Goal: Task Accomplishment & Management: Complete application form

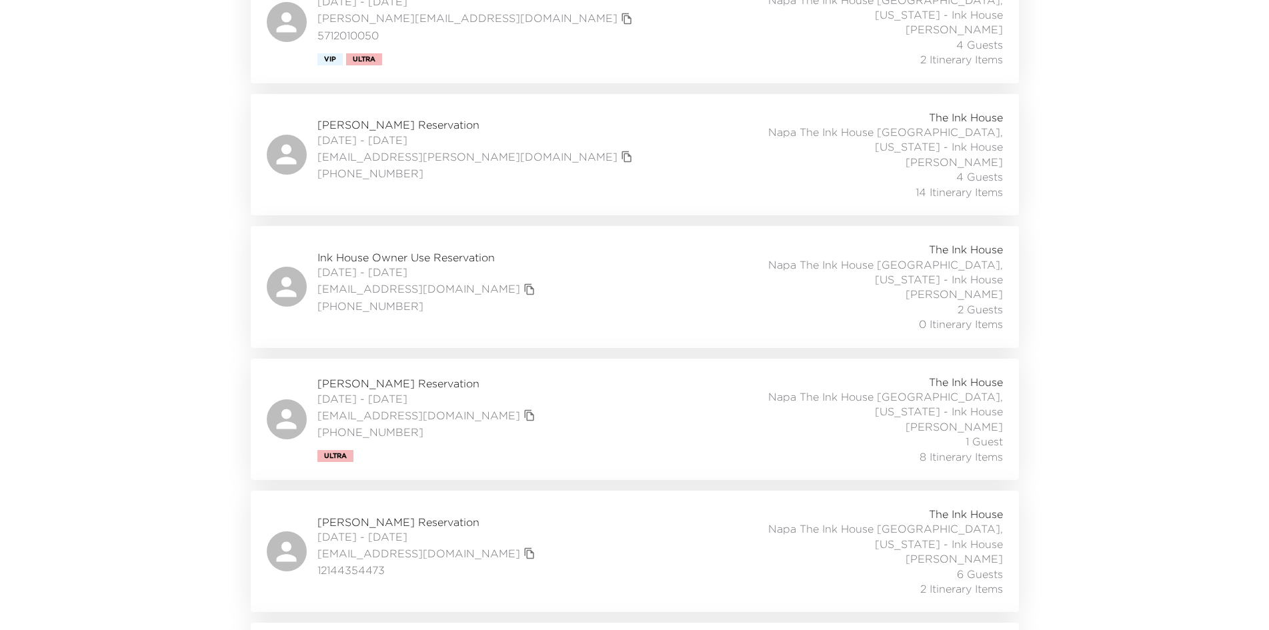
scroll to position [467, 0]
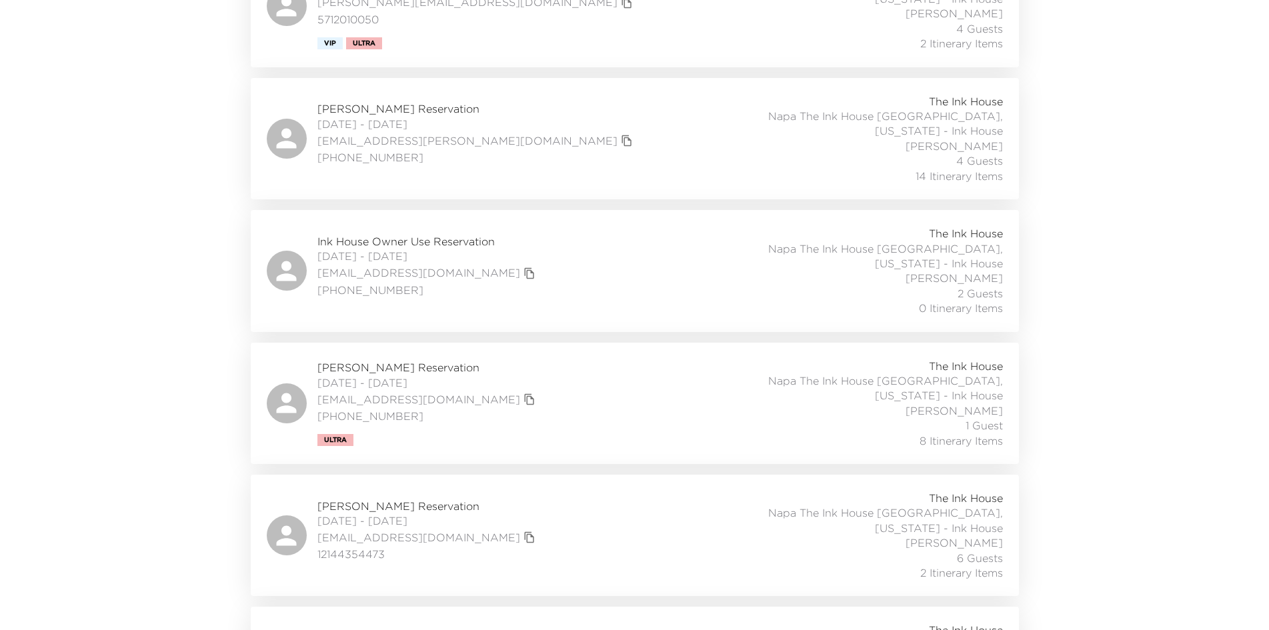
click at [558, 367] on div "Mary Brandt Reservation 10/16/2025 - 10/19/2025 mbrandt@hotelescalante.com (239…" at bounding box center [635, 403] width 736 height 89
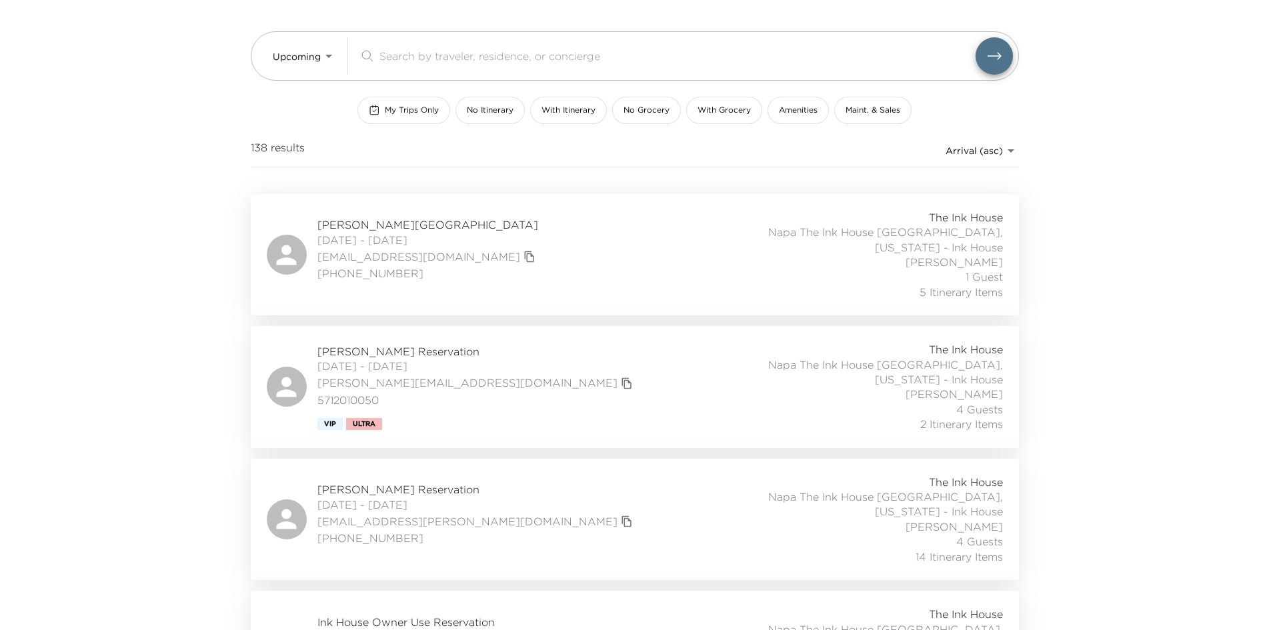
scroll to position [0, 0]
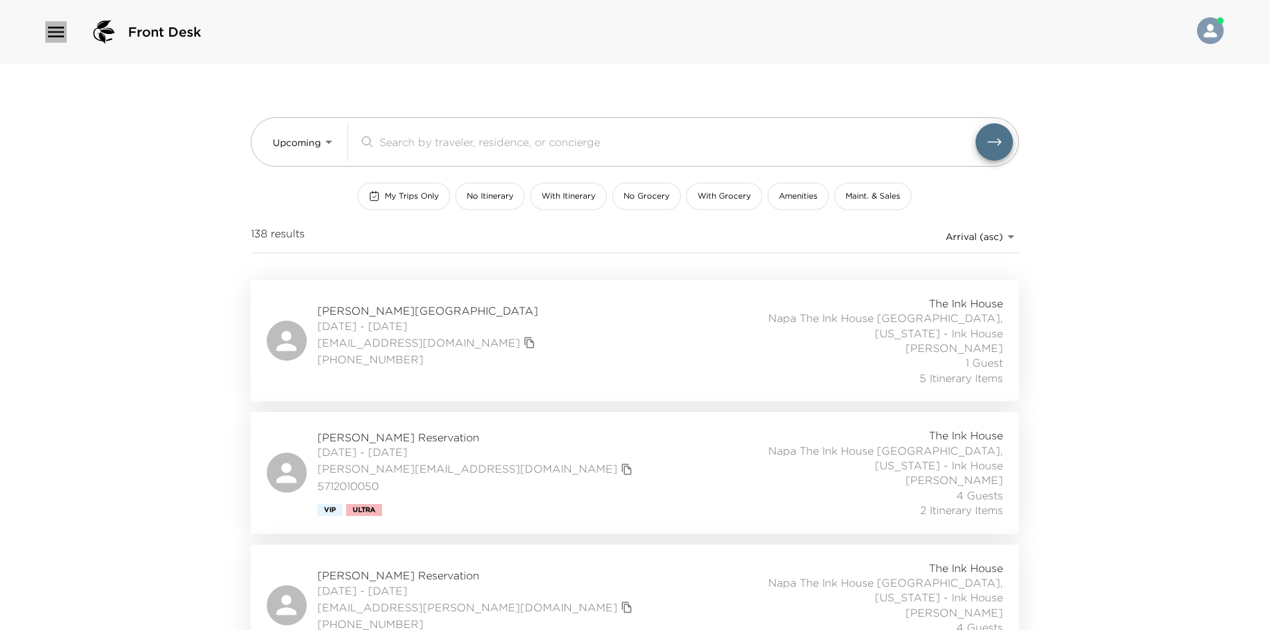
click at [51, 31] on icon "button" at bounding box center [56, 32] width 16 height 11
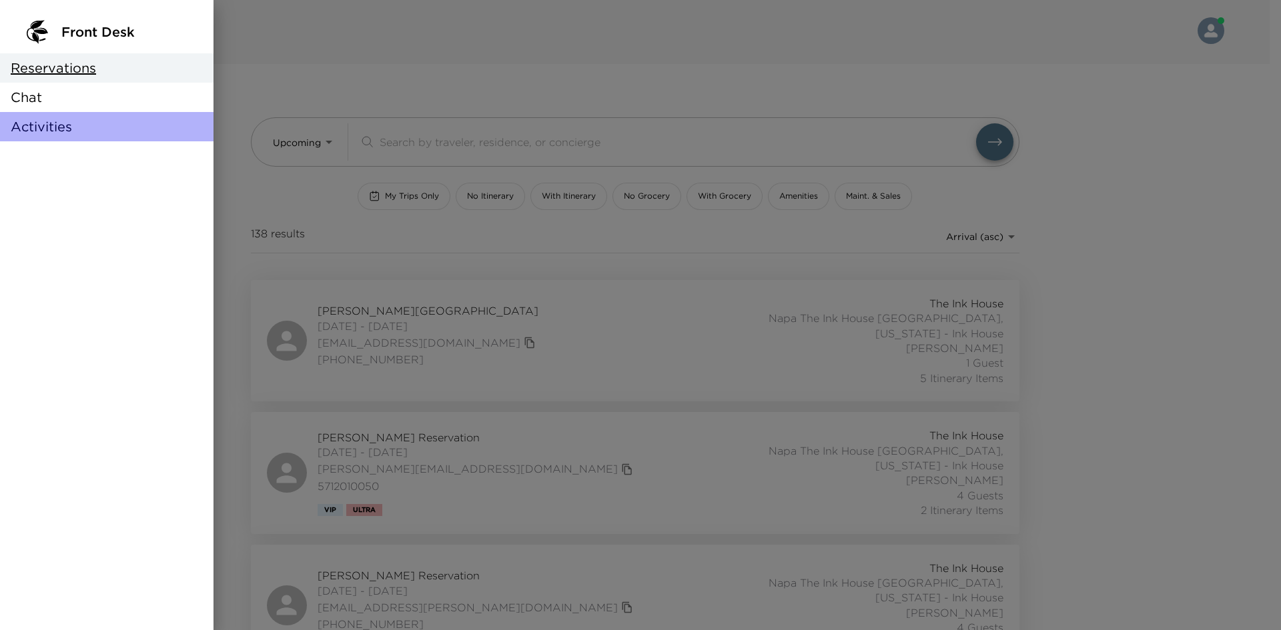
click at [78, 122] on div "Activities" at bounding box center [106, 126] width 213 height 29
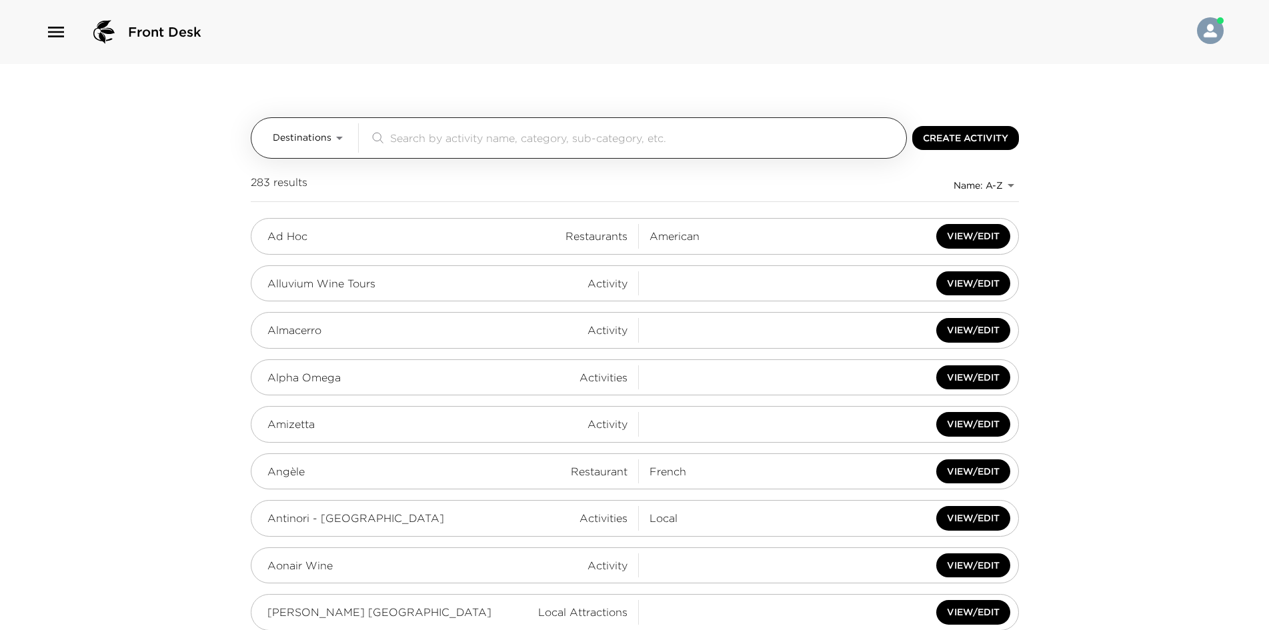
click at [403, 139] on input "search" at bounding box center [645, 137] width 511 height 15
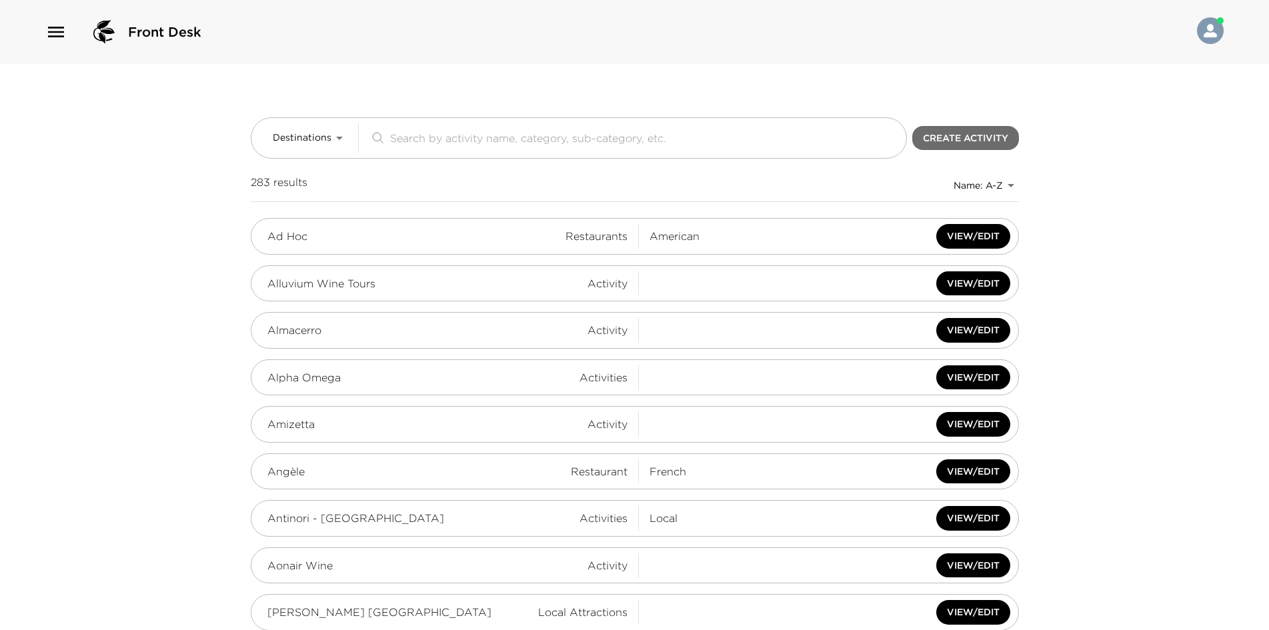
click at [967, 135] on button "Create Activity" at bounding box center [966, 138] width 107 height 25
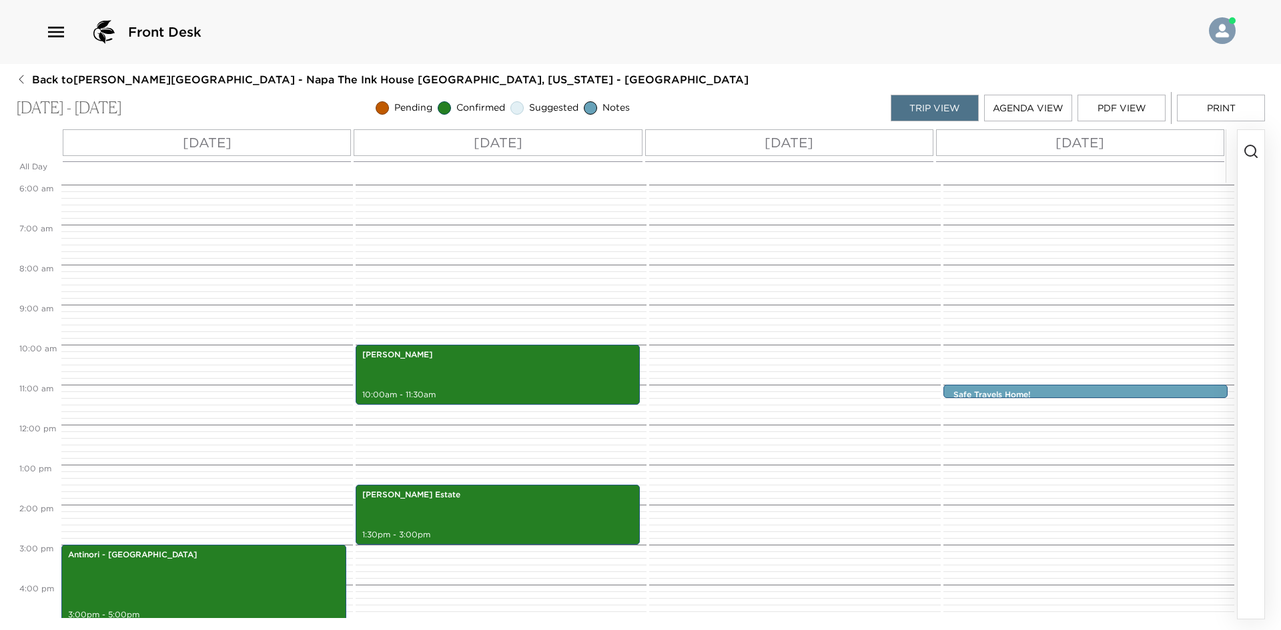
scroll to position [200, 0]
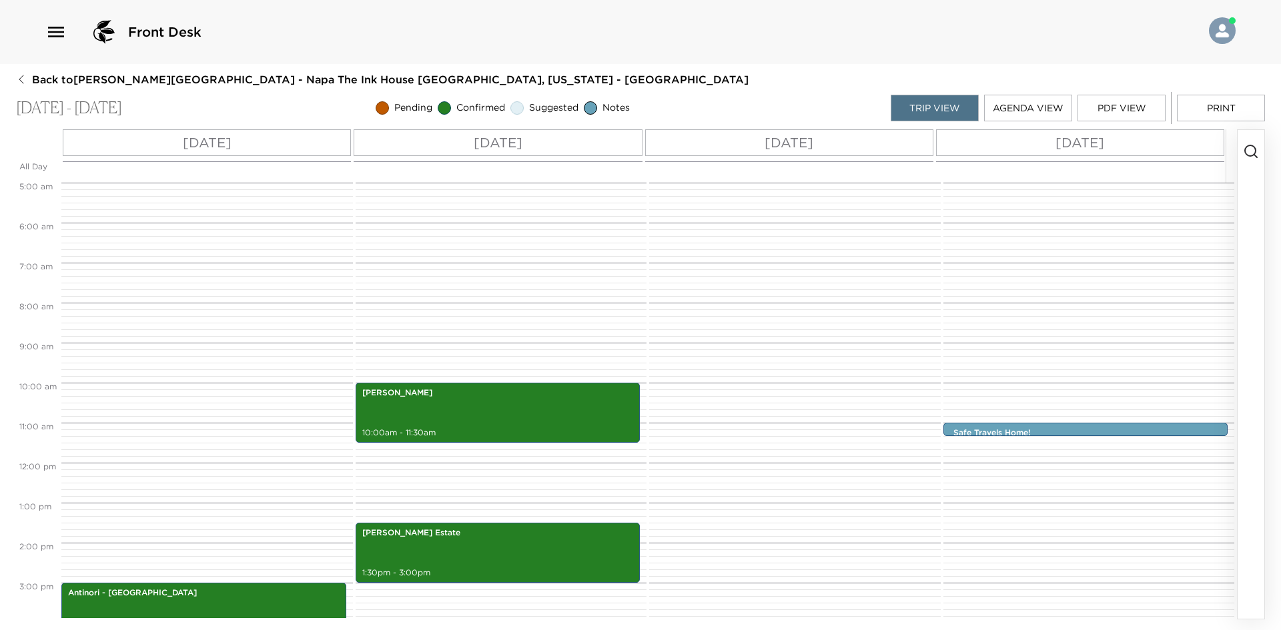
click at [1251, 148] on icon "button" at bounding box center [1251, 151] width 16 height 16
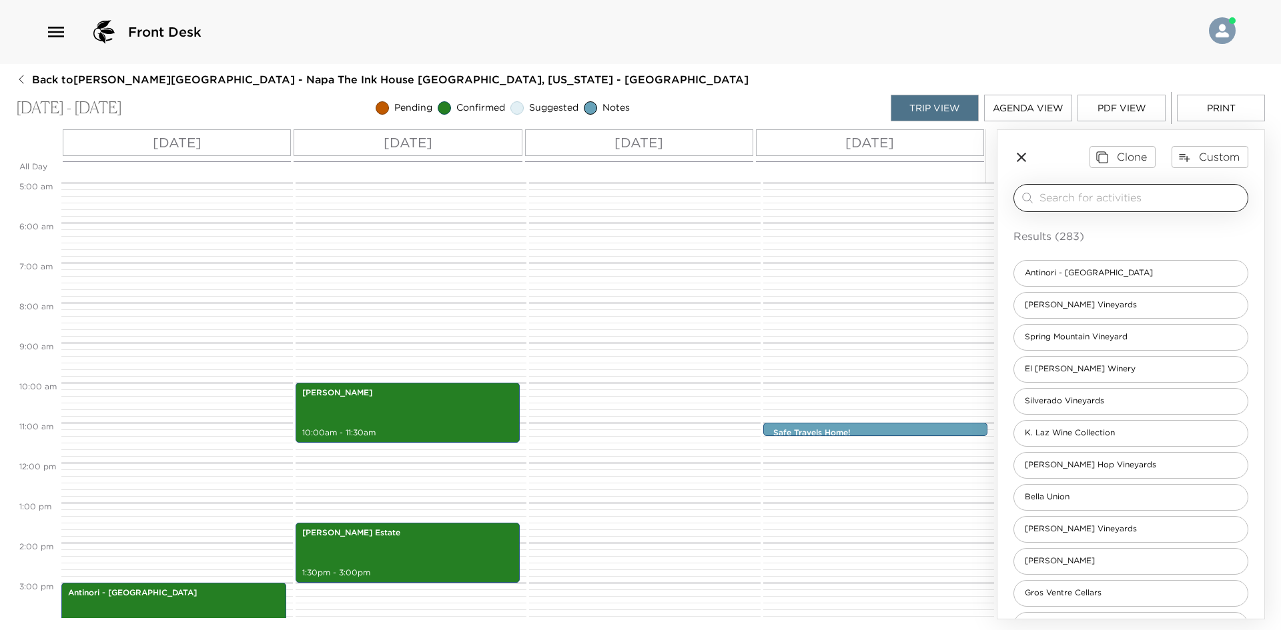
click at [1078, 201] on input "search" at bounding box center [1140, 197] width 203 height 15
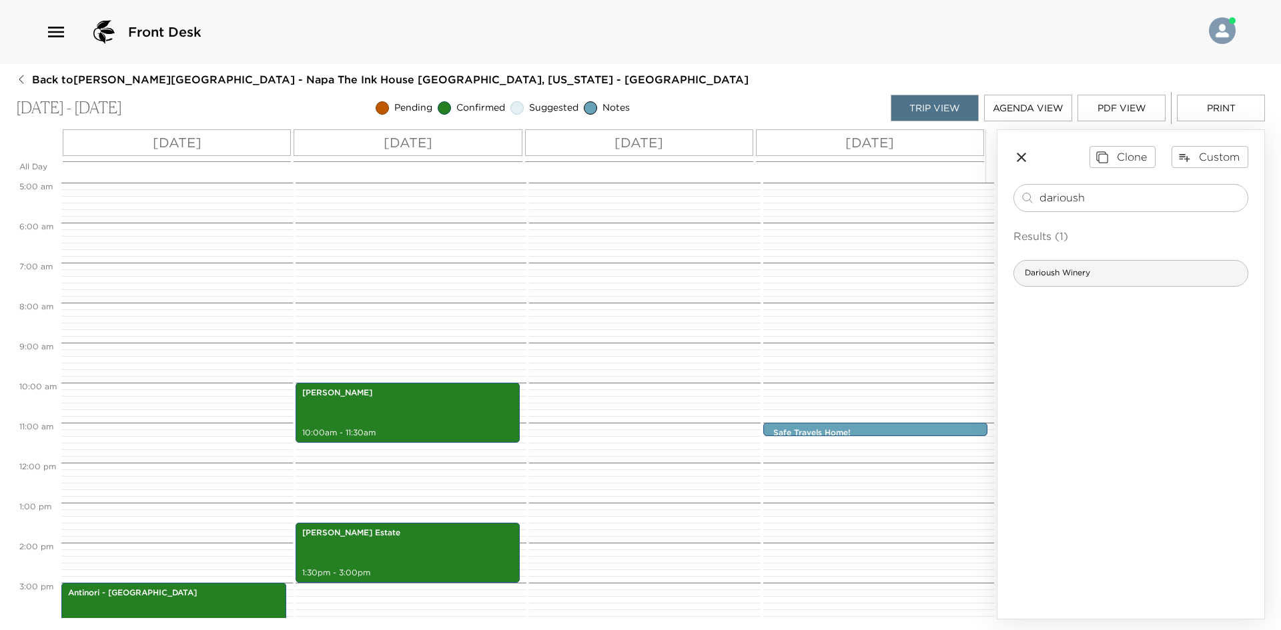
type input "darioush"
click at [1079, 270] on span "Darioush Winery" at bounding box center [1057, 273] width 87 height 11
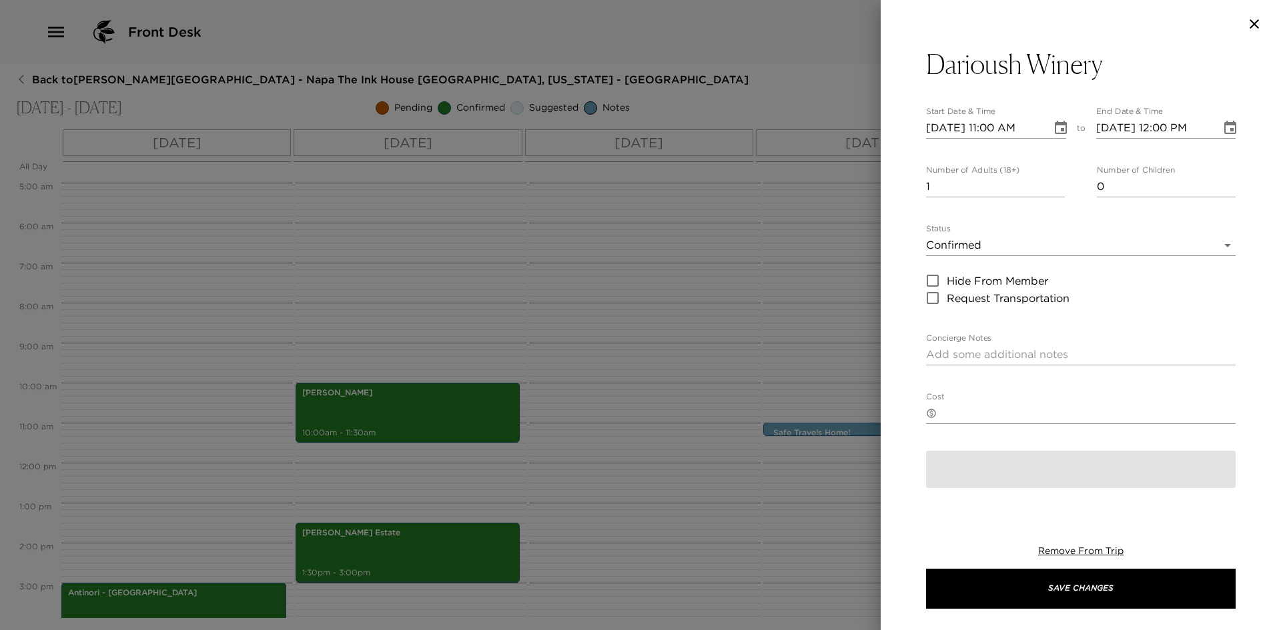
type textarea "Discover singular wines infused with tradition and energized by modern techniqu…"
type textarea "$100 - Darioush x Exclusive Resorts Experience complimentary for parties up to …"
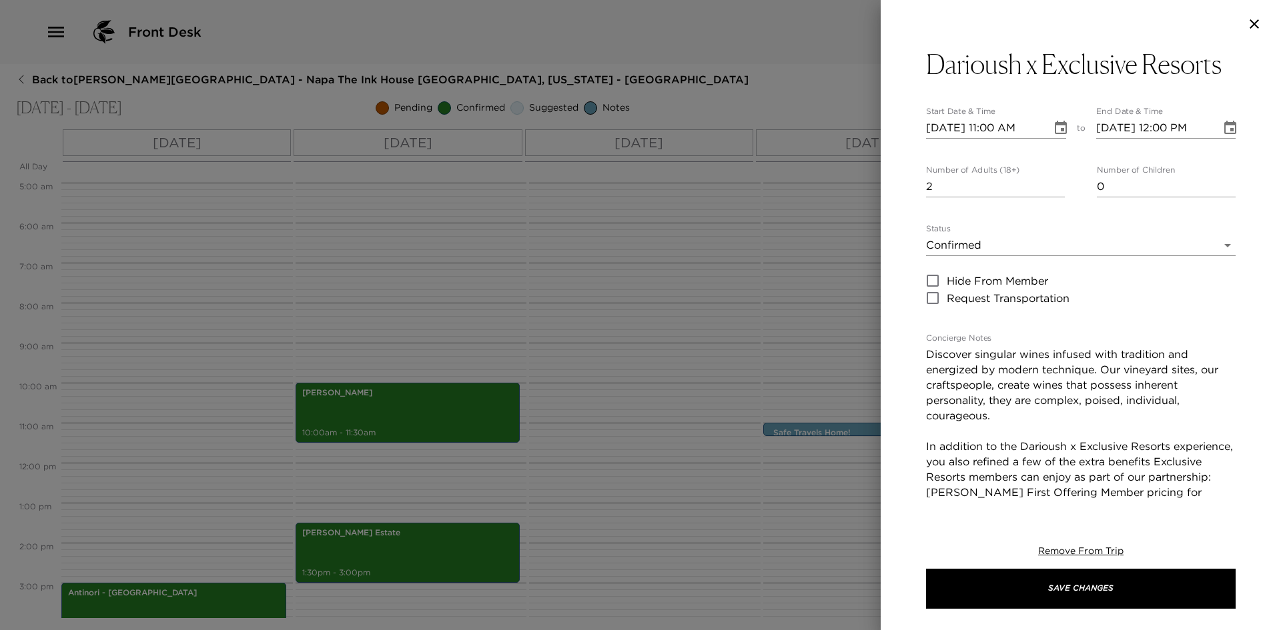
click at [1051, 197] on input "2" at bounding box center [995, 186] width 139 height 21
click at [1051, 197] on input "3" at bounding box center [995, 186] width 139 height 21
click at [1051, 197] on input "4" at bounding box center [995, 186] width 139 height 21
click at [1051, 197] on input "5" at bounding box center [995, 186] width 139 height 21
type input "6"
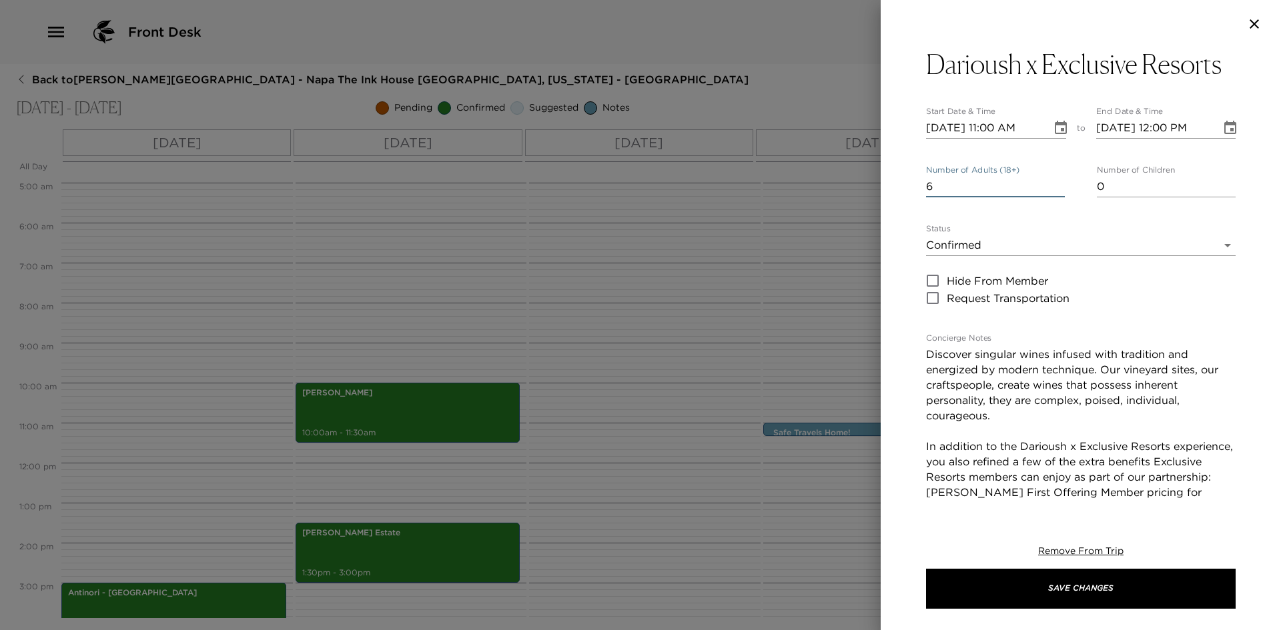
click at [1051, 197] on input "6" at bounding box center [995, 186] width 139 height 21
click at [1053, 136] on icon "Choose date, selected date is Oct 16, 2025" at bounding box center [1061, 128] width 16 height 16
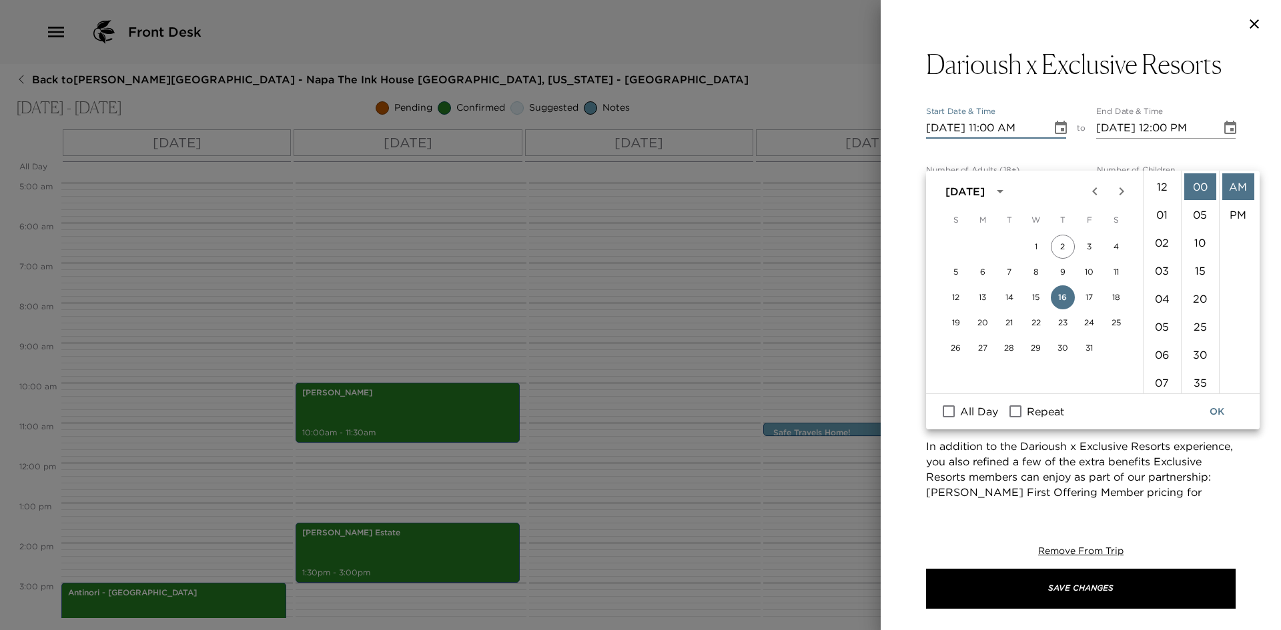
scroll to position [308, 0]
click at [1157, 236] on li "10" at bounding box center [1162, 238] width 32 height 27
click at [1199, 354] on li "30" at bounding box center [1200, 355] width 32 height 27
type input "10/16/2025 10:30 AM"
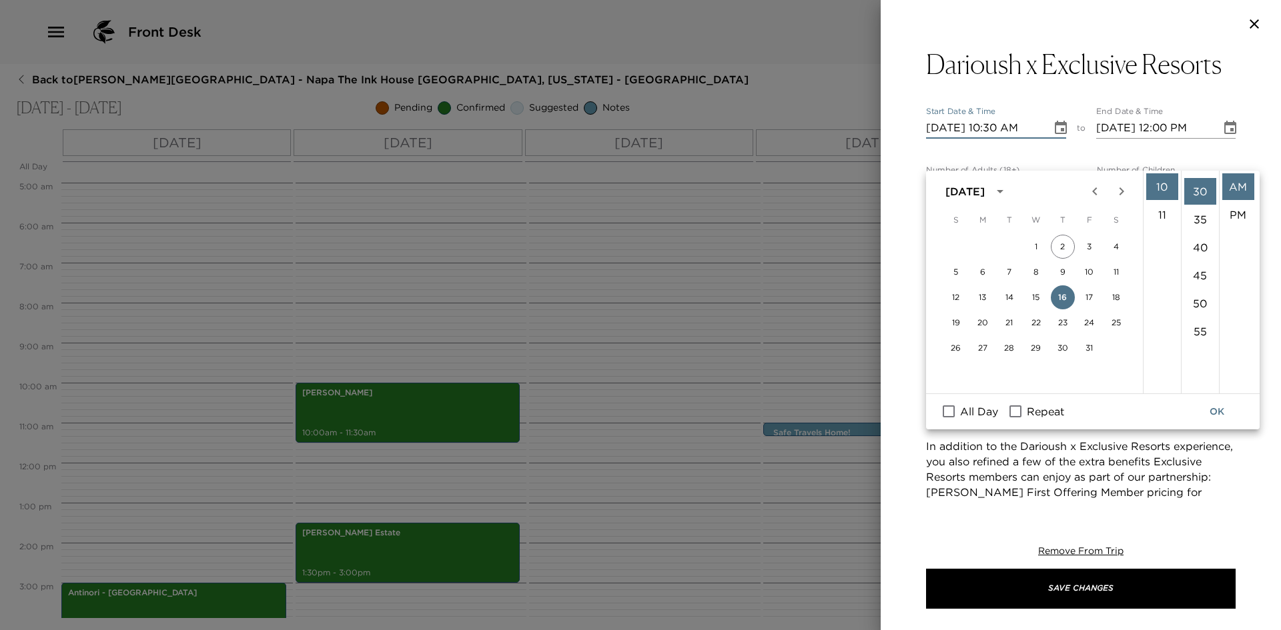
scroll to position [168, 0]
click at [1215, 409] on button "OK" at bounding box center [1216, 412] width 43 height 25
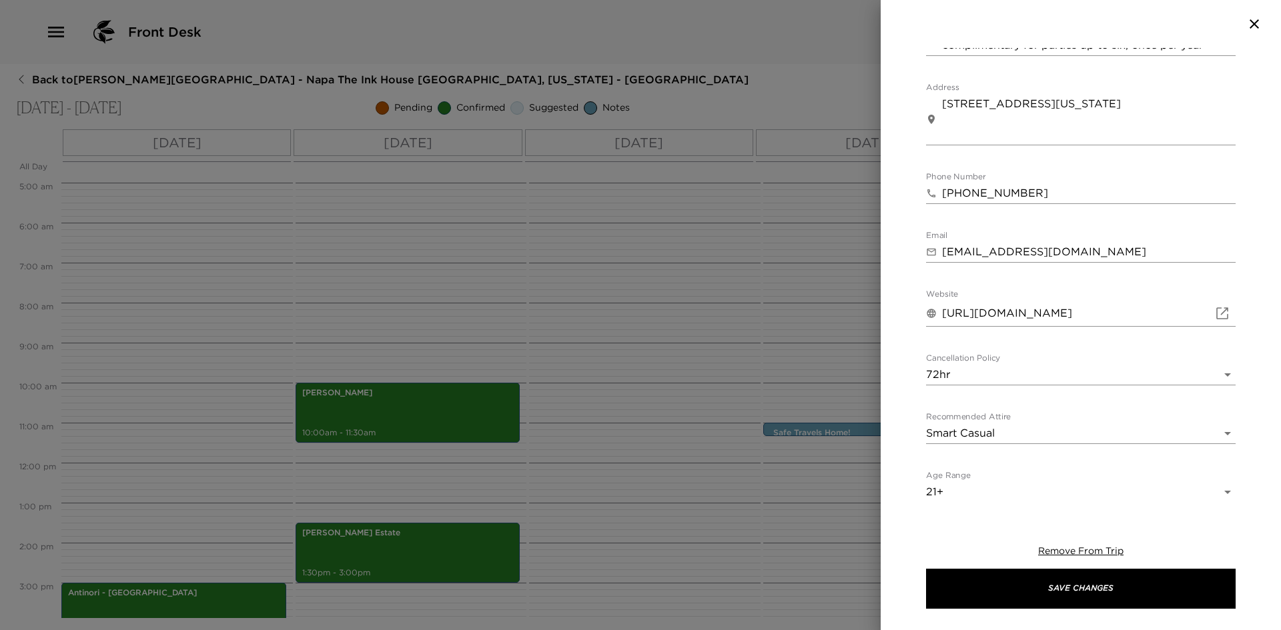
scroll to position [616, 0]
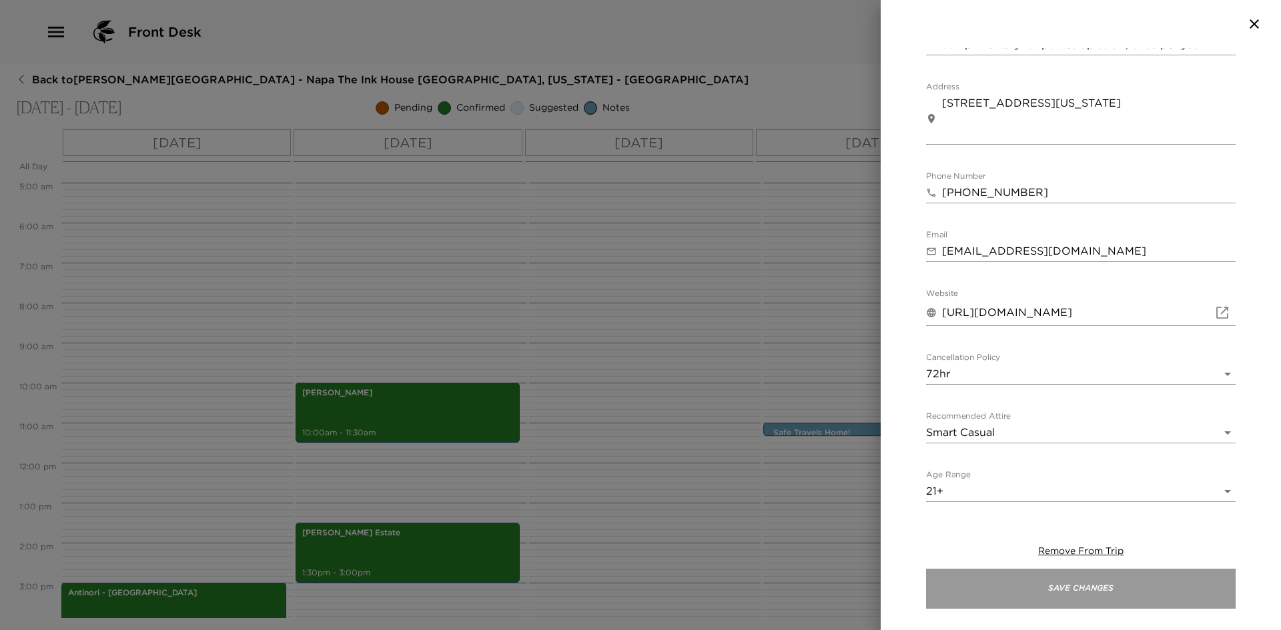
click at [1065, 587] on button "Save Changes" at bounding box center [1081, 589] width 310 height 40
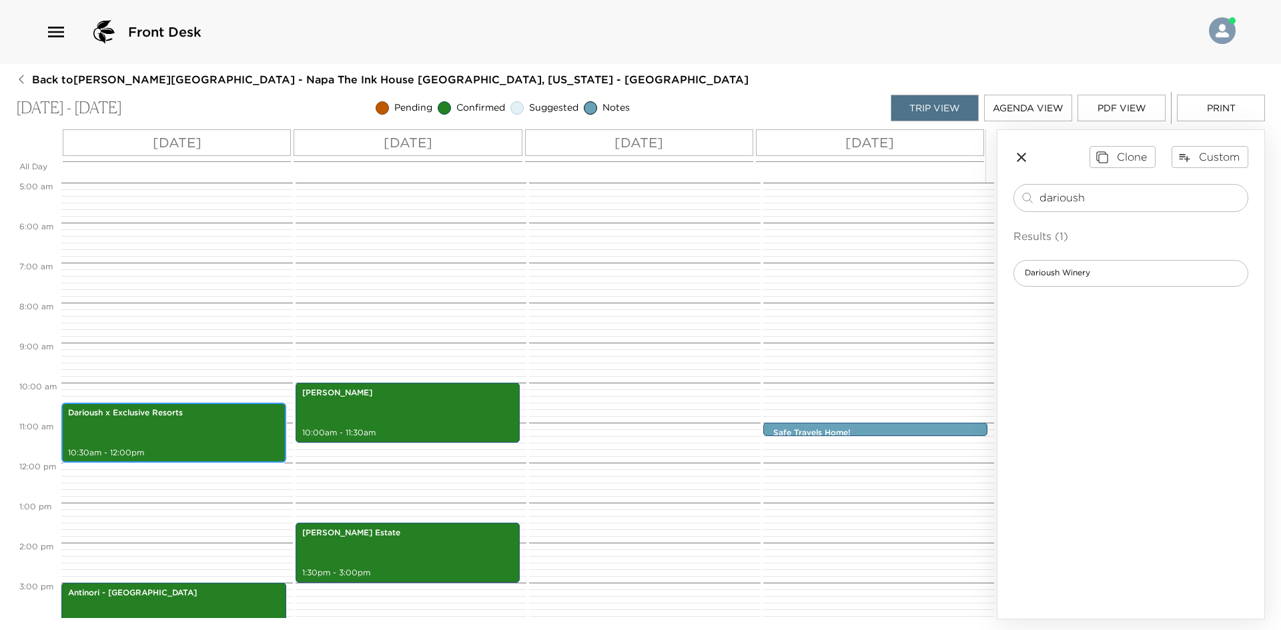
click at [154, 421] on div "Darioush x Exclusive Resorts 10:30am - 12:00pm" at bounding box center [173, 433] width 217 height 56
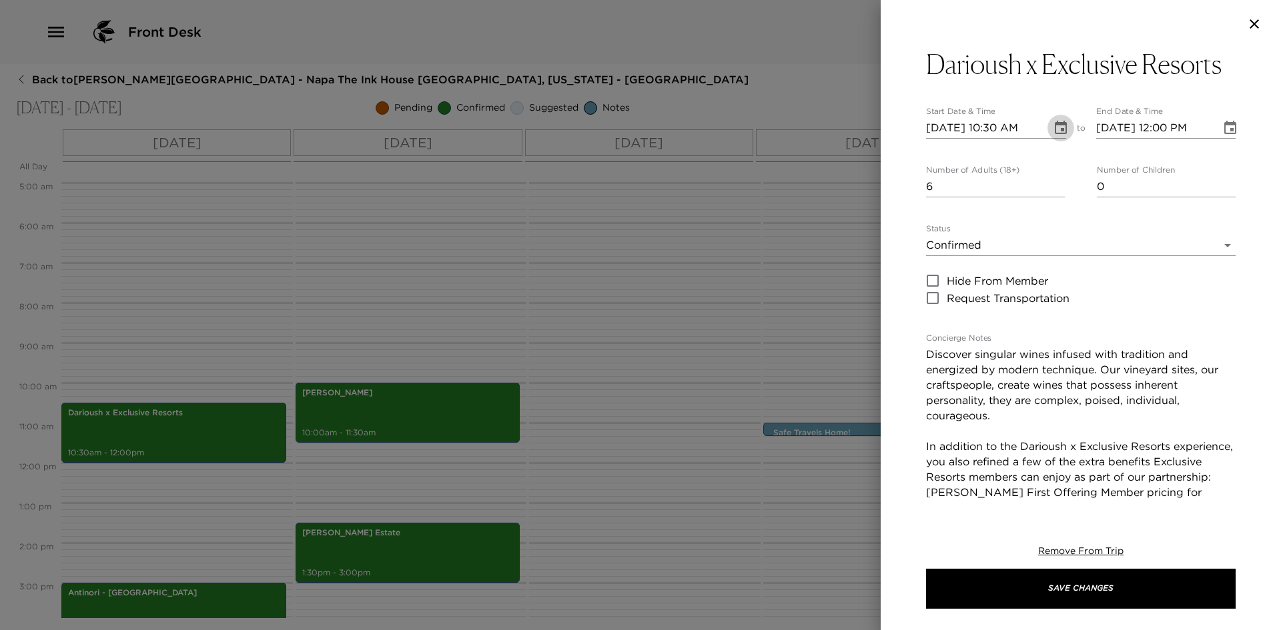
click at [1055, 134] on icon "Choose date, selected date is Oct 16, 2025" at bounding box center [1061, 127] width 12 height 13
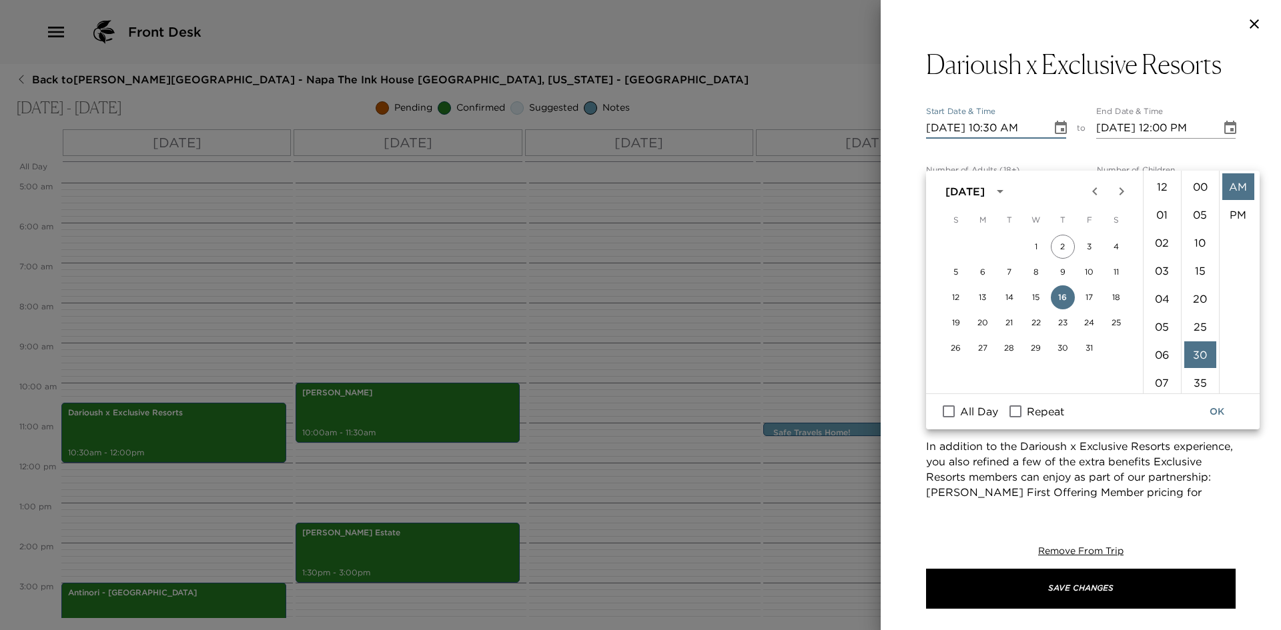
scroll to position [168, 0]
click at [1115, 292] on button "18" at bounding box center [1116, 298] width 24 height 24
type input "10/18/2025 10:30 AM"
click at [1222, 136] on icon "Choose date, selected date is Oct 18, 2025" at bounding box center [1230, 128] width 16 height 16
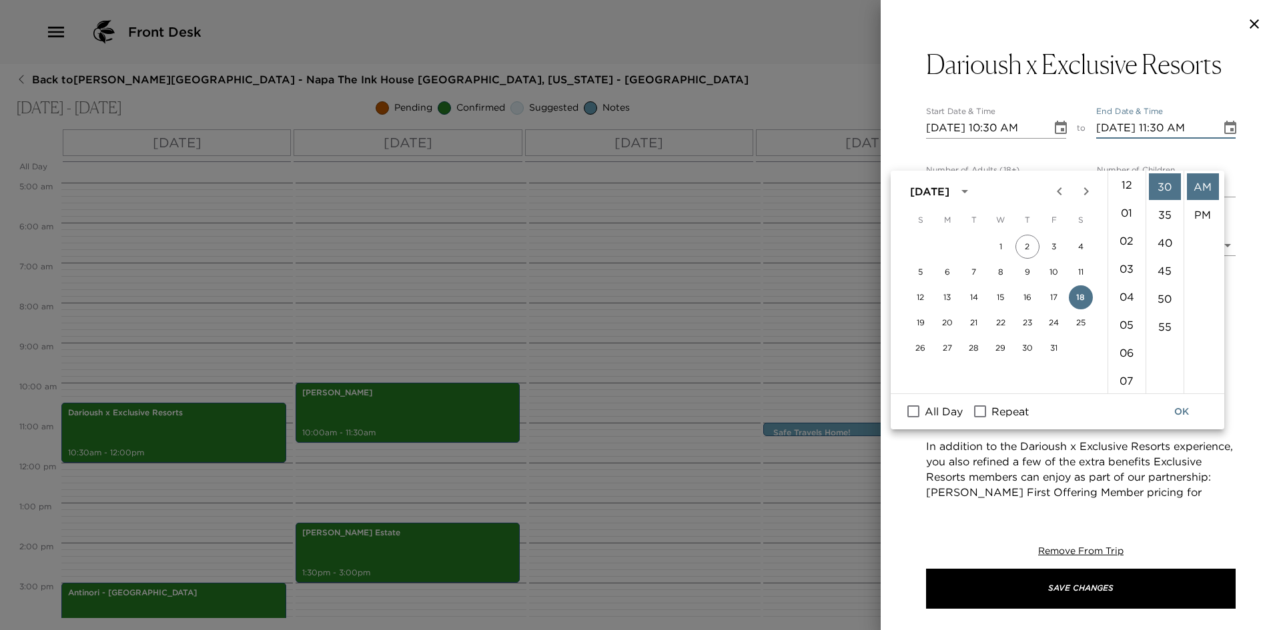
scroll to position [0, 0]
click at [1126, 189] on li "12" at bounding box center [1127, 186] width 32 height 27
click at [1158, 189] on li "00" at bounding box center [1165, 186] width 32 height 27
click at [1120, 181] on li "12" at bounding box center [1127, 186] width 32 height 27
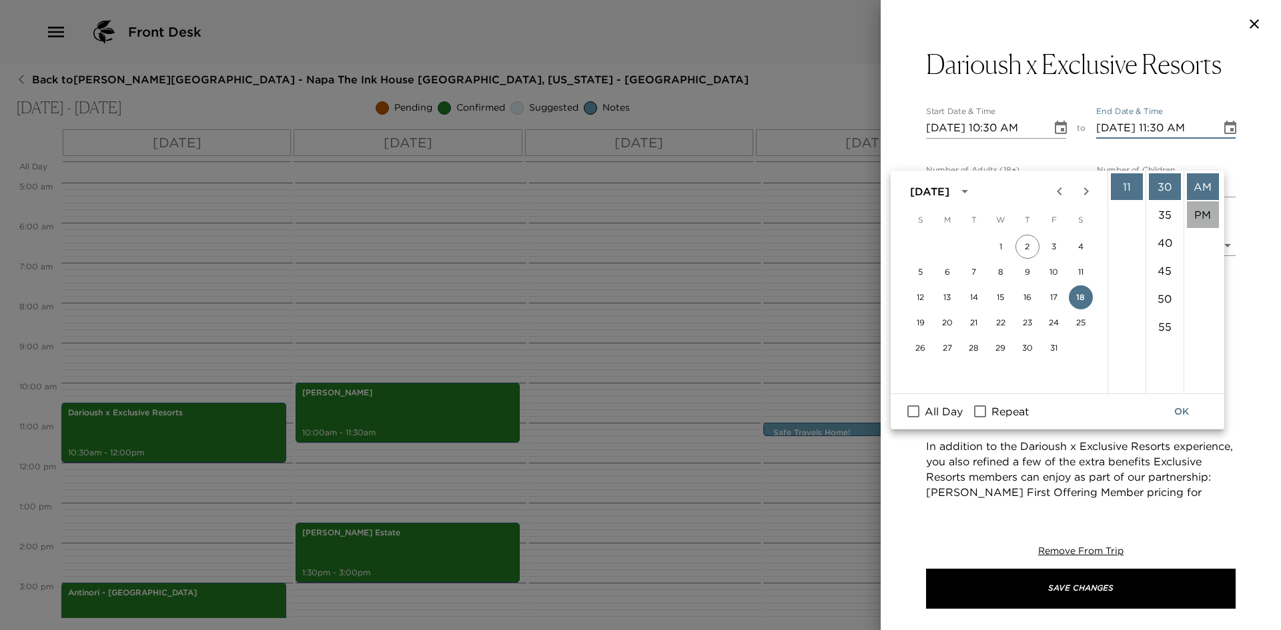
click at [1194, 211] on li "PM" at bounding box center [1203, 214] width 32 height 27
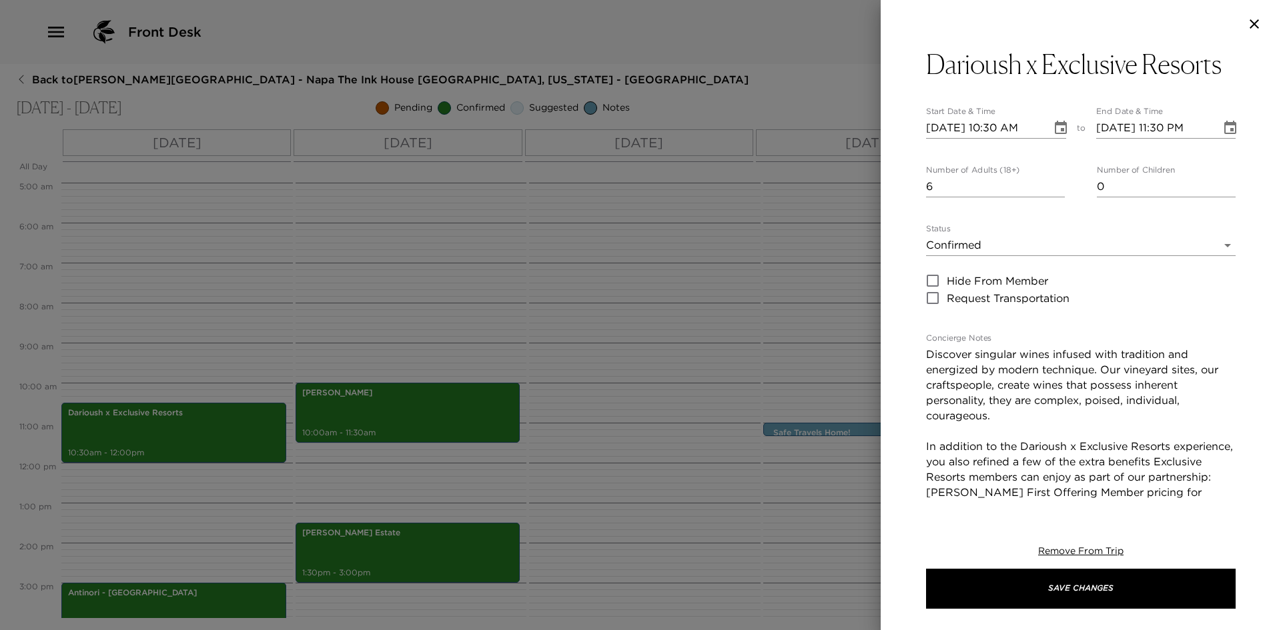
scroll to position [28, 0]
click at [1224, 134] on icon "Choose date, selected date is Oct 18, 2025" at bounding box center [1230, 127] width 12 height 13
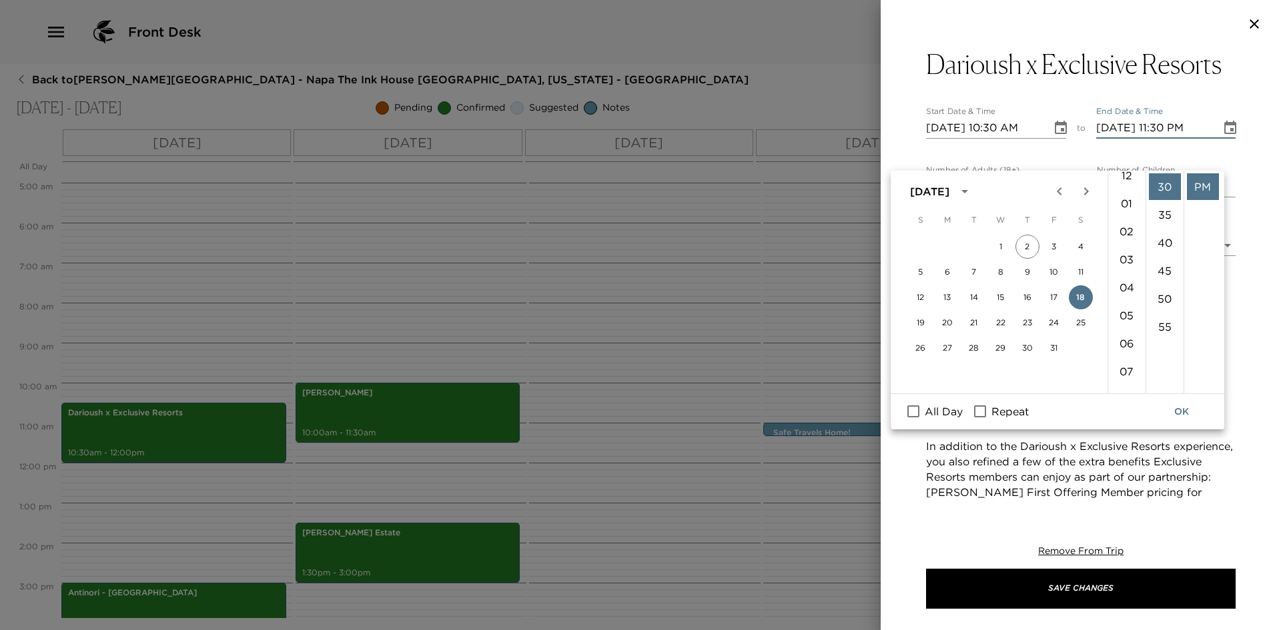
scroll to position [0, 0]
click at [1125, 189] on li "12" at bounding box center [1127, 186] width 32 height 27
click at [1163, 185] on li "00" at bounding box center [1165, 186] width 32 height 27
type input "10/18/2025 12:00 PM"
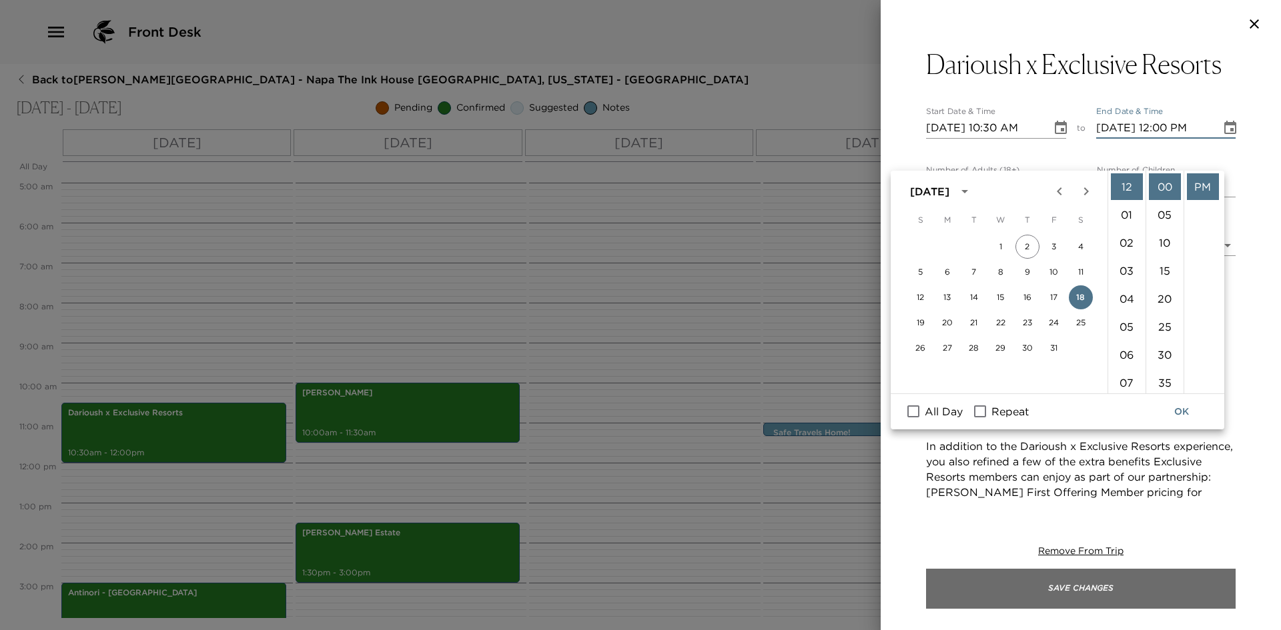
click at [1089, 577] on button "Save Changes" at bounding box center [1081, 589] width 310 height 40
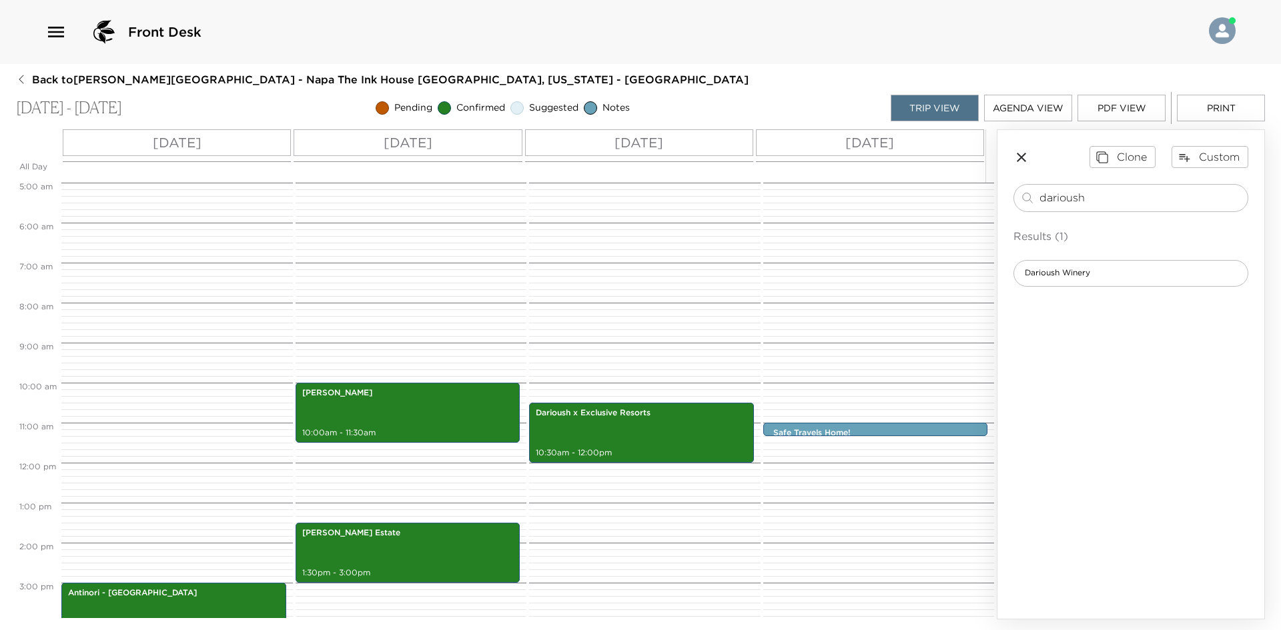
drag, startPoint x: 1115, startPoint y: 195, endPoint x: 998, endPoint y: 203, distance: 117.7
click at [998, 203] on div "Clone Custom darioush ​ Results (1) Darioush Winery" at bounding box center [1130, 216] width 267 height 172
click at [1013, 158] on div "Clone Custom darioush ​ Results (1) Darioush Winery" at bounding box center [1130, 216] width 267 height 172
click at [1022, 156] on icon "button" at bounding box center [1021, 157] width 9 height 9
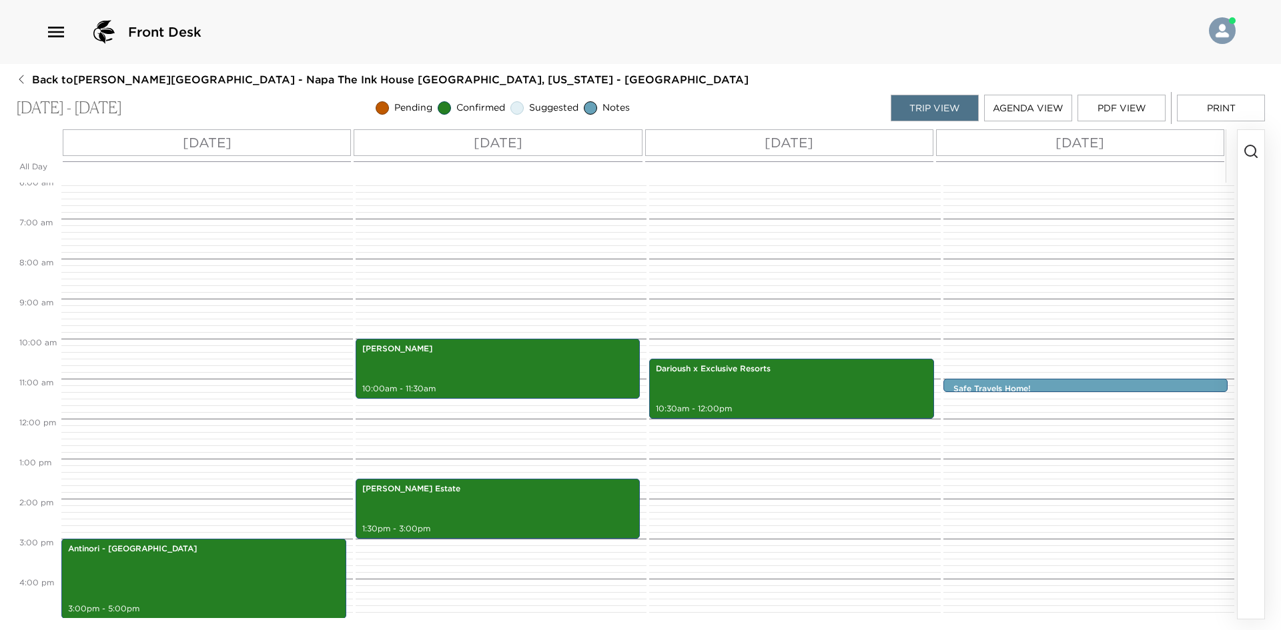
scroll to position [267, 0]
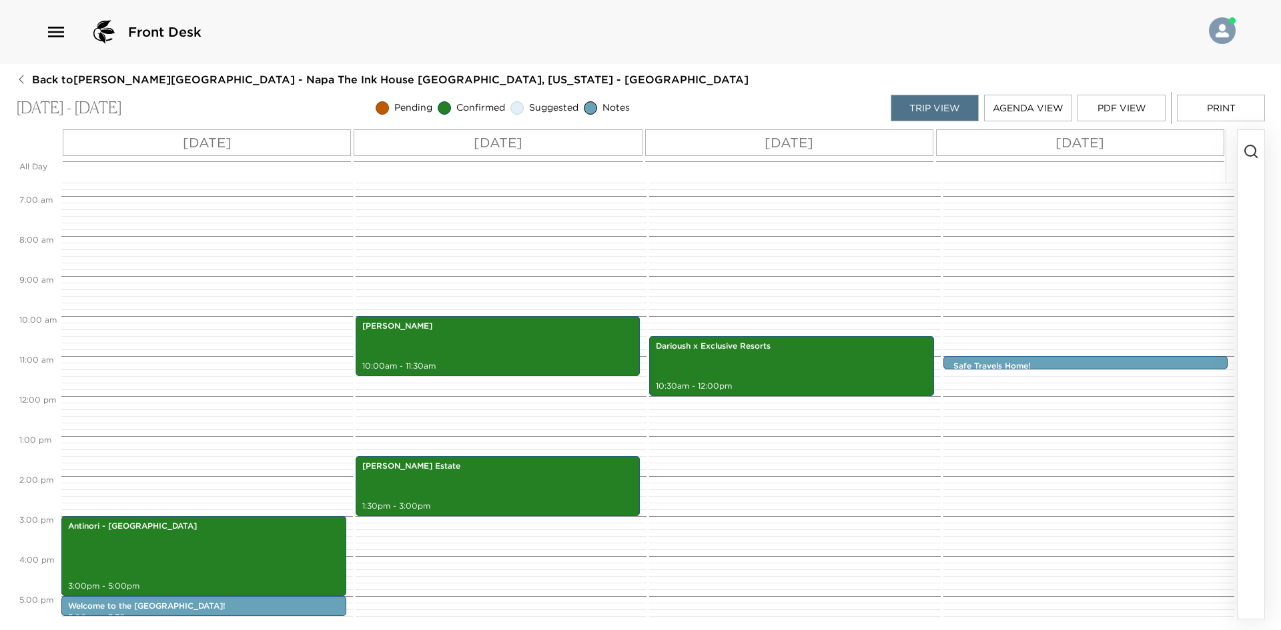
click at [1248, 150] on icon "button" at bounding box center [1251, 151] width 16 height 16
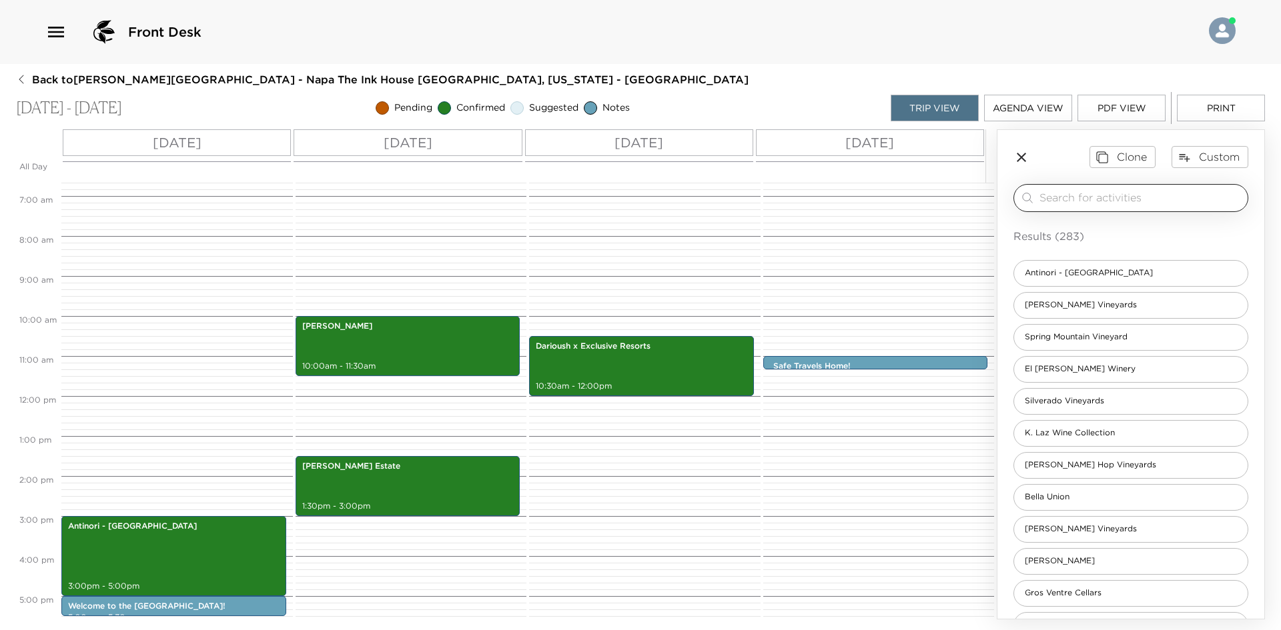
click at [1090, 203] on input "search" at bounding box center [1140, 197] width 203 height 15
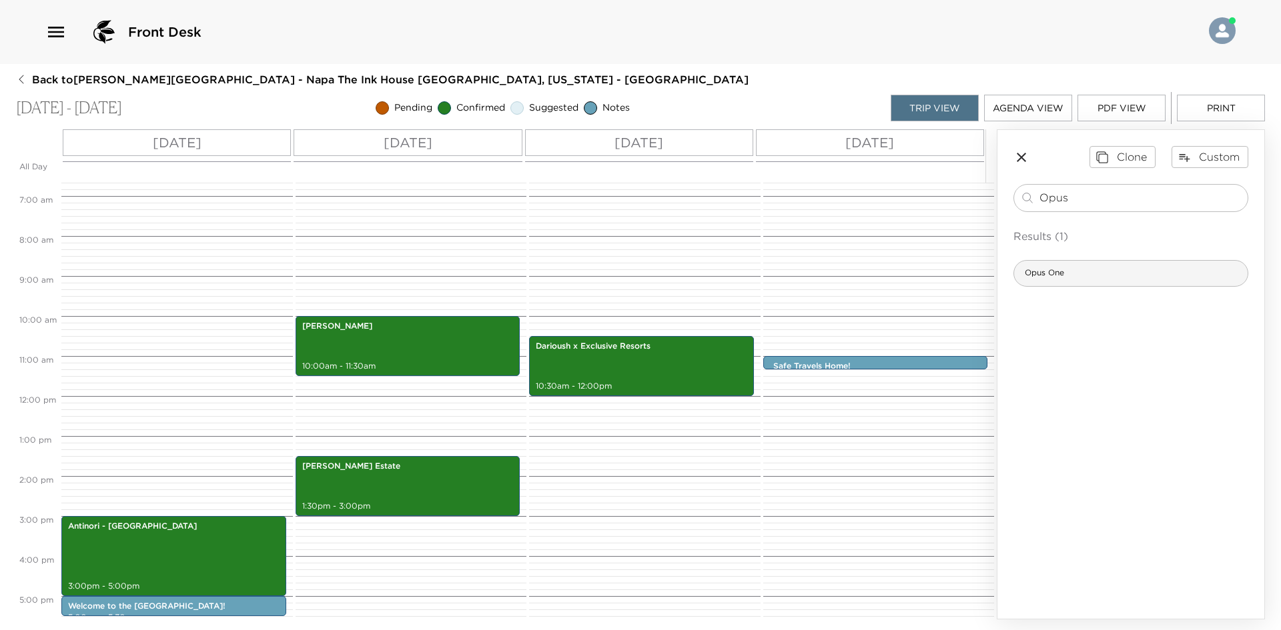
type input "Opus"
click at [1026, 275] on span "Opus One" at bounding box center [1044, 273] width 61 height 11
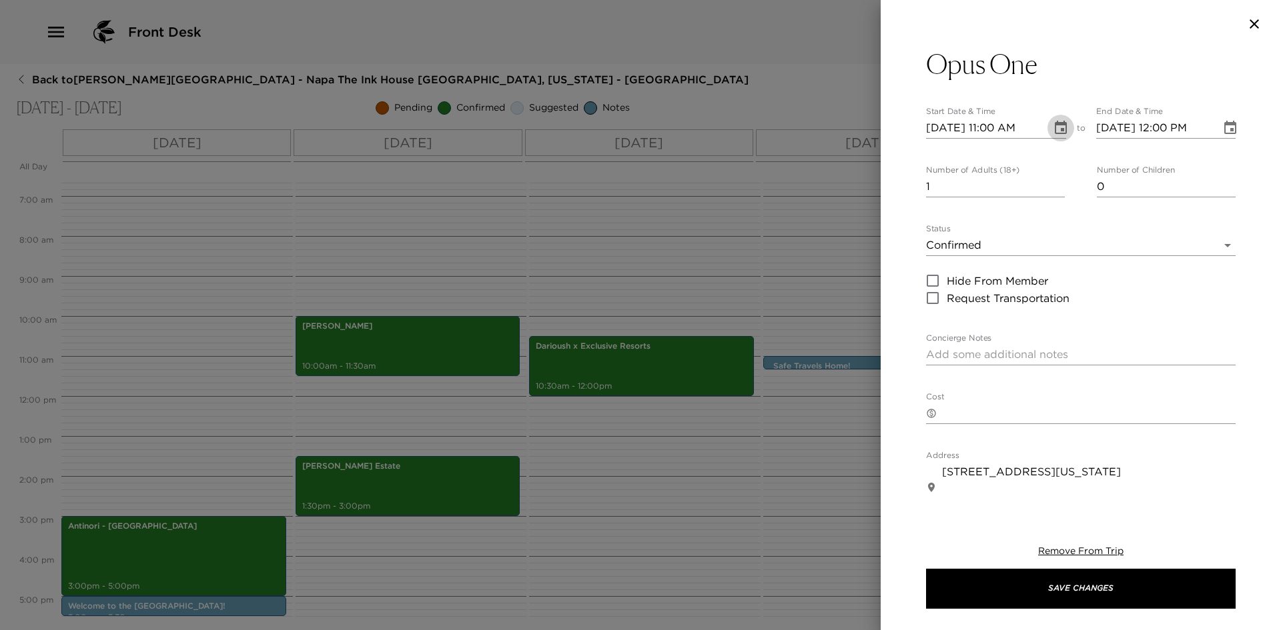
click at [1055, 123] on icon "Choose date, selected date is Oct 16, 2025" at bounding box center [1061, 127] width 12 height 13
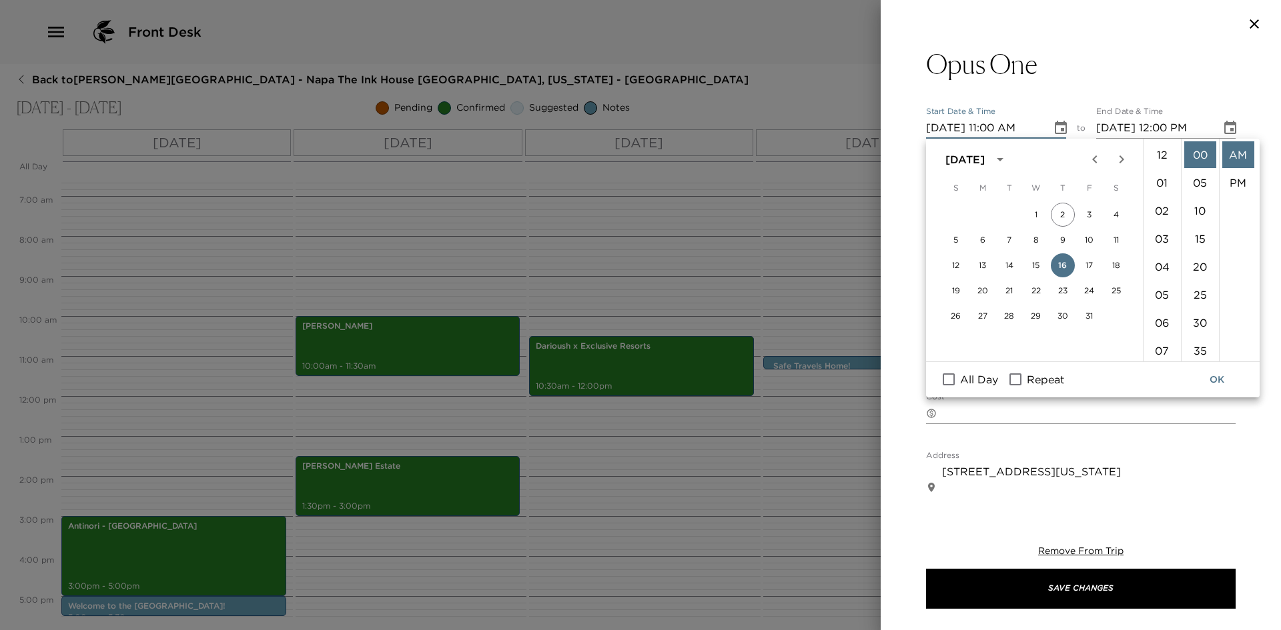
scroll to position [308, 0]
click at [956, 290] on button "19" at bounding box center [956, 291] width 24 height 24
type input "10/19/2025 11:00 AM"
type input "10/19/2025 12:00 PM"
click at [1055, 125] on icon "Choose date, selected date is Oct 19, 2025" at bounding box center [1061, 127] width 12 height 13
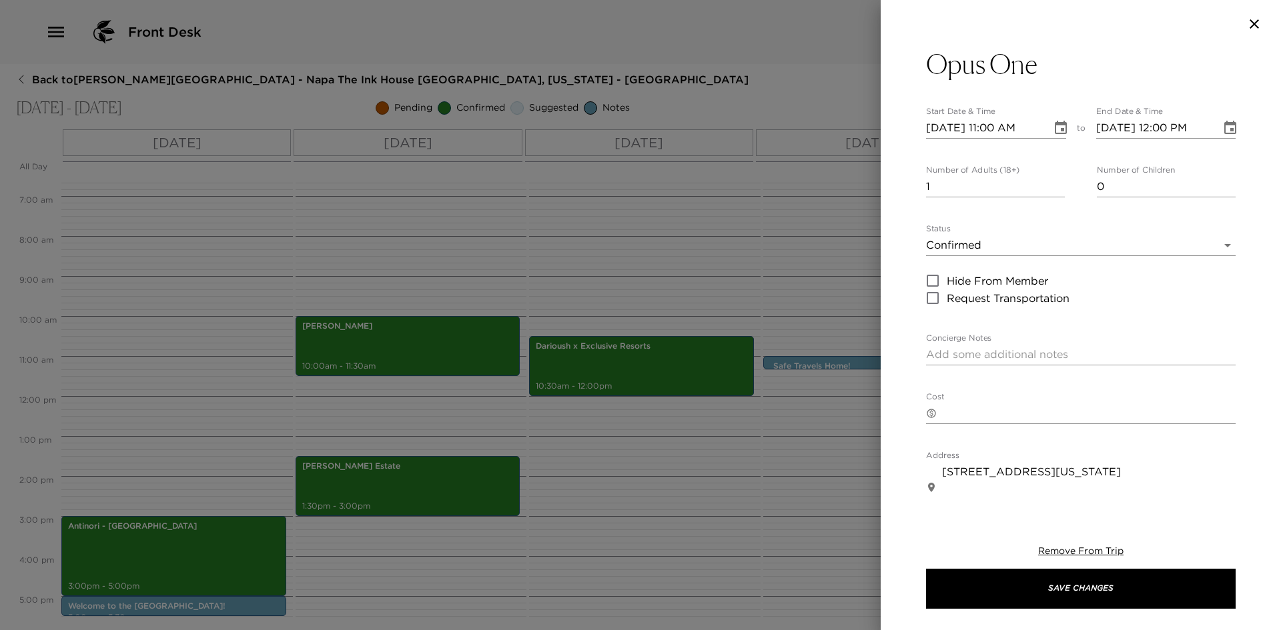
click at [1055, 123] on icon "Choose date, selected date is Oct 19, 2025" at bounding box center [1061, 127] width 12 height 13
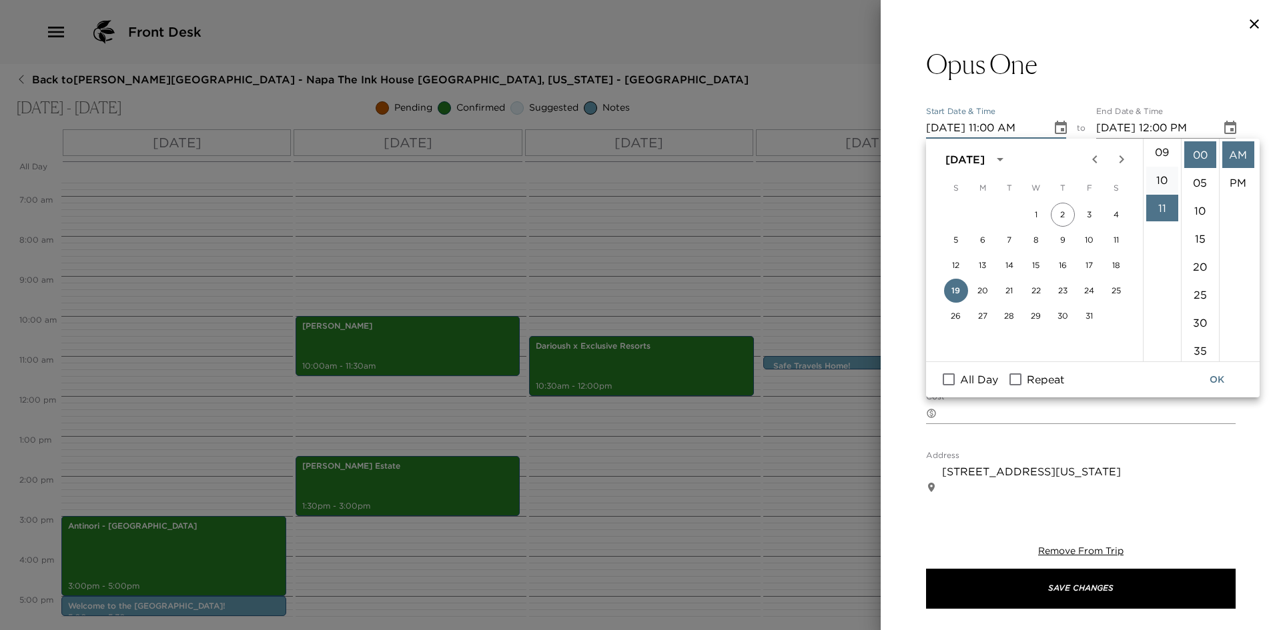
click at [1163, 181] on li "10" at bounding box center [1162, 180] width 32 height 27
type input "10/19/2025 10:00 AM"
click at [1224, 123] on icon "Choose date, selected date is Oct 19, 2025" at bounding box center [1230, 127] width 12 height 13
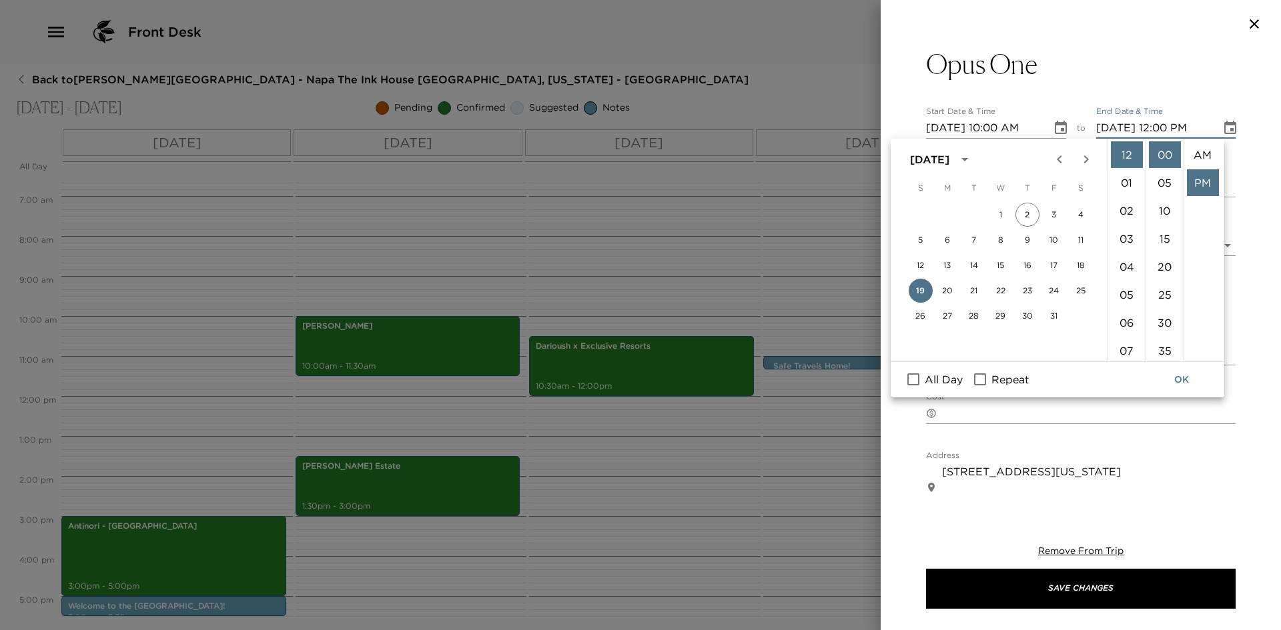
scroll to position [28, 0]
click at [1121, 278] on li "11" at bounding box center [1127, 281] width 32 height 27
click at [1163, 327] on li "30" at bounding box center [1165, 323] width 32 height 27
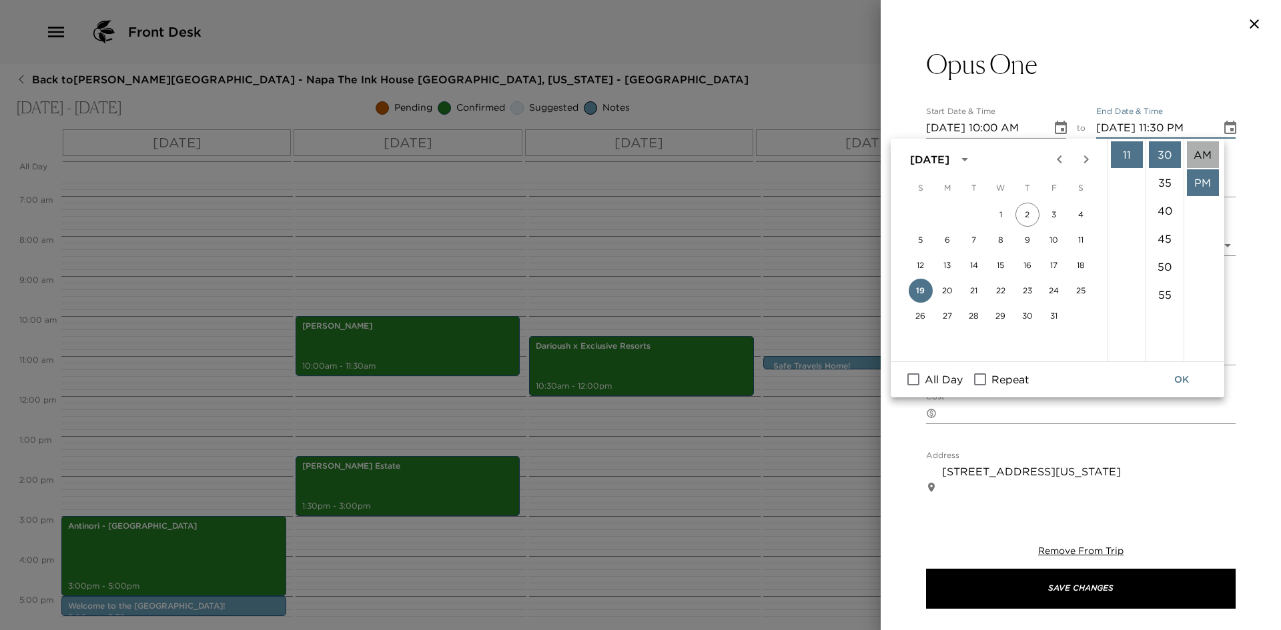
click at [1201, 154] on li "AM" at bounding box center [1203, 154] width 32 height 27
type input "10/19/2025 11:30 AM"
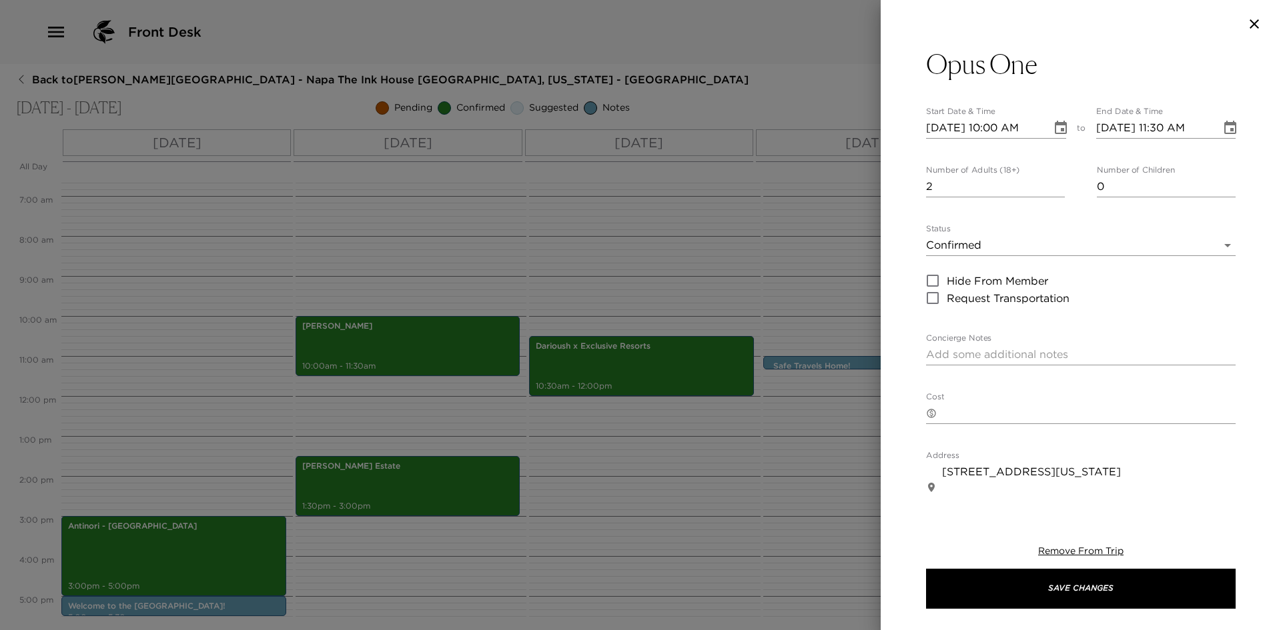
click at [1059, 181] on input "2" at bounding box center [995, 186] width 139 height 21
click at [1059, 181] on input "3" at bounding box center [995, 186] width 139 height 21
click at [1058, 181] on input "4" at bounding box center [995, 186] width 139 height 21
click at [1058, 181] on input "5" at bounding box center [995, 186] width 139 height 21
type input "6"
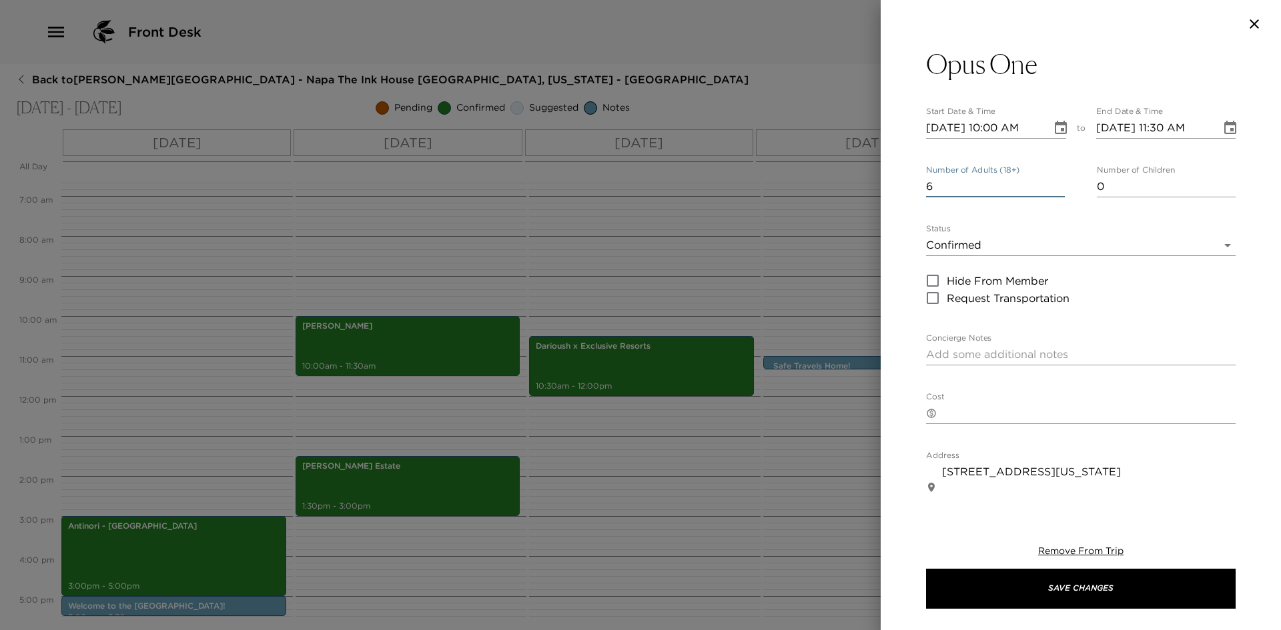
click at [1058, 181] on input "6" at bounding box center [995, 186] width 139 height 21
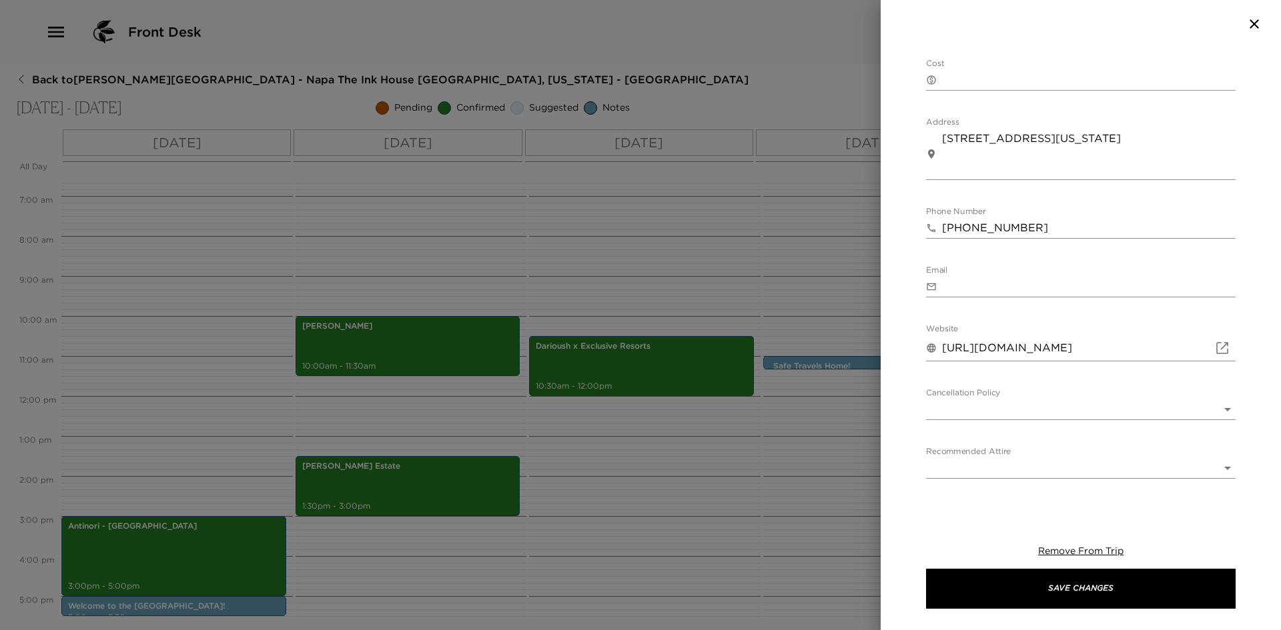
scroll to position [369, 0]
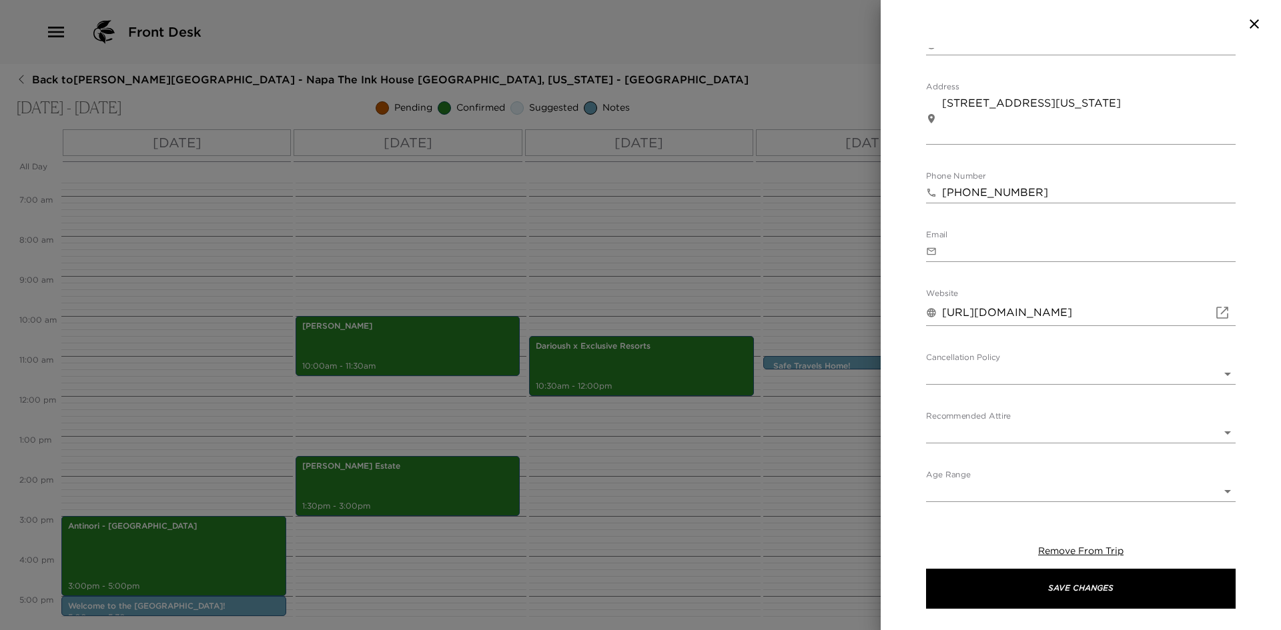
click at [971, 370] on body "Front Desk Back to Mary Brandt Reservation - Napa The Ink House Napa, Californi…" at bounding box center [640, 315] width 1281 height 630
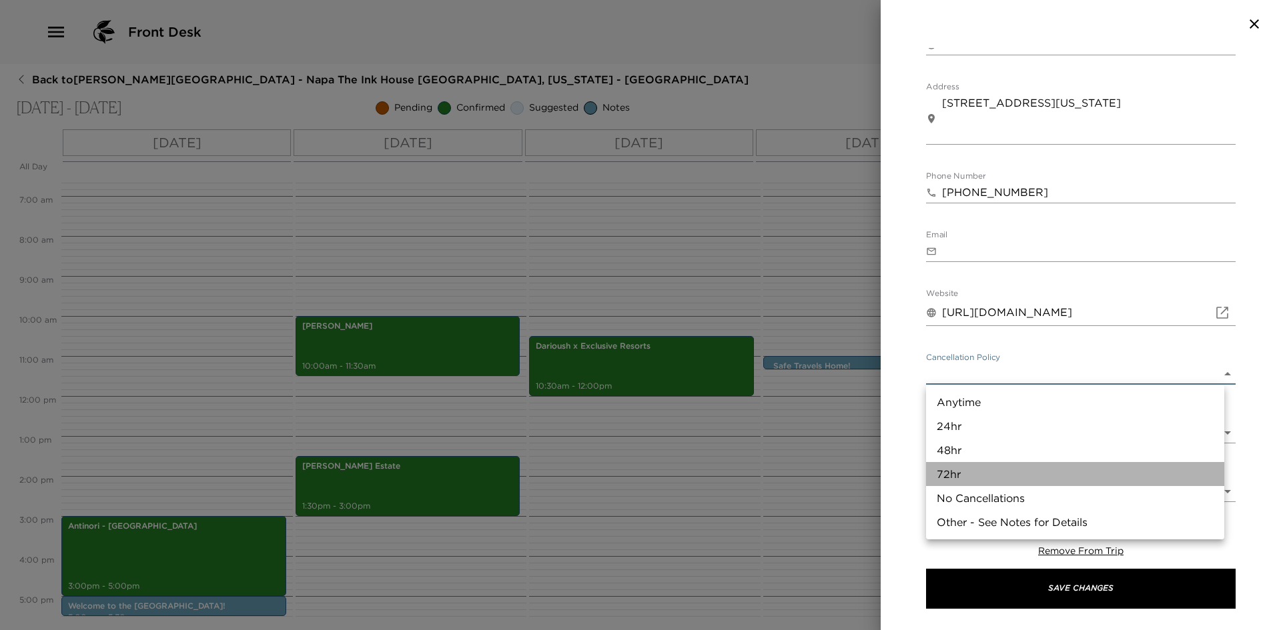
click at [955, 476] on li "72hr" at bounding box center [1075, 474] width 298 height 24
type input "72hr"
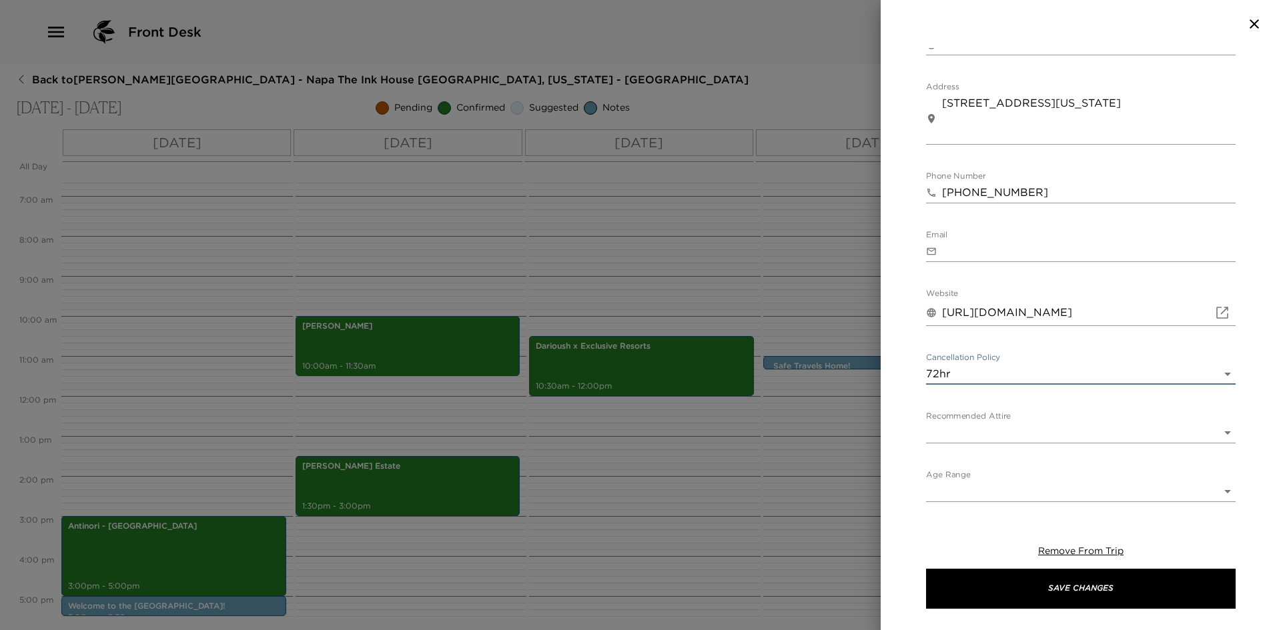
click at [973, 429] on body "Front Desk Back to Mary Brandt Reservation - Napa The Ink House Napa, Californi…" at bounding box center [640, 315] width 1281 height 630
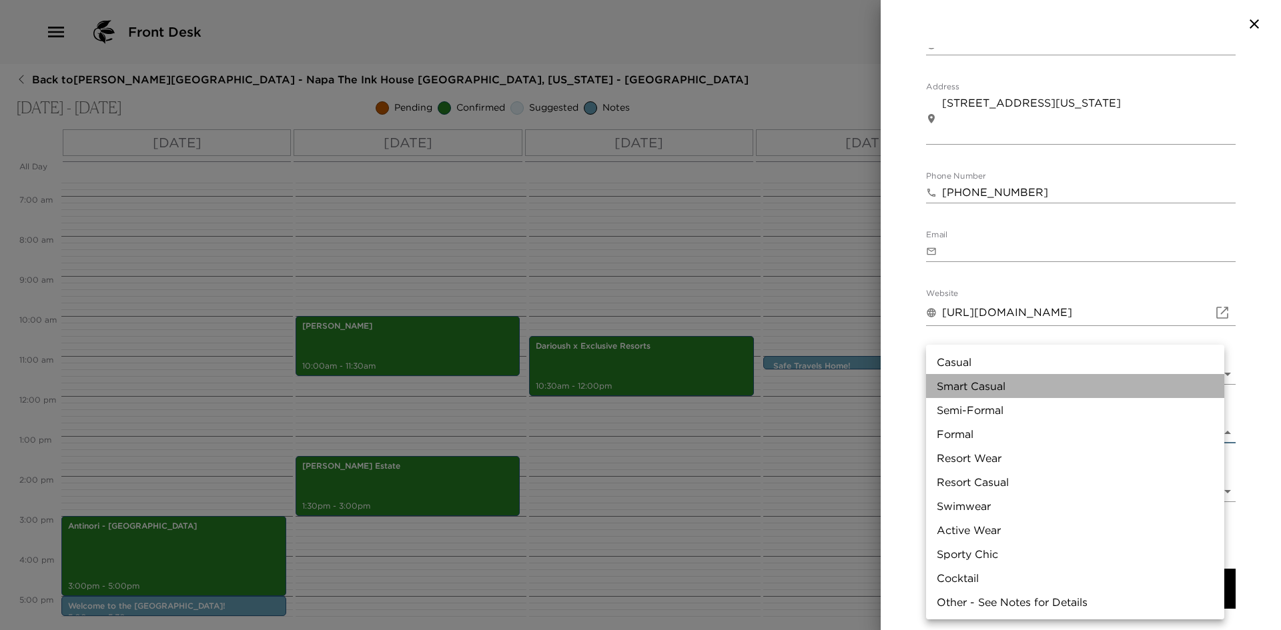
click at [980, 388] on li "Smart Casual" at bounding box center [1075, 386] width 298 height 24
type input "Smart Casual"
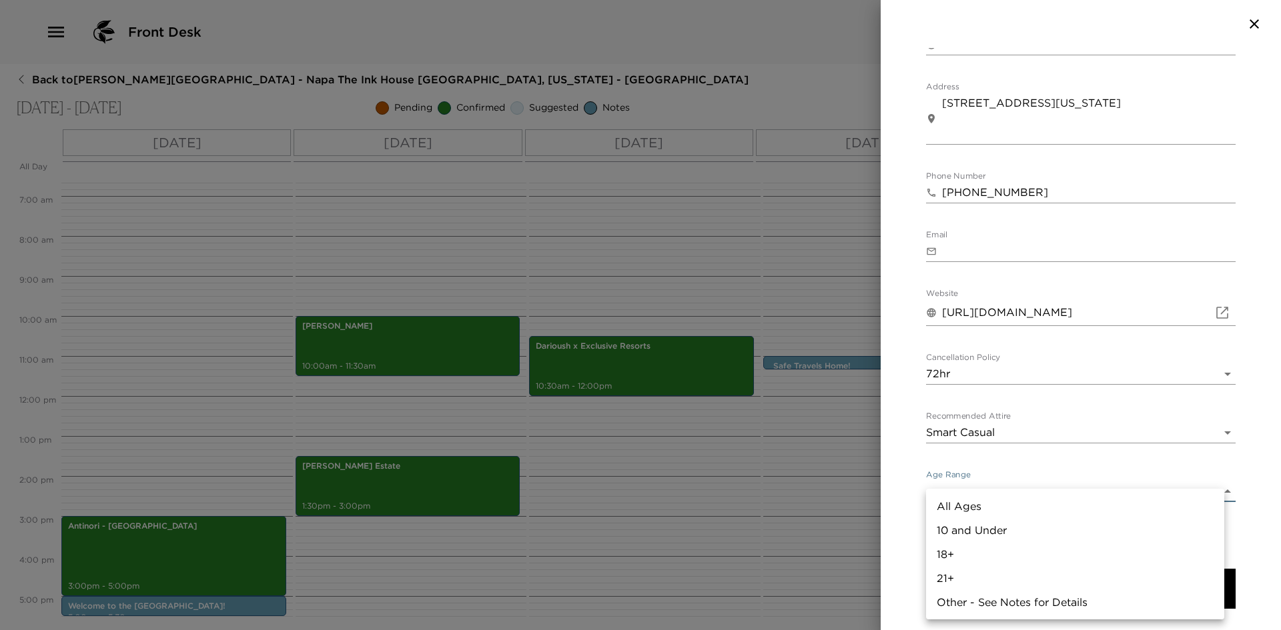
click at [971, 494] on body "Front Desk Back to Mary Brandt Reservation - Napa The Ink House Napa, Californi…" at bounding box center [640, 315] width 1281 height 630
click at [963, 575] on li "21+" at bounding box center [1075, 578] width 298 height 24
type input "21+"
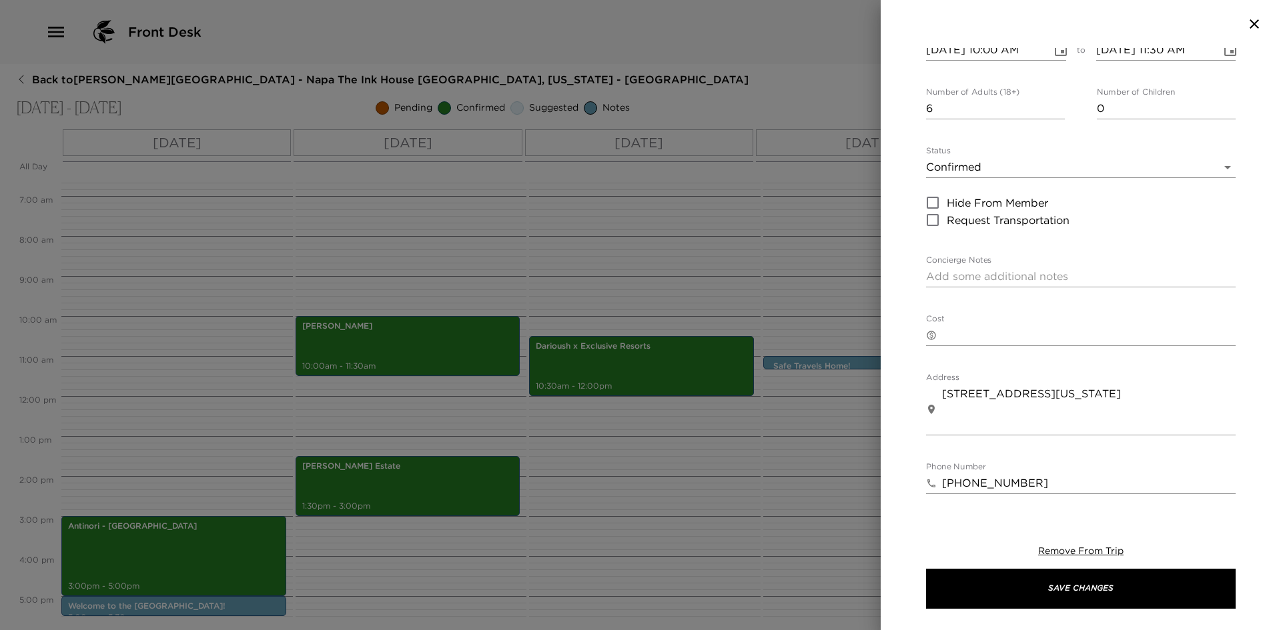
scroll to position [35, 0]
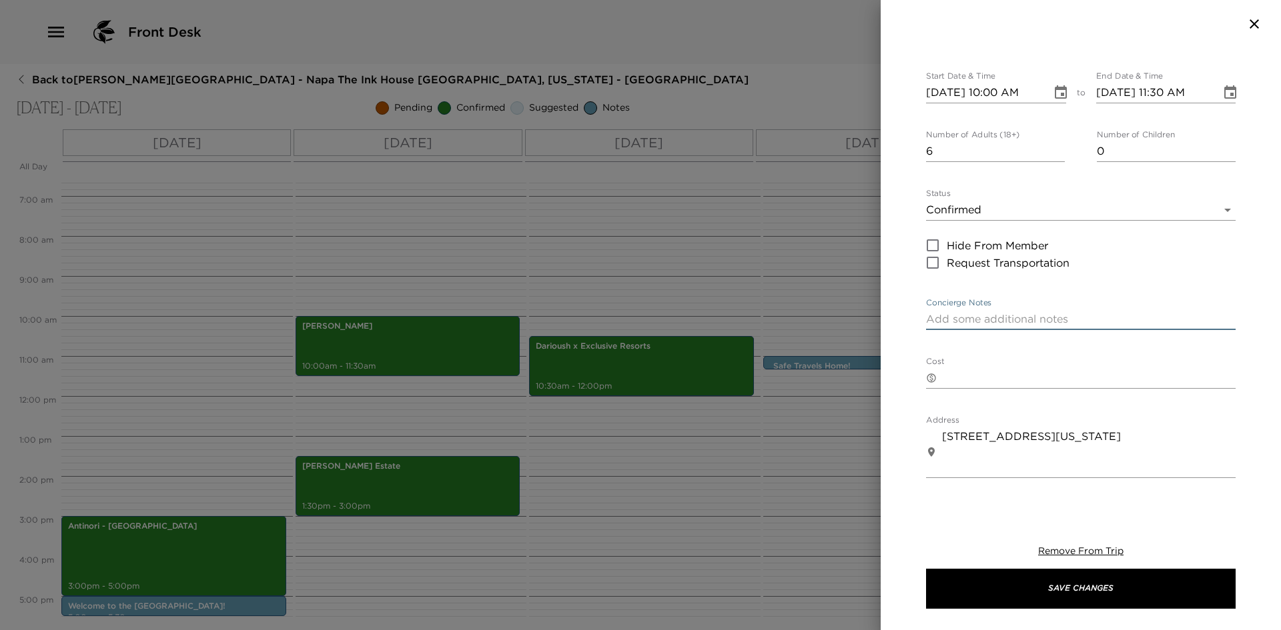
click at [969, 320] on textarea "Concierge Notes" at bounding box center [1081, 319] width 310 height 15
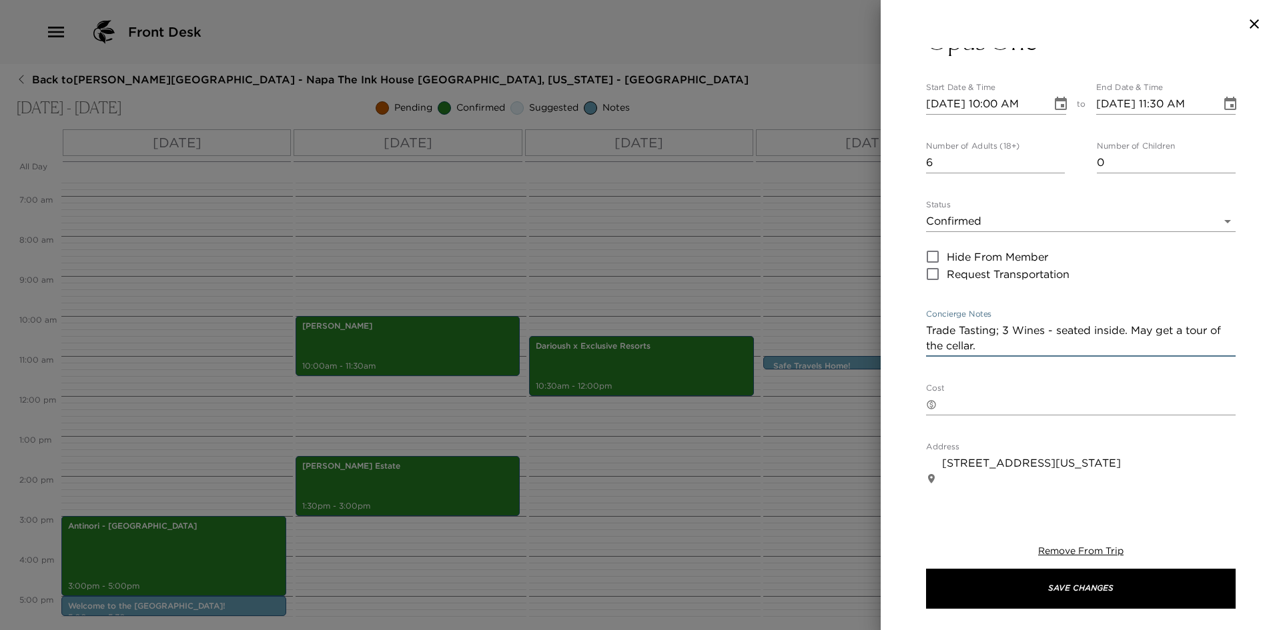
scroll to position [0, 0]
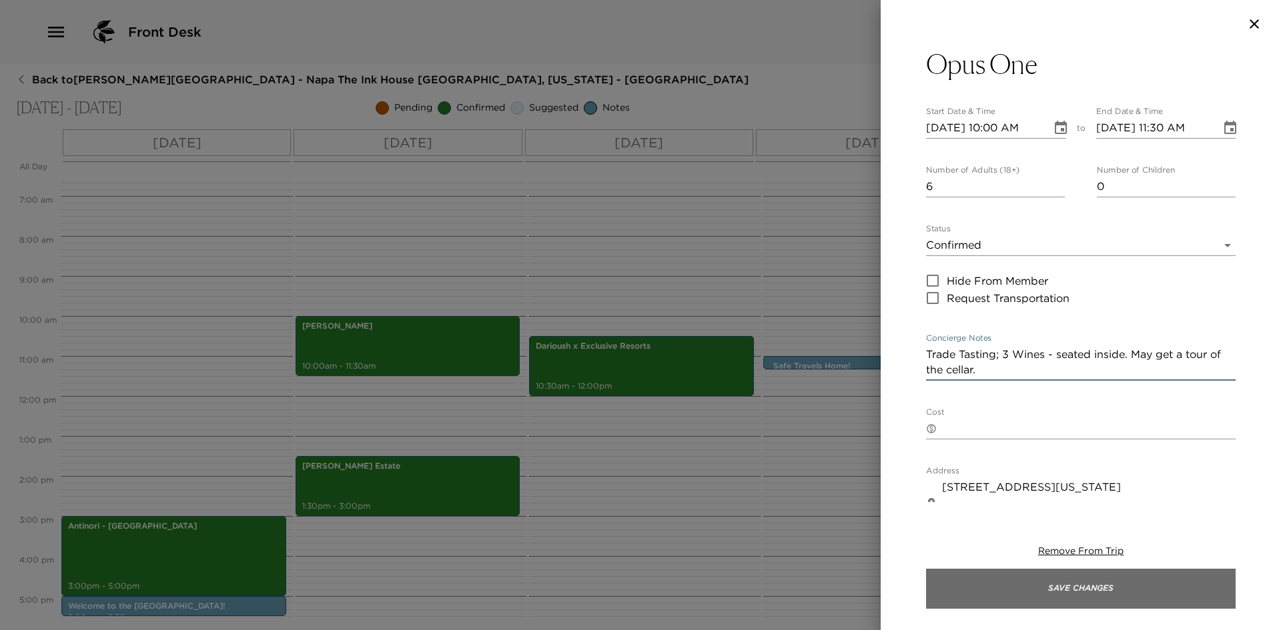
type textarea "Trade Tasting; 3 Wines - seated inside. May get a tour of the cellar."
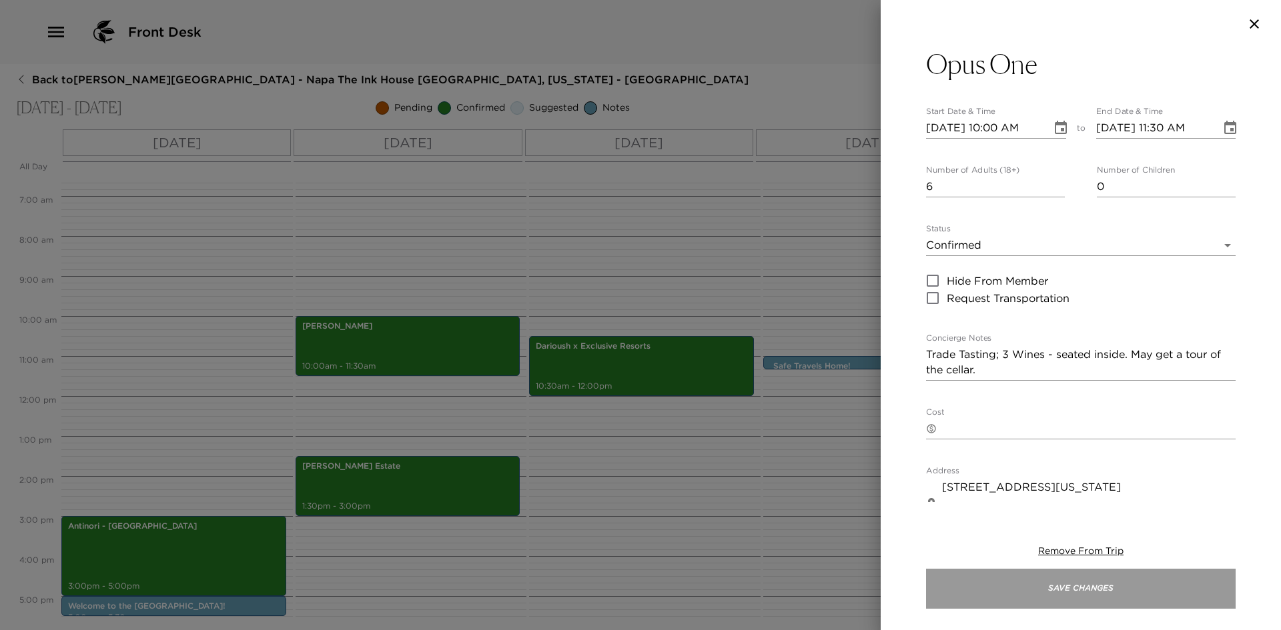
click at [1076, 591] on button "Save Changes" at bounding box center [1081, 589] width 310 height 40
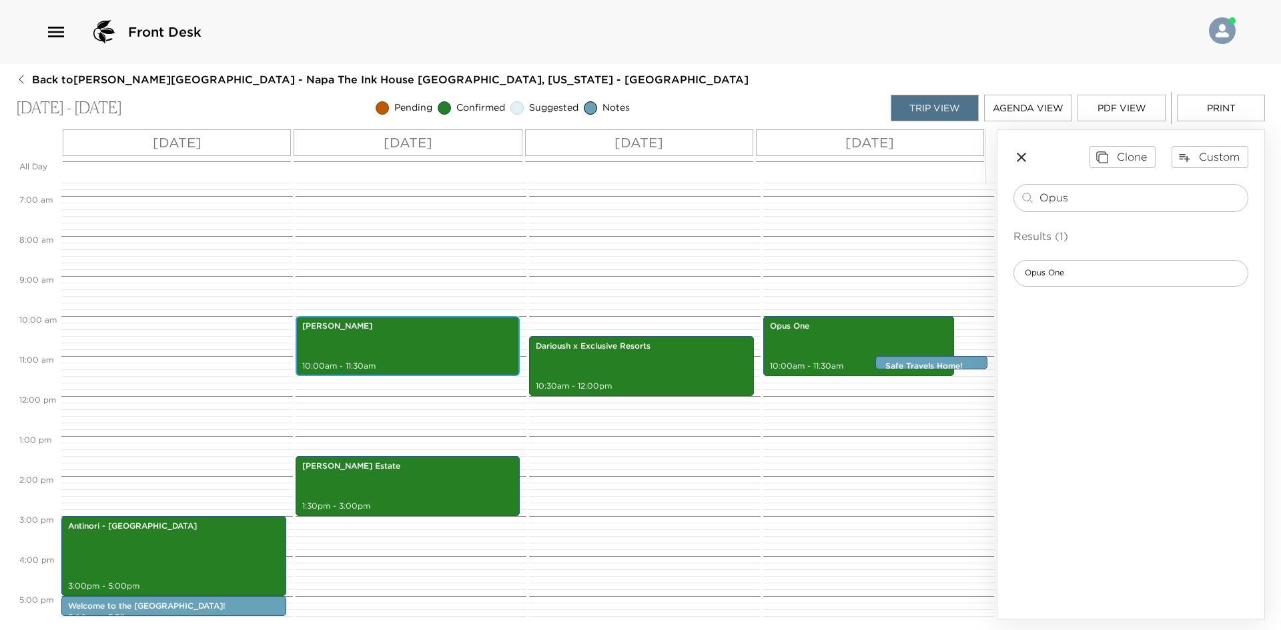
click at [414, 352] on div "Quintessa Vineyard 10:00am - 11:30am" at bounding box center [408, 346] width 217 height 56
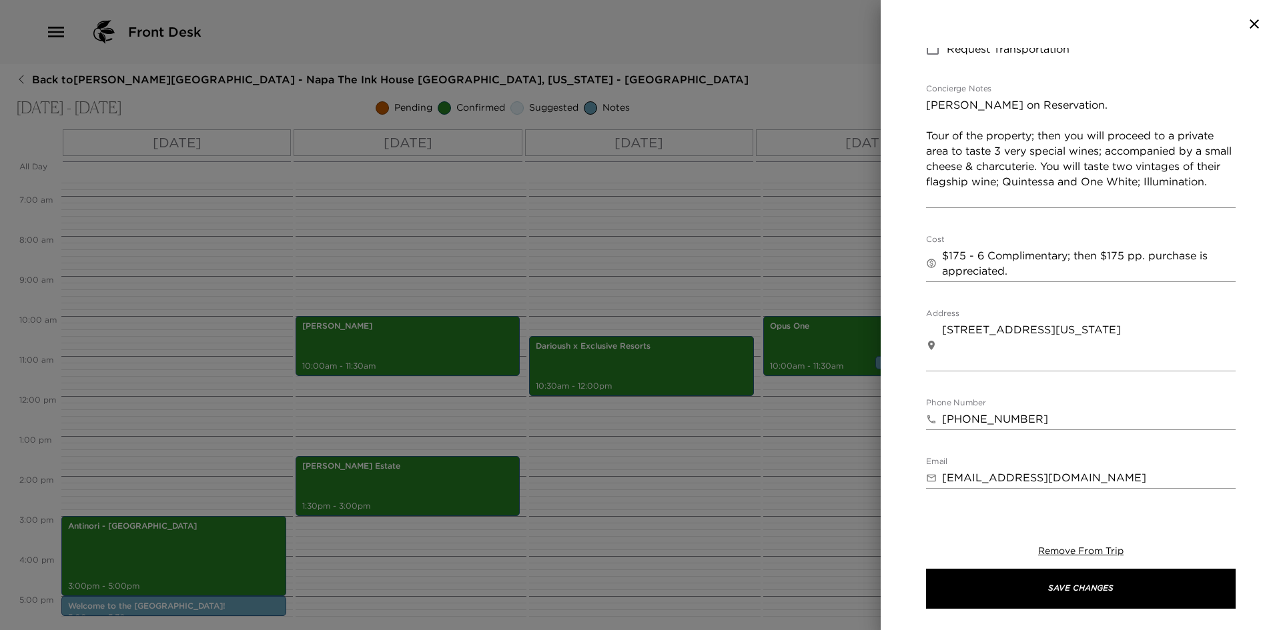
scroll to position [267, 0]
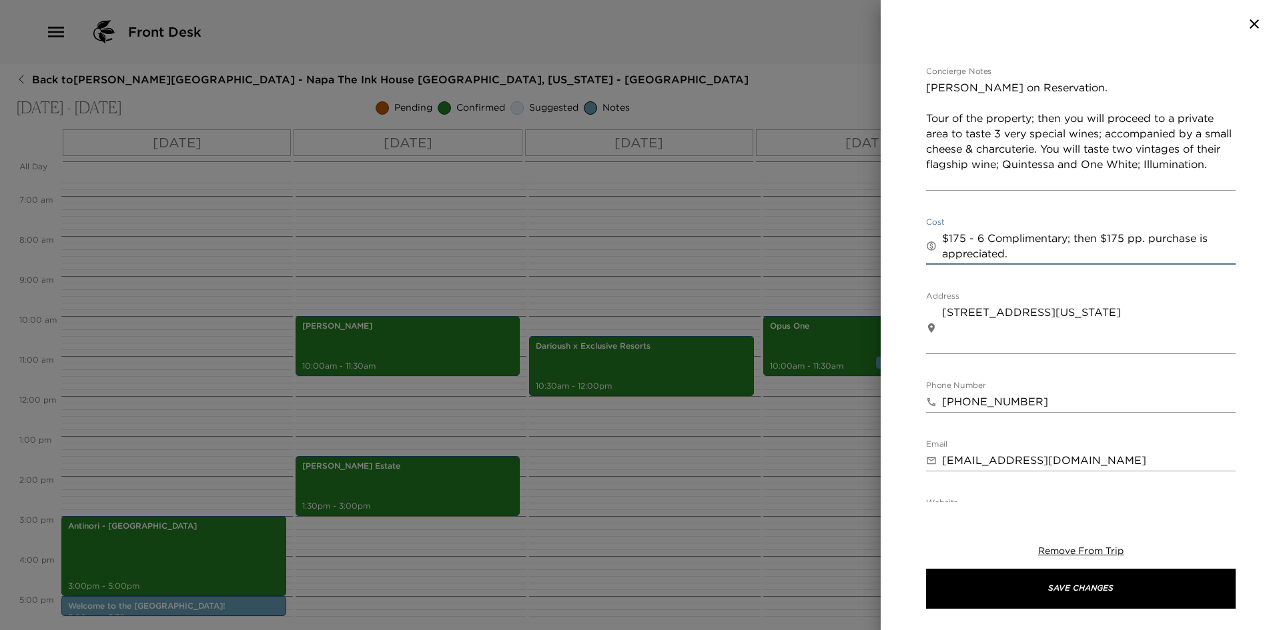
click at [1141, 240] on textarea "$175 - 6 Complimentary; then $175 pp. purchase is appreciated." at bounding box center [1089, 246] width 294 height 31
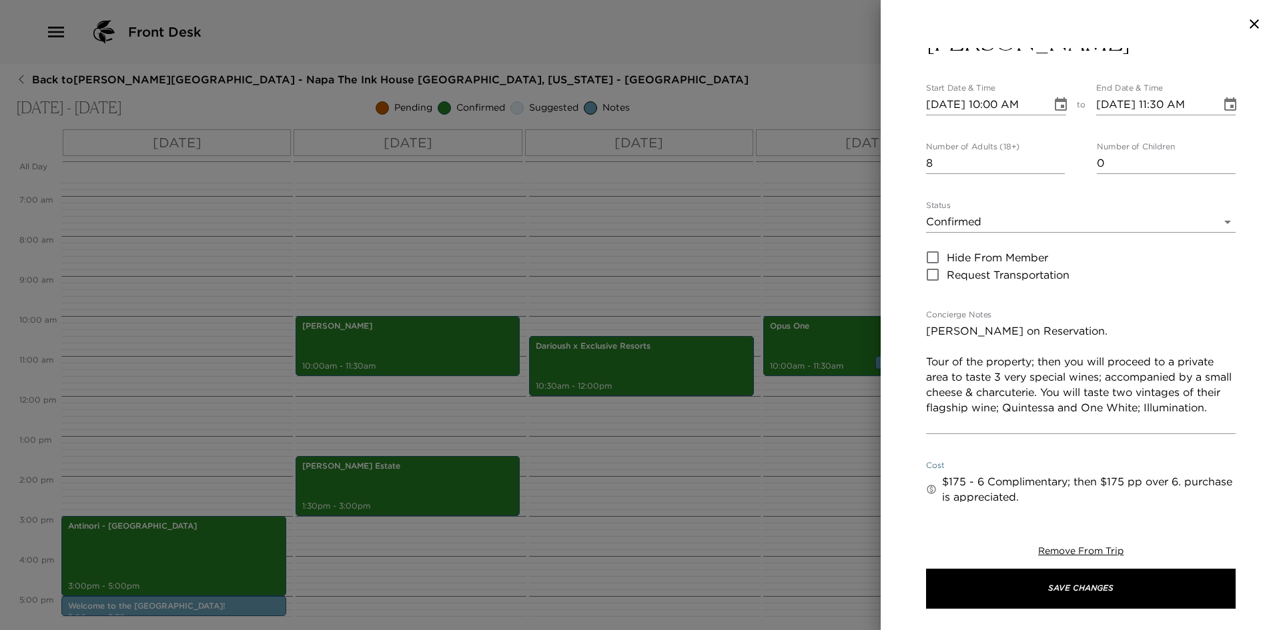
scroll to position [0, 0]
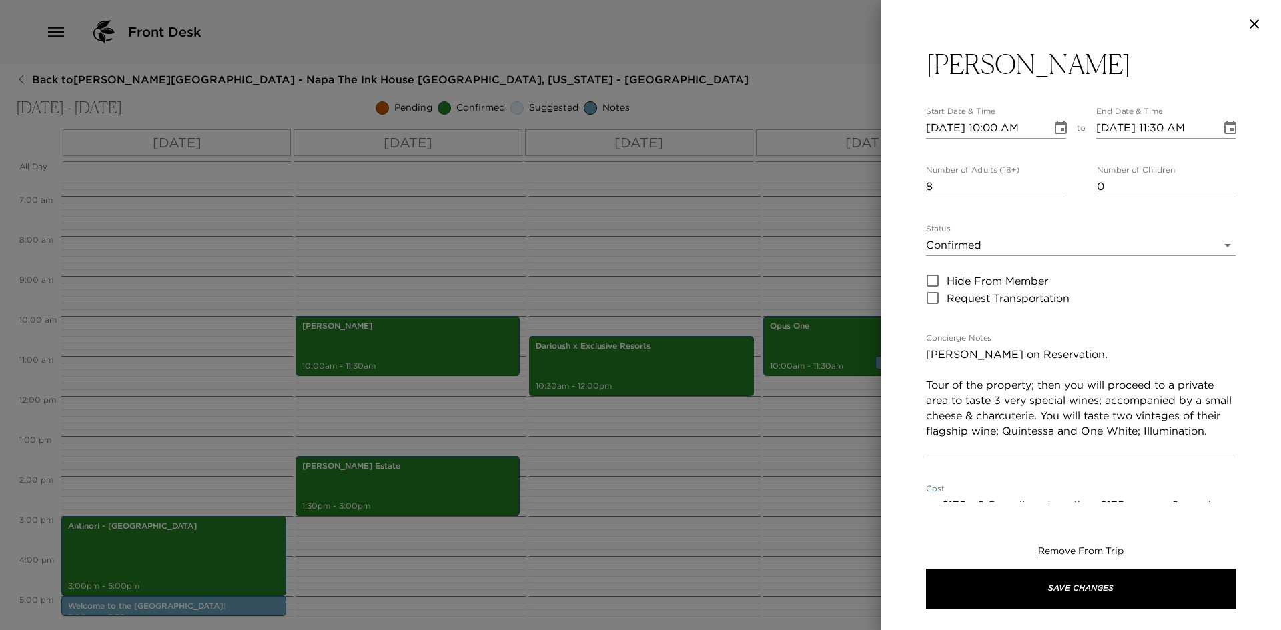
type textarea "$175 - 6 Complimentary; then $175 pp over 6. purchase is appreciated."
click at [1054, 192] on input "7" at bounding box center [995, 186] width 139 height 21
type input "6"
click at [1054, 192] on input "6" at bounding box center [995, 186] width 139 height 21
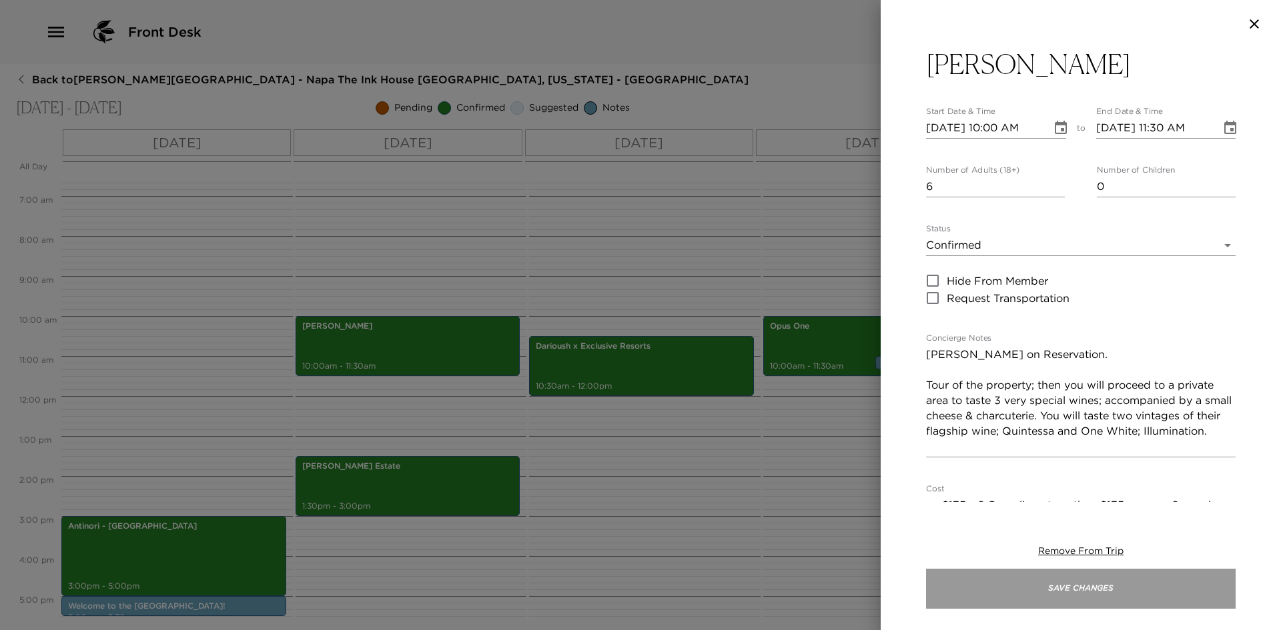
click at [1028, 578] on button "Save Changes" at bounding box center [1081, 589] width 310 height 40
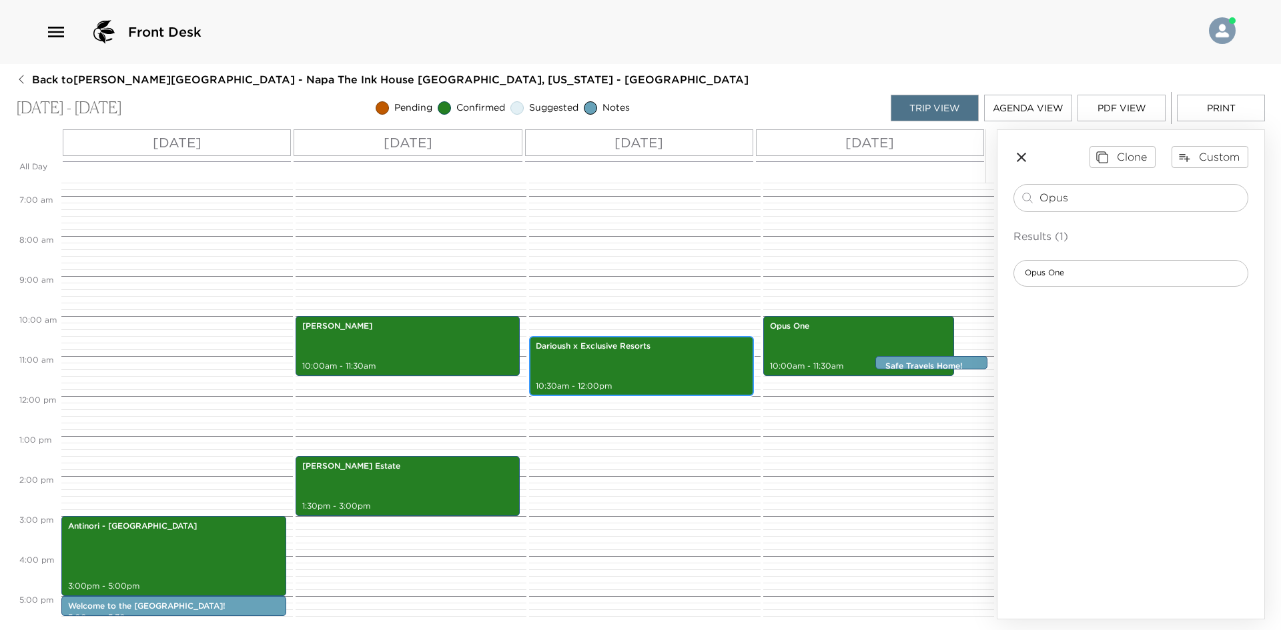
click at [618, 358] on div "Darioush x Exclusive Resorts 10:30am - 12:00pm" at bounding box center [641, 366] width 217 height 56
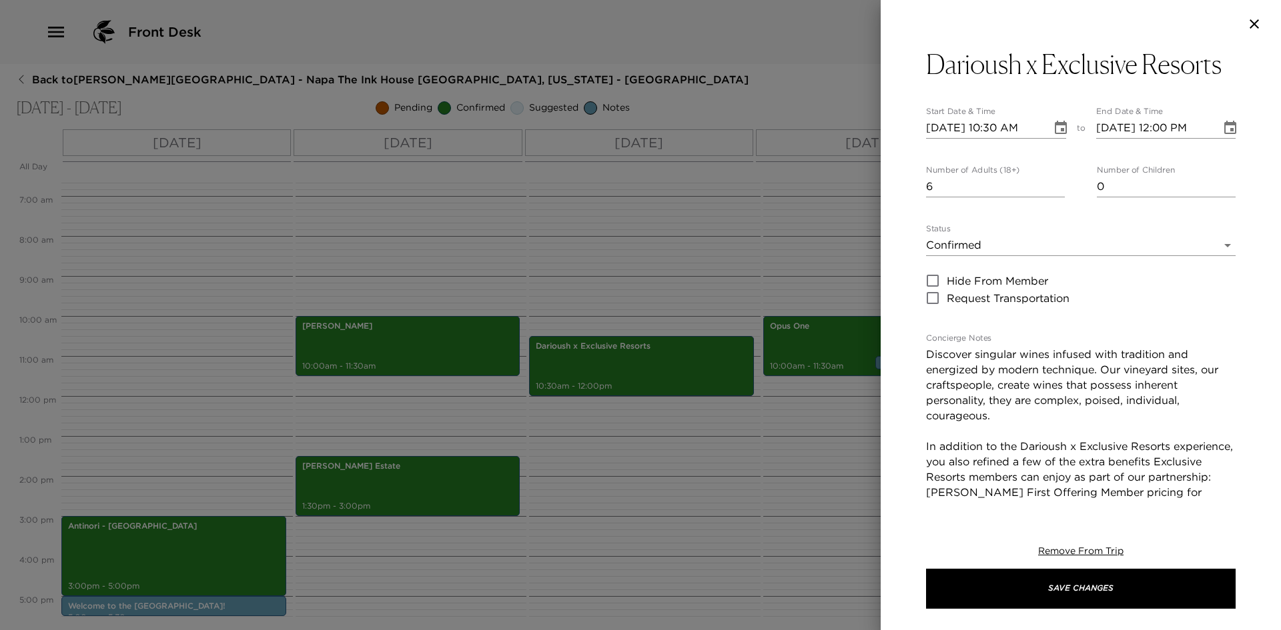
click at [387, 474] on div at bounding box center [640, 315] width 1281 height 630
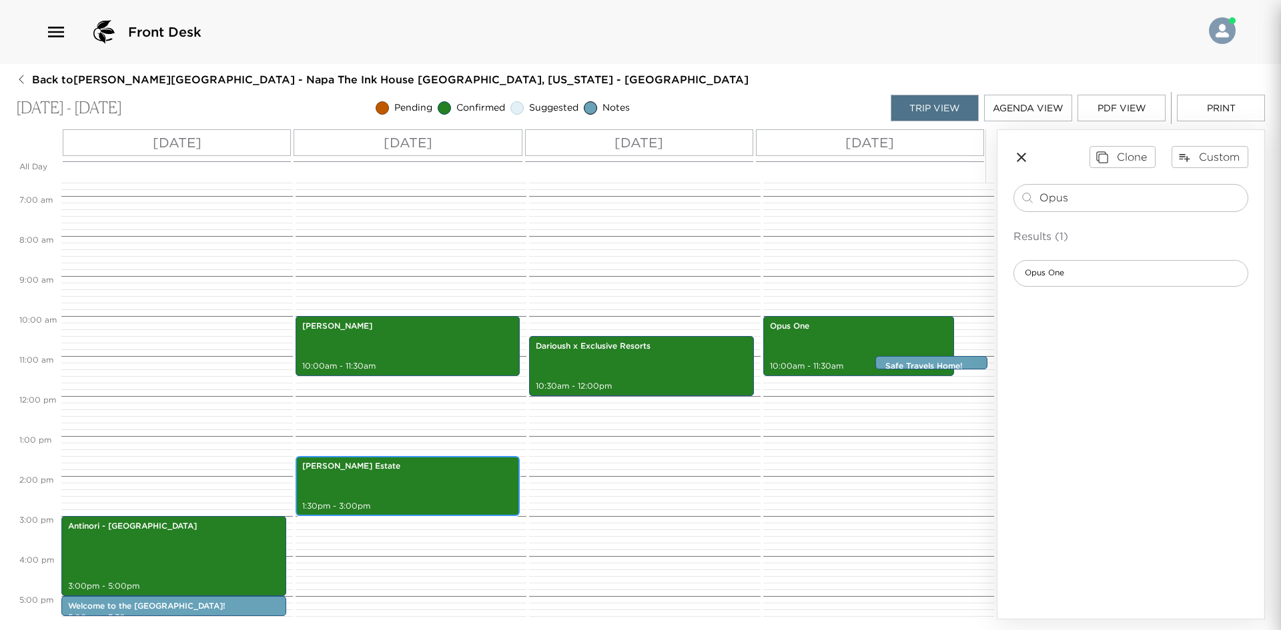
click at [390, 478] on div "Jarvis Estate 1:30pm - 3:00pm" at bounding box center [408, 486] width 217 height 56
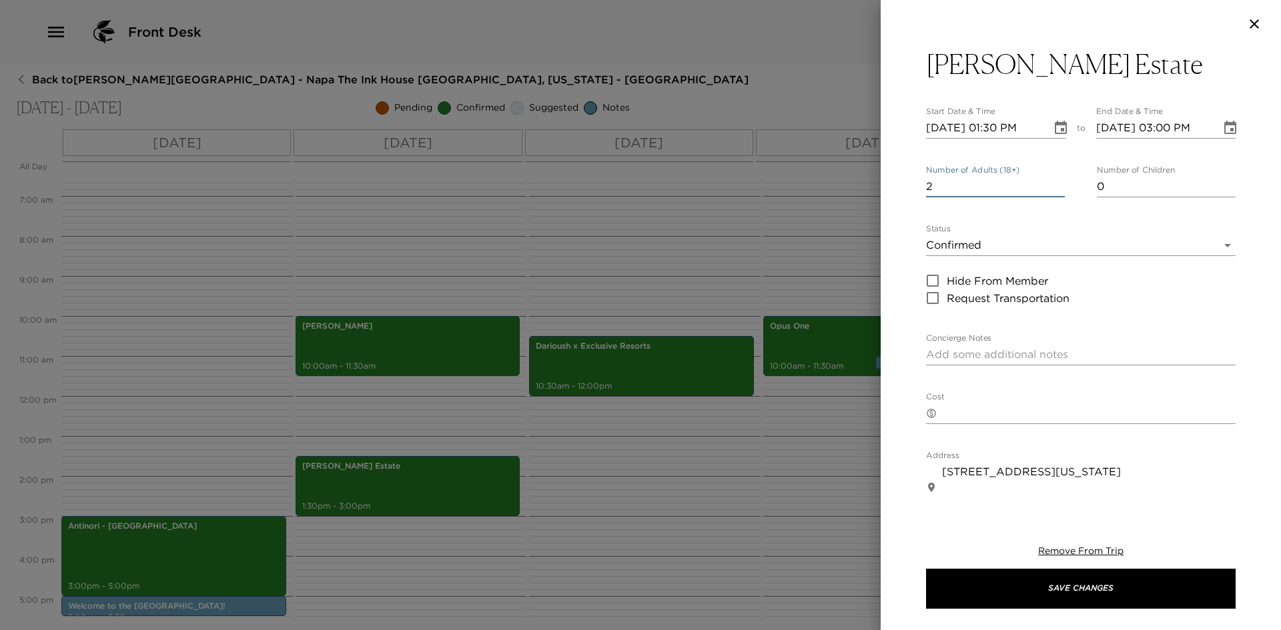
click at [1053, 183] on input "2" at bounding box center [995, 186] width 139 height 21
click at [1053, 183] on input "3" at bounding box center [995, 186] width 139 height 21
click at [1053, 183] on input "4" at bounding box center [995, 186] width 139 height 21
click at [1053, 183] on input "5" at bounding box center [995, 186] width 139 height 21
type input "6"
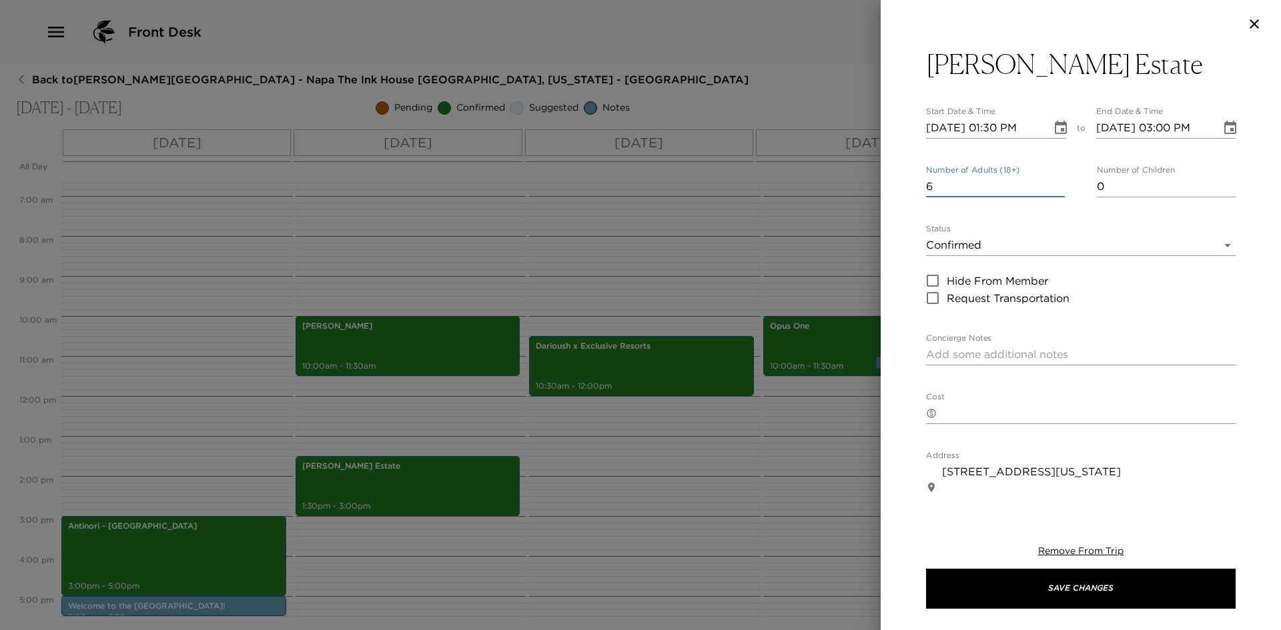
click at [1053, 183] on input "6" at bounding box center [995, 186] width 139 height 21
click at [953, 352] on textarea "Concierge Notes" at bounding box center [1081, 354] width 310 height 15
type textarea "Communal Tour & Tasting."
click at [991, 414] on textarea "Cost" at bounding box center [1089, 413] width 294 height 15
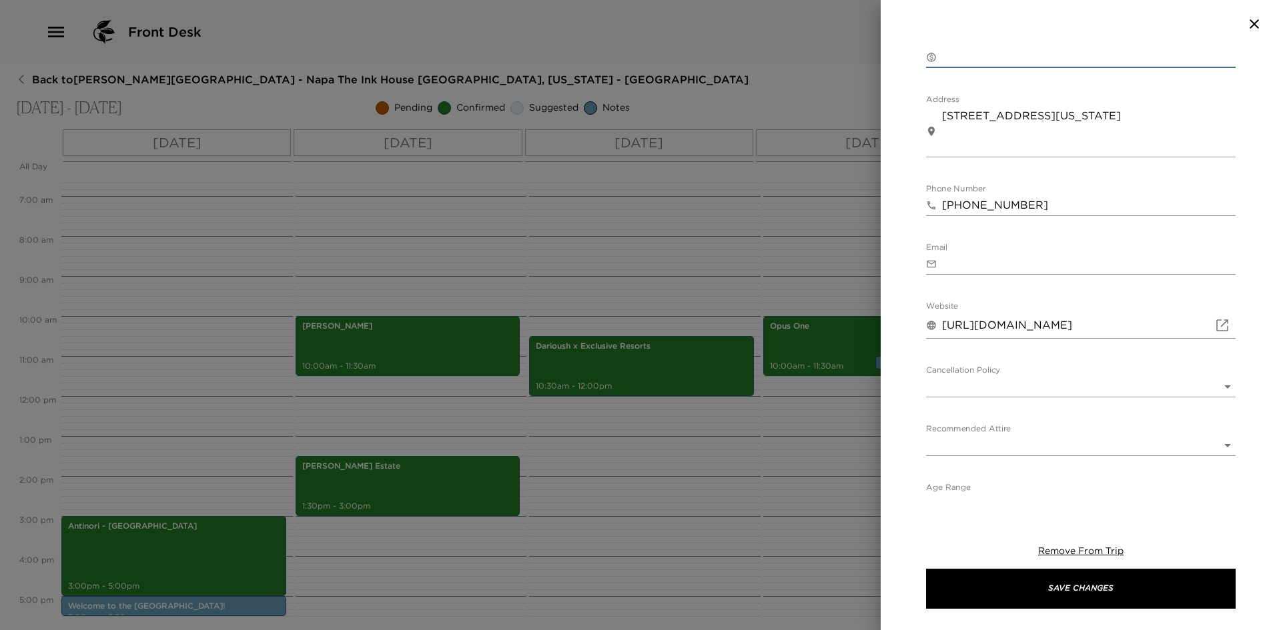
scroll to position [369, 0]
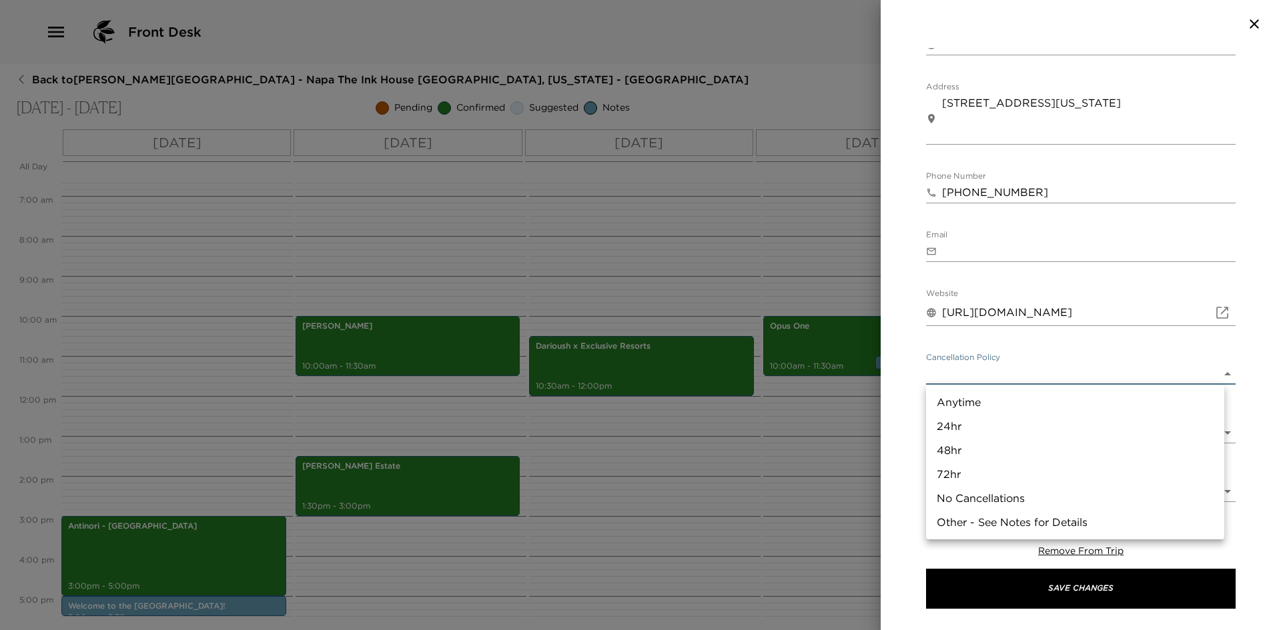
click at [954, 372] on body "Front Desk Back to Mary Brandt Reservation - Napa The Ink House Napa, Californi…" at bounding box center [640, 315] width 1281 height 630
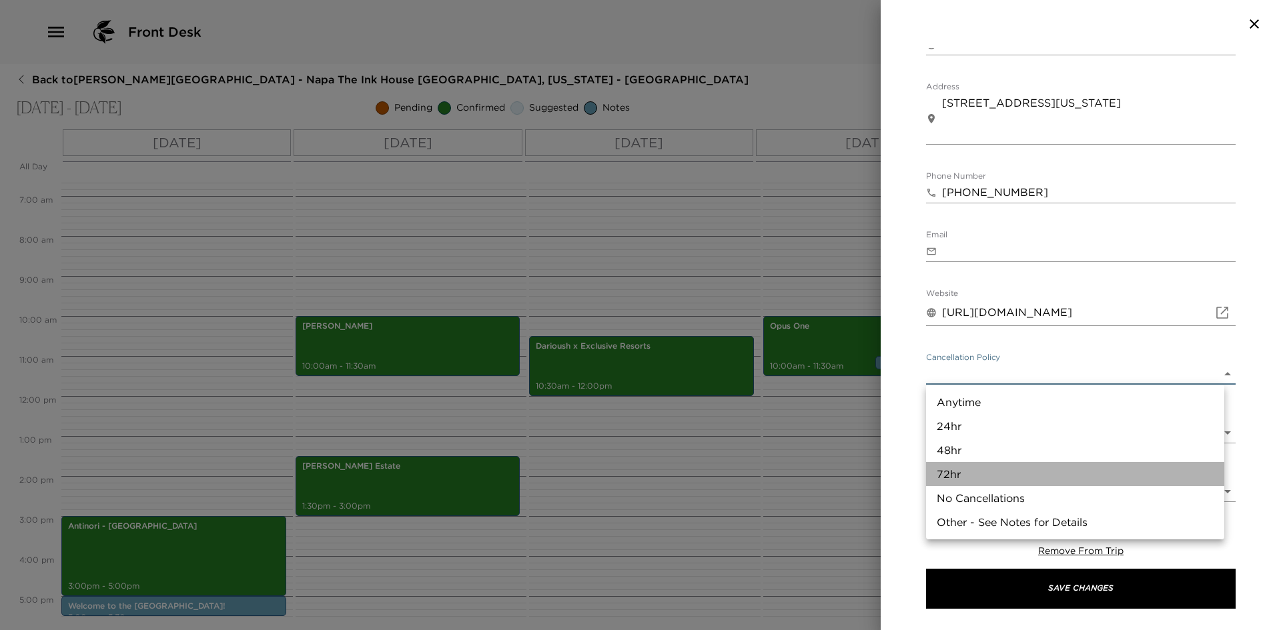
click at [946, 473] on li "72hr" at bounding box center [1075, 474] width 298 height 24
type input "72hr"
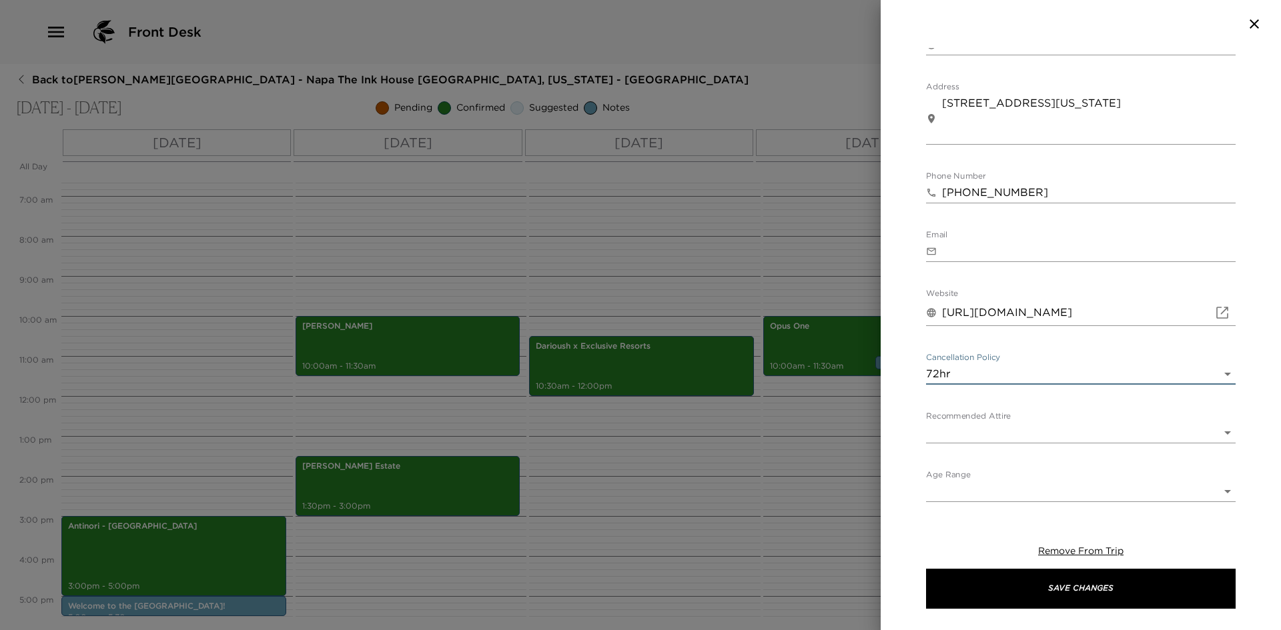
click at [961, 428] on body "Front Desk Back to Mary Brandt Reservation - Napa The Ink House Napa, Californi…" at bounding box center [640, 315] width 1281 height 630
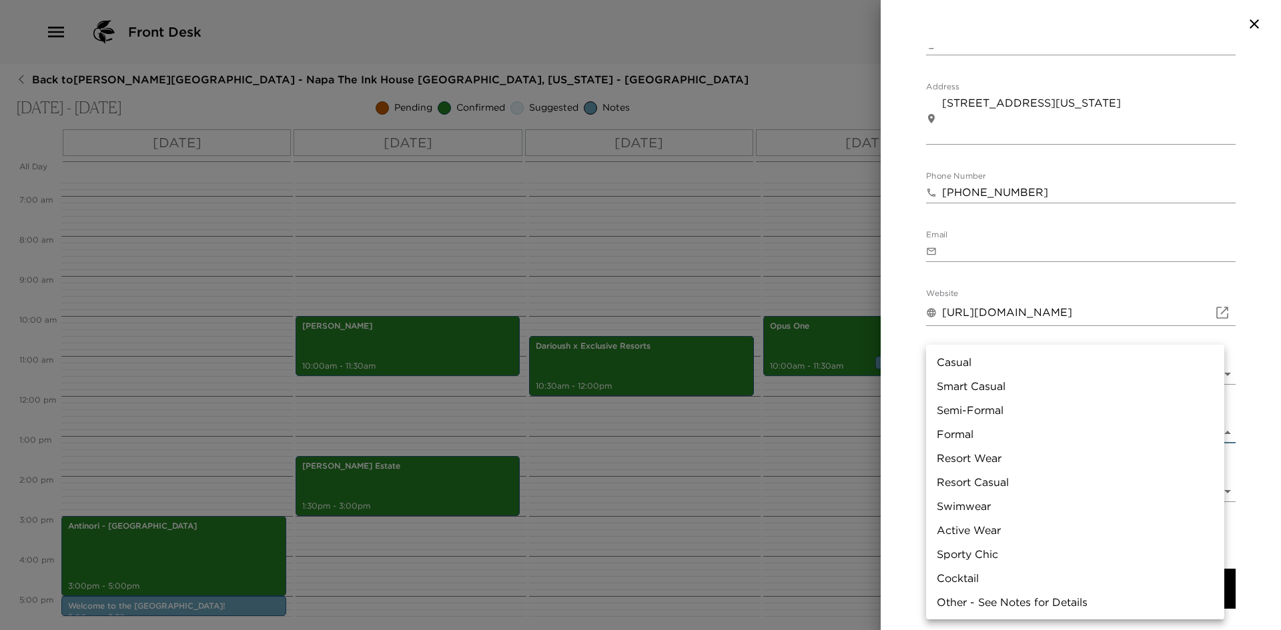
click at [965, 390] on li "Smart Casual" at bounding box center [1075, 386] width 298 height 24
type input "Smart Casual"
click at [953, 491] on body "Front Desk Back to Mary Brandt Reservation - Napa The Ink House Napa, Californi…" at bounding box center [640, 315] width 1281 height 630
click at [951, 574] on li "21+" at bounding box center [1075, 578] width 298 height 24
type input "21+"
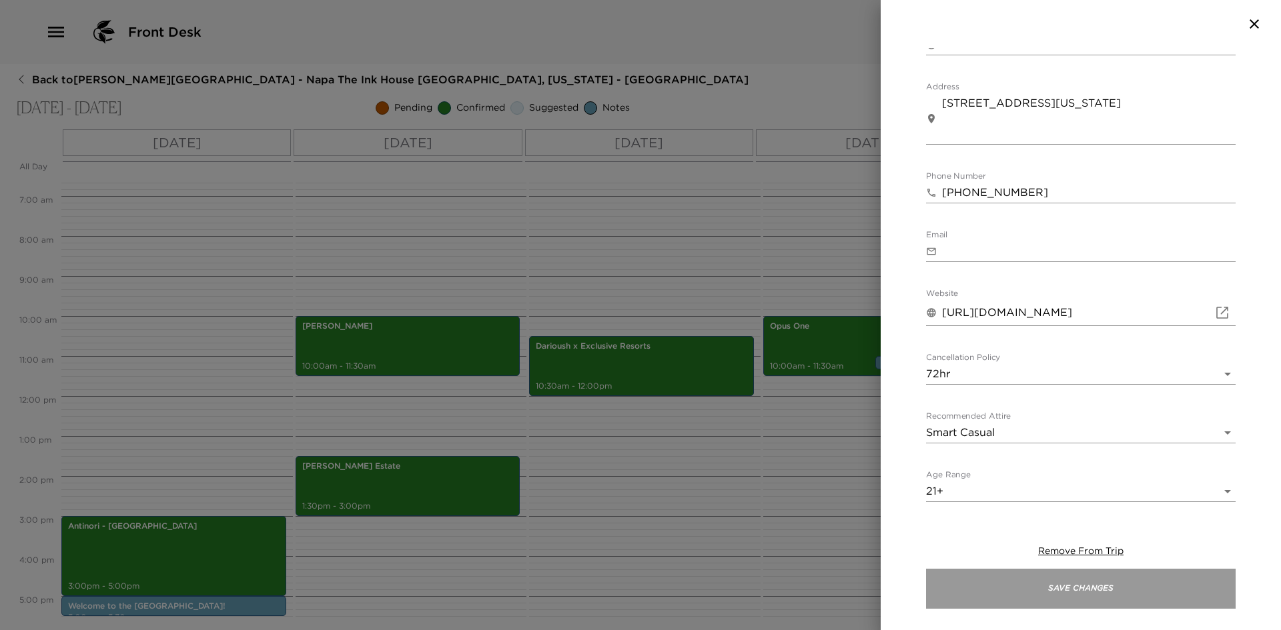
click at [998, 584] on button "Save Changes" at bounding box center [1081, 589] width 310 height 40
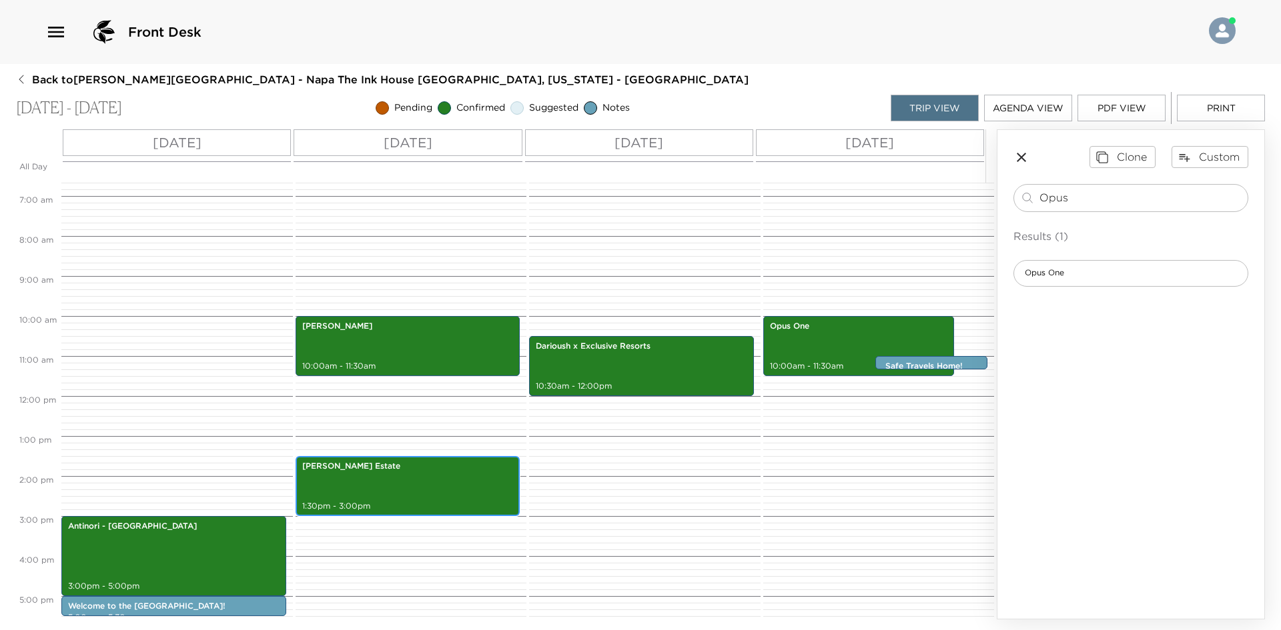
click at [375, 470] on p "Jarvis Estate" at bounding box center [407, 466] width 211 height 11
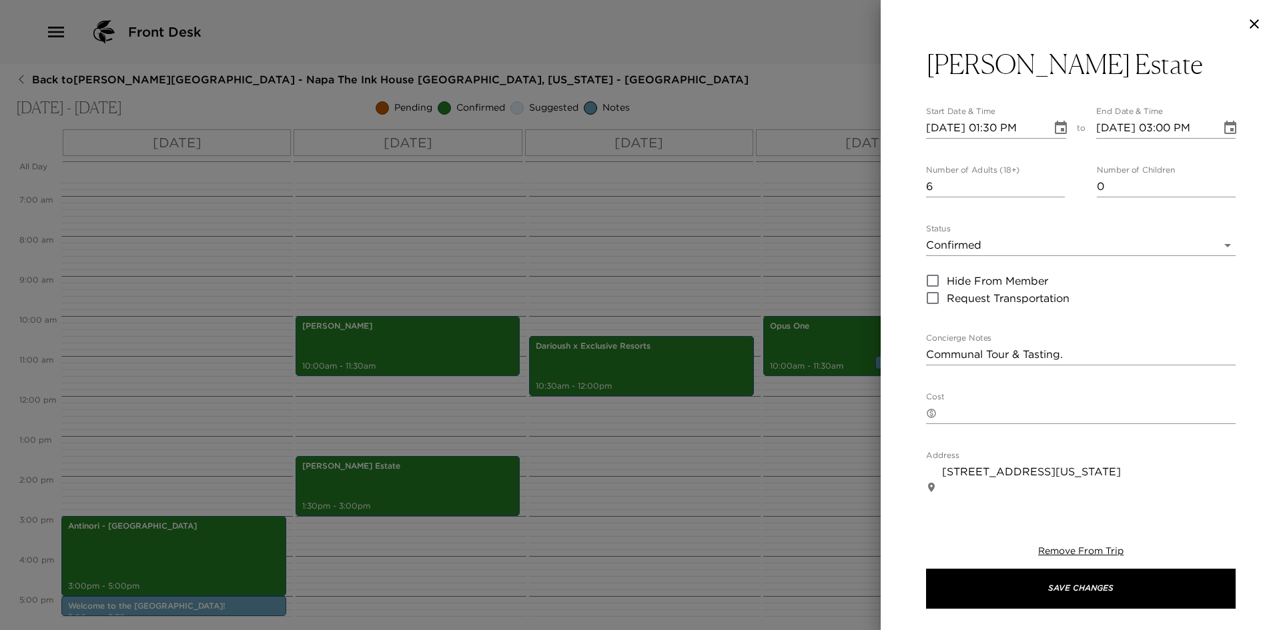
click at [378, 464] on div at bounding box center [640, 315] width 1281 height 630
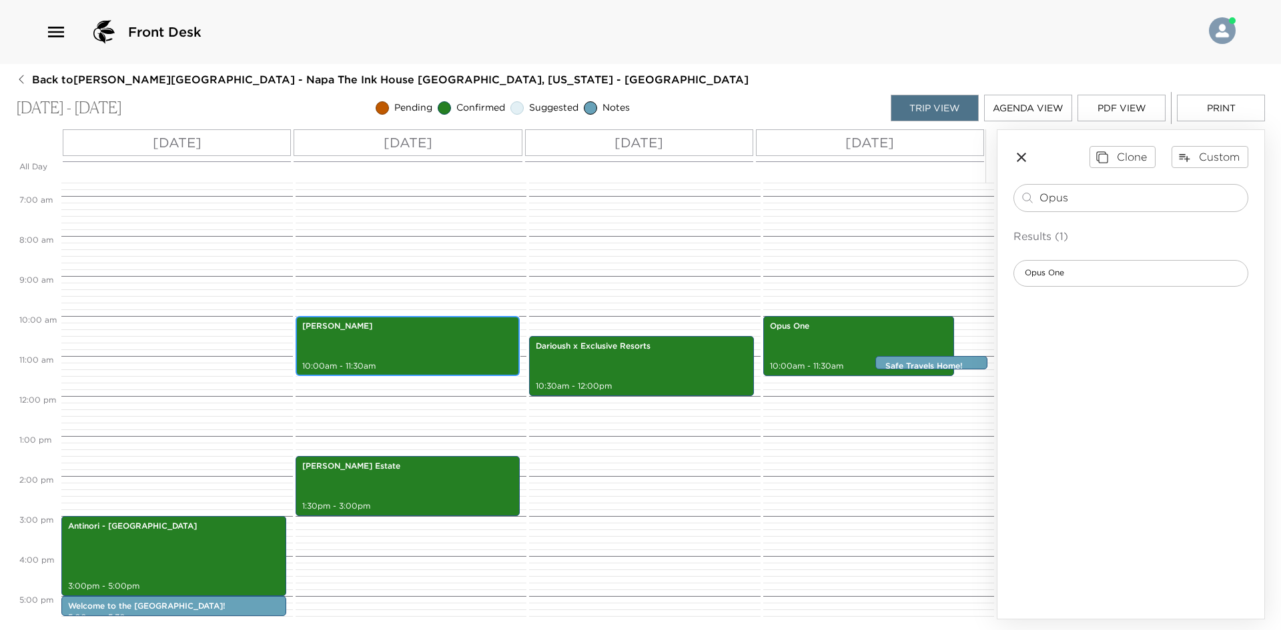
click at [396, 333] on div "Quintessa Vineyard 10:00am - 11:30am" at bounding box center [408, 346] width 217 height 56
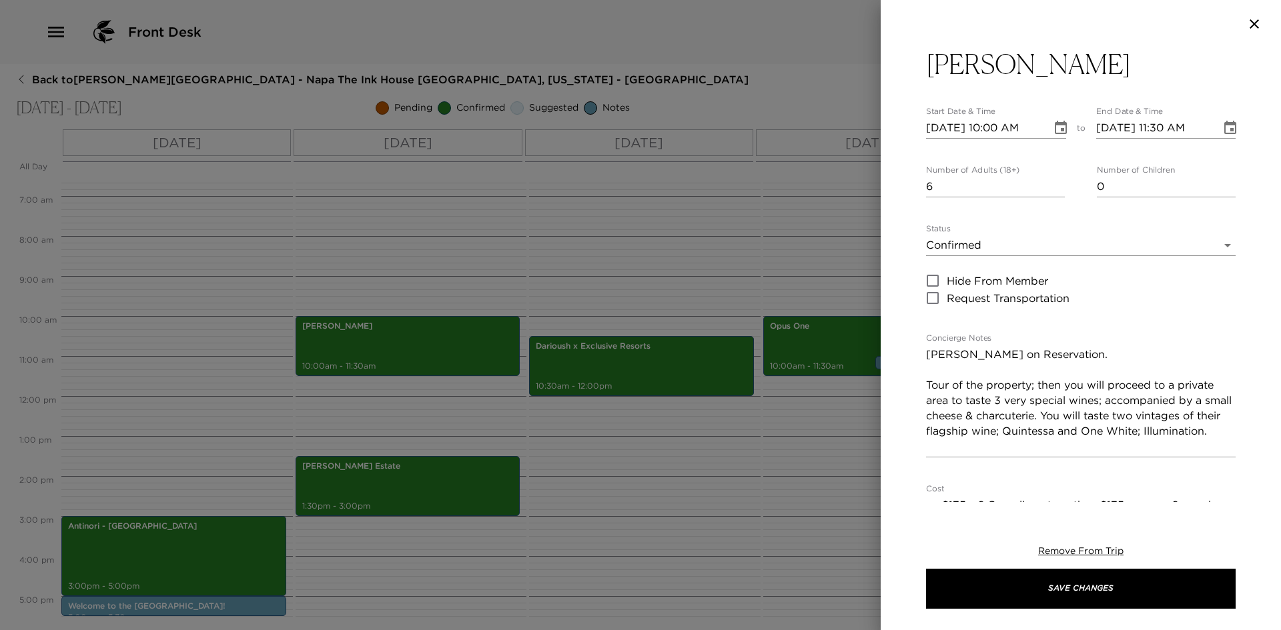
click at [396, 333] on div at bounding box center [640, 315] width 1281 height 630
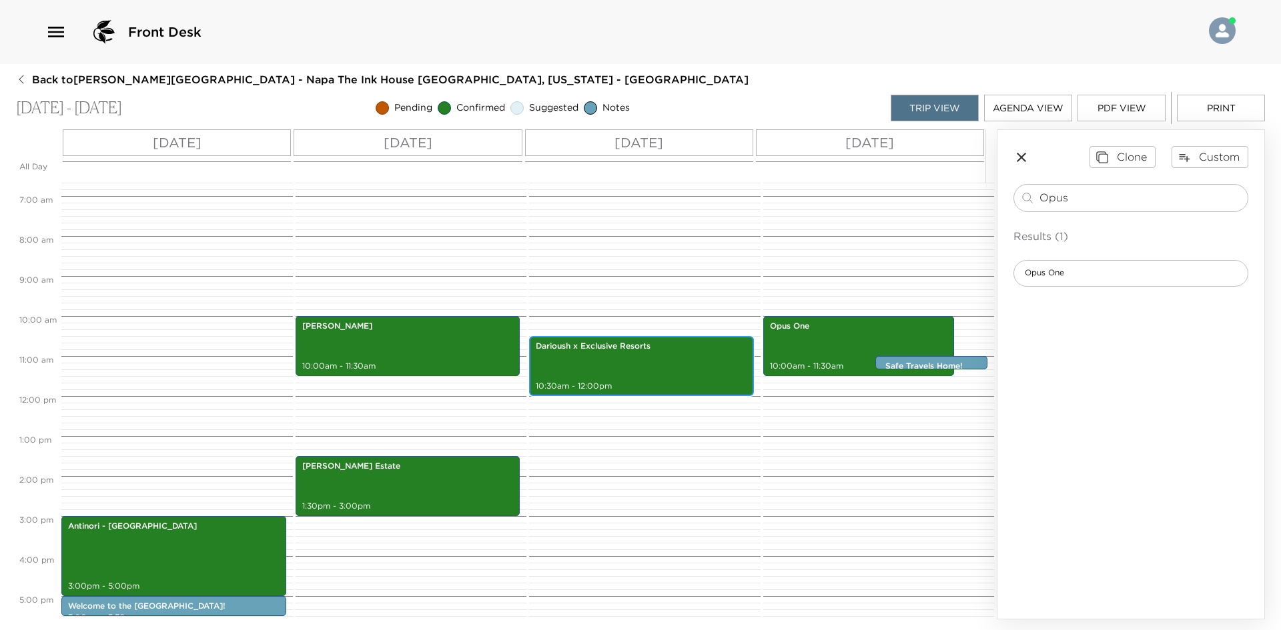
click at [616, 363] on div "Darioush x Exclusive Resorts 10:30am - 12:00pm" at bounding box center [641, 366] width 217 height 56
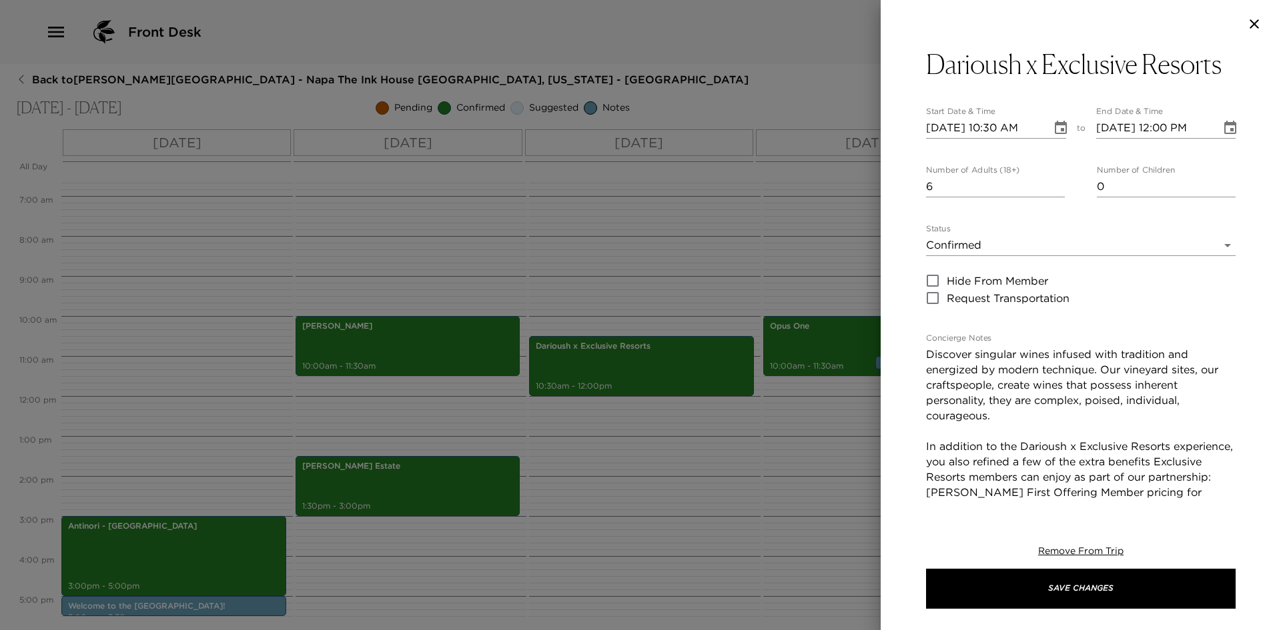
click at [616, 363] on div at bounding box center [640, 315] width 1281 height 630
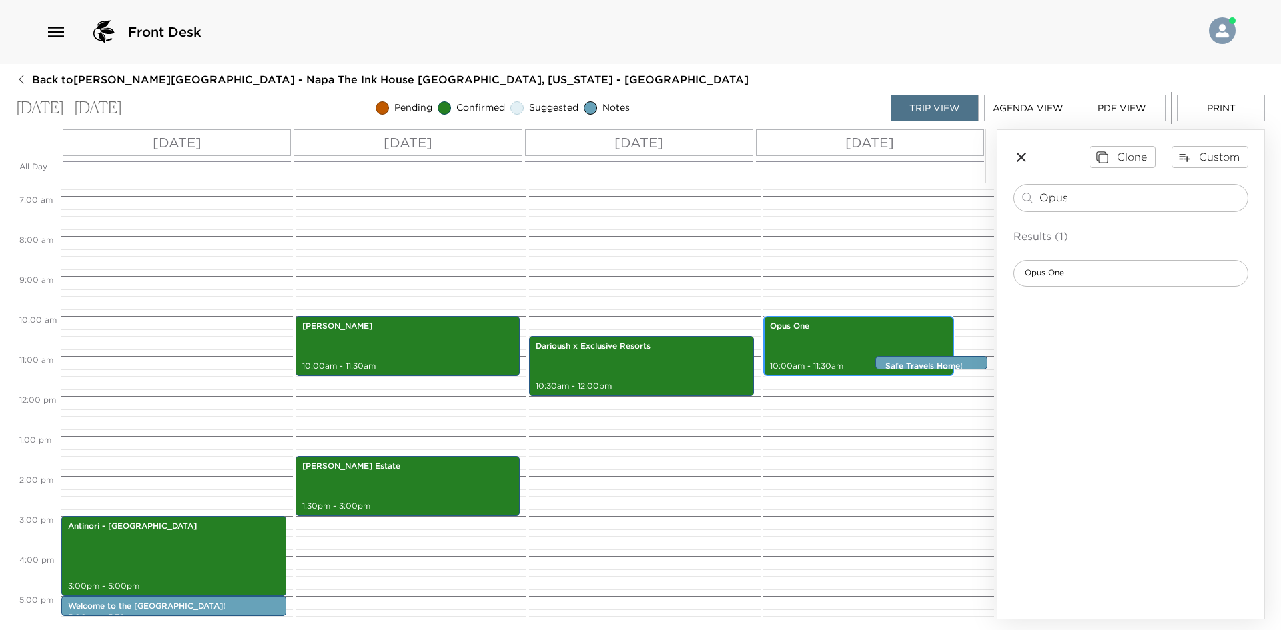
click at [824, 354] on div "Opus One 10:00am - 11:30am" at bounding box center [858, 346] width 183 height 56
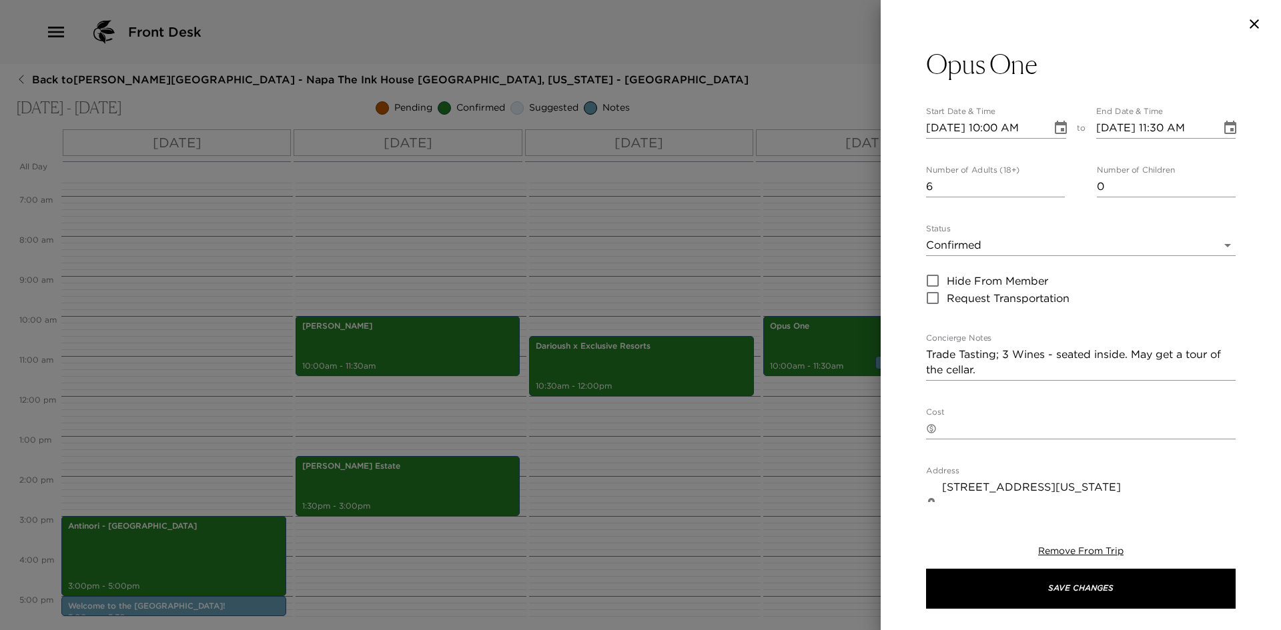
click at [824, 354] on div at bounding box center [640, 315] width 1281 height 630
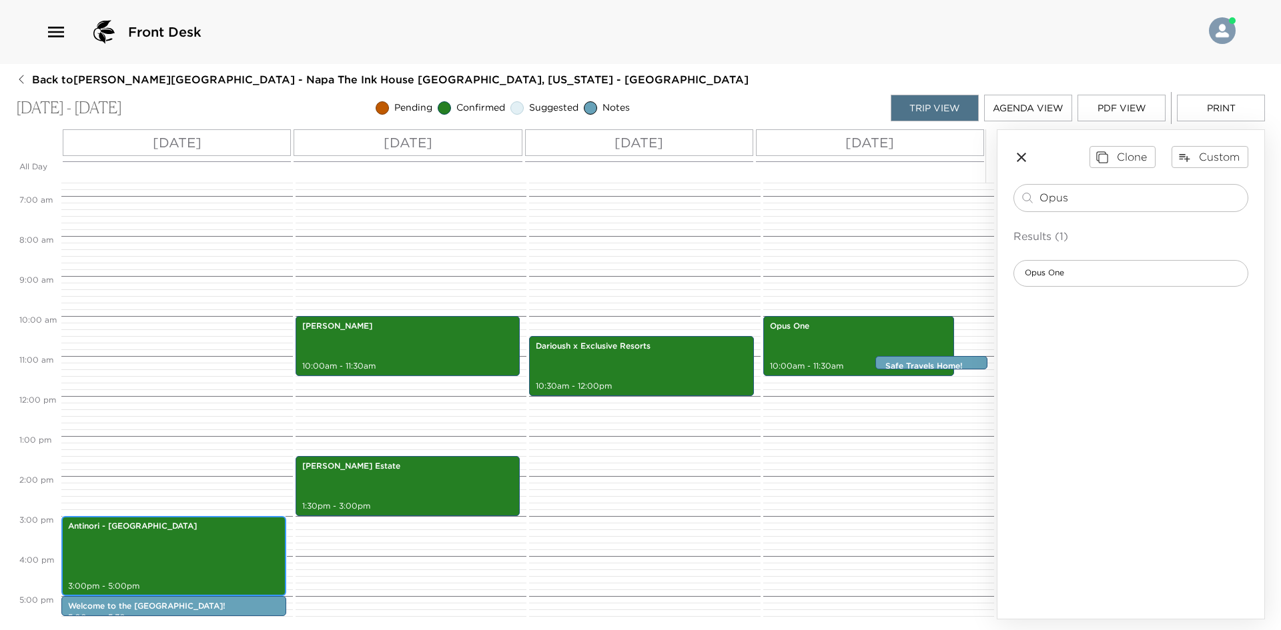
click at [157, 549] on div "Antinori - Napa Valley 3:00pm - 5:00pm" at bounding box center [173, 556] width 217 height 76
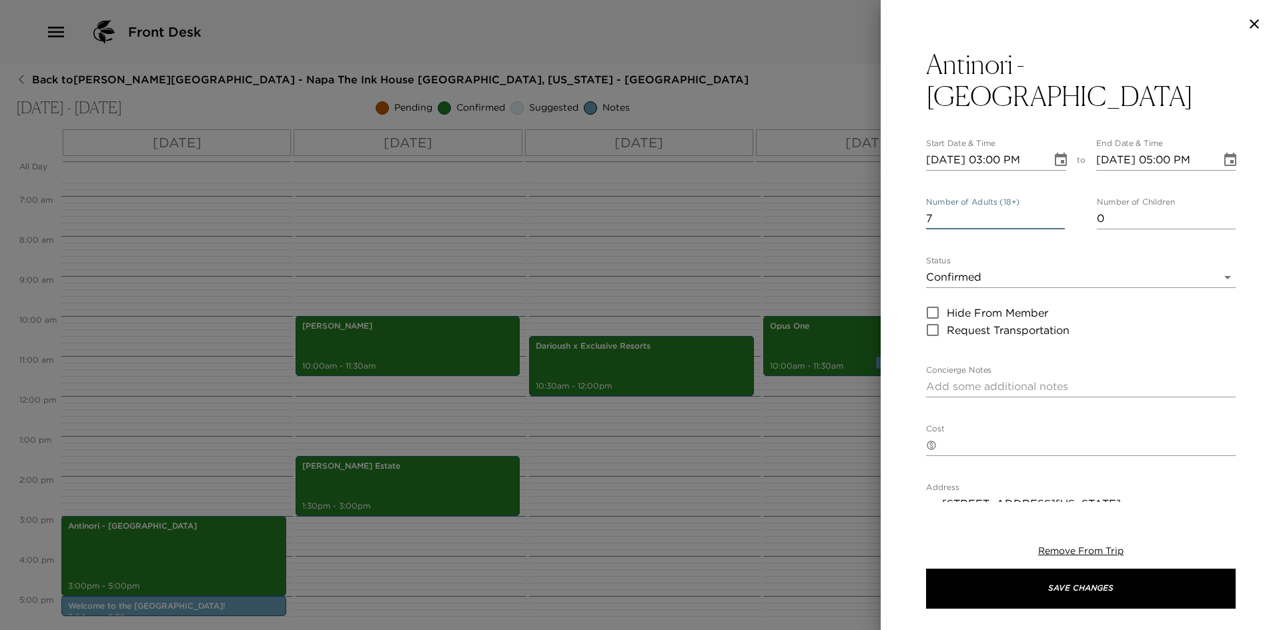
click at [1054, 208] on input "7" at bounding box center [995, 218] width 139 height 21
type input "6"
click at [1054, 208] on input "6" at bounding box center [995, 218] width 139 height 21
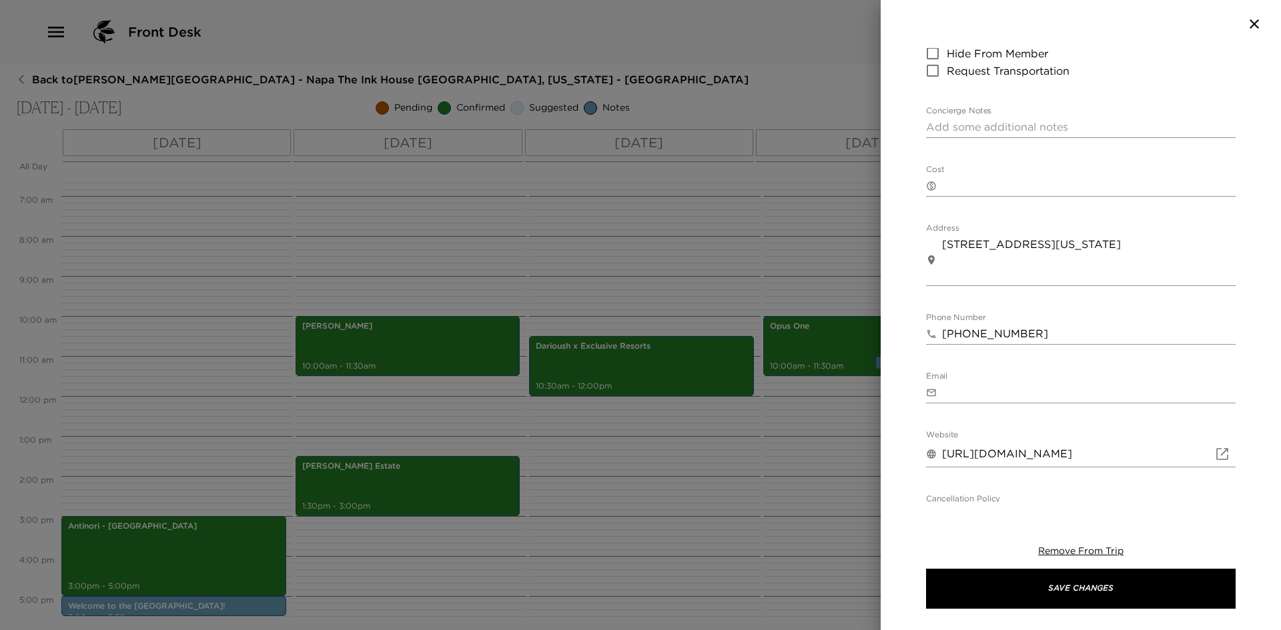
scroll to position [334, 0]
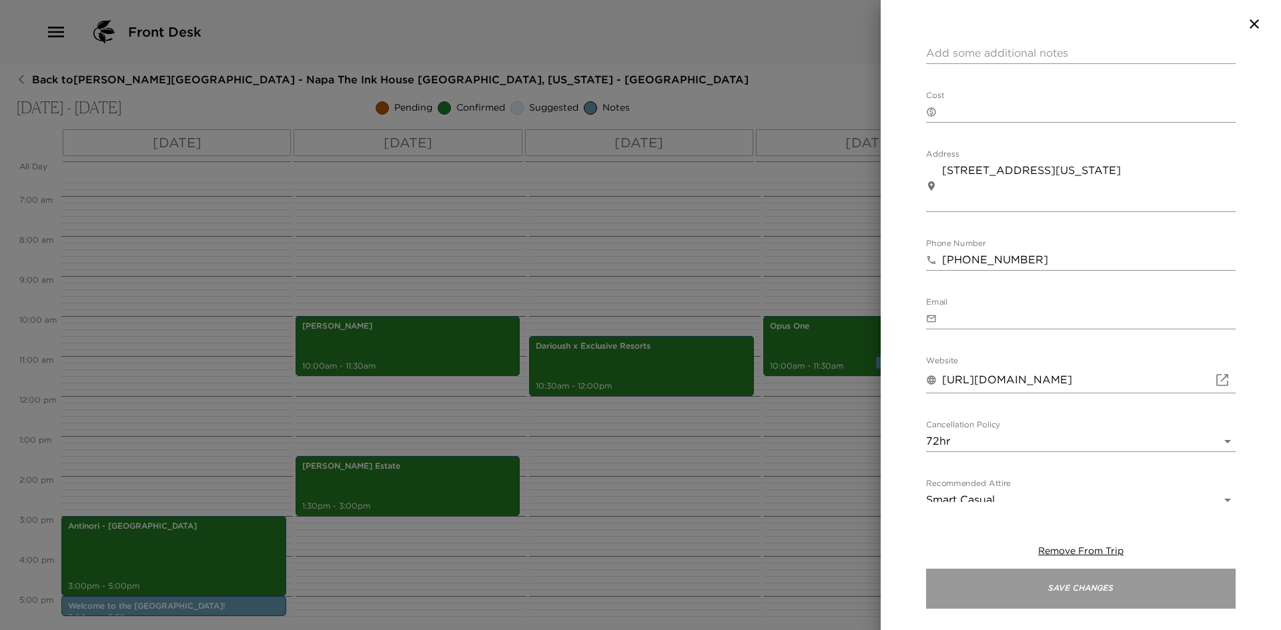
click at [1068, 584] on button "Save Changes" at bounding box center [1081, 589] width 310 height 40
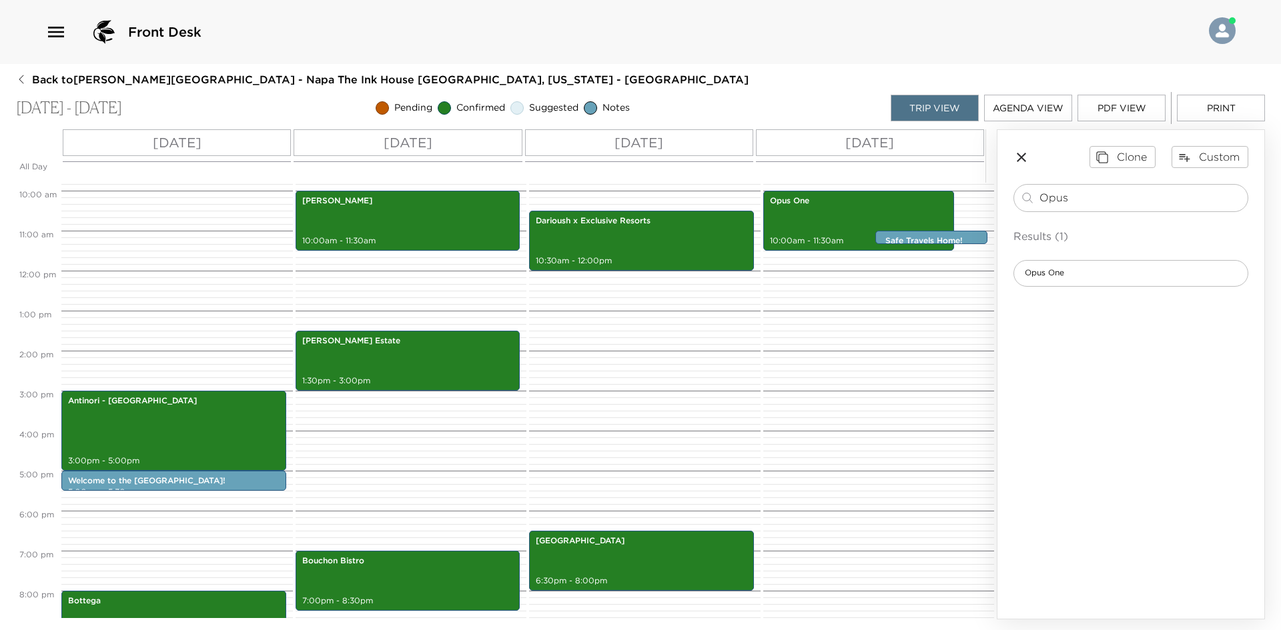
scroll to position [392, 0]
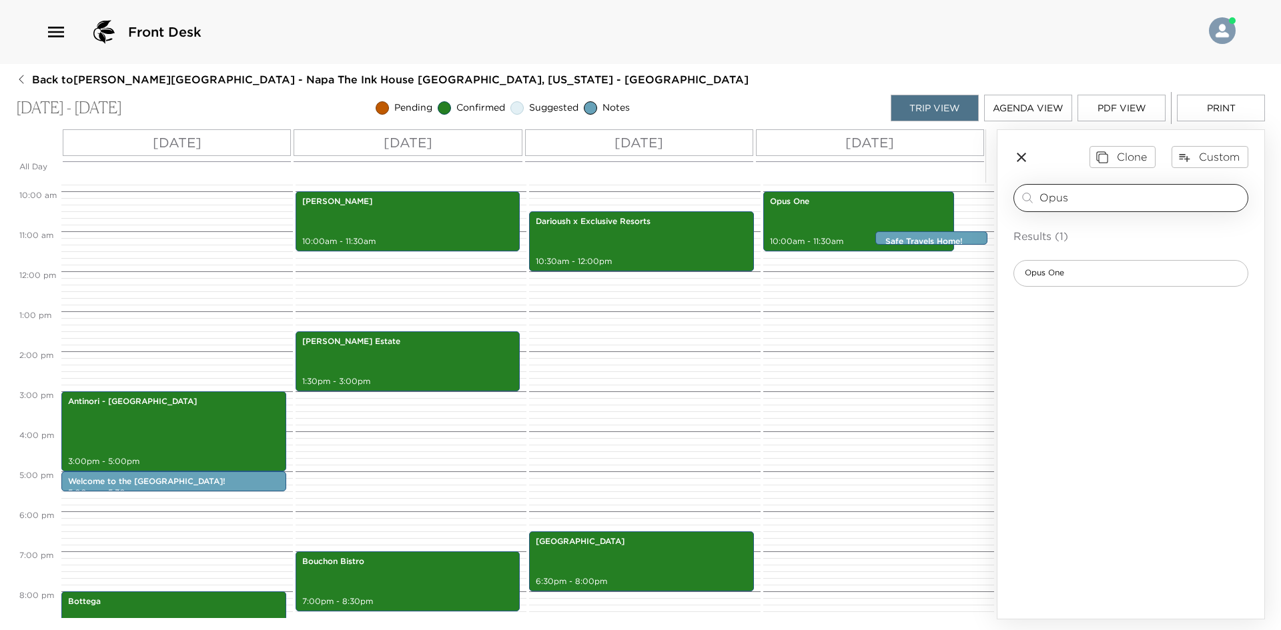
drag, startPoint x: 1086, startPoint y: 196, endPoint x: 1029, endPoint y: 200, distance: 57.5
click at [1029, 200] on div "Opus ​" at bounding box center [1130, 198] width 223 height 16
type input "F"
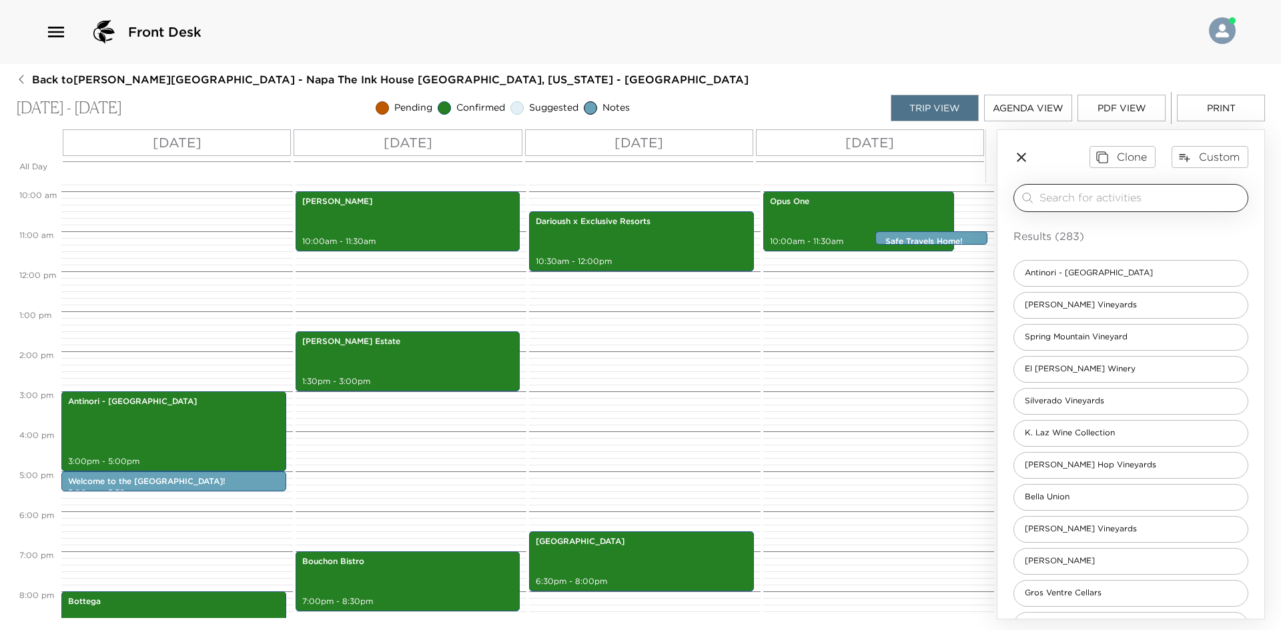
click at [1066, 191] on input "search" at bounding box center [1140, 197] width 203 height 15
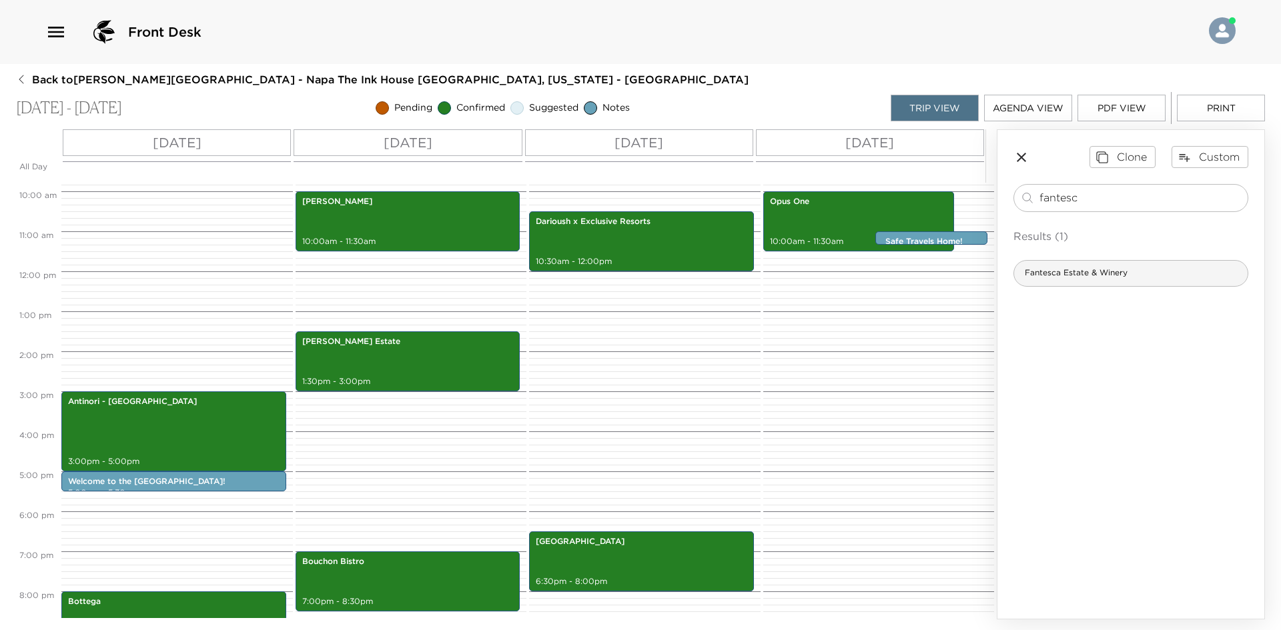
type input "fantesc"
click at [1087, 271] on span "Fantesca Estate & Winery" at bounding box center [1076, 273] width 124 height 11
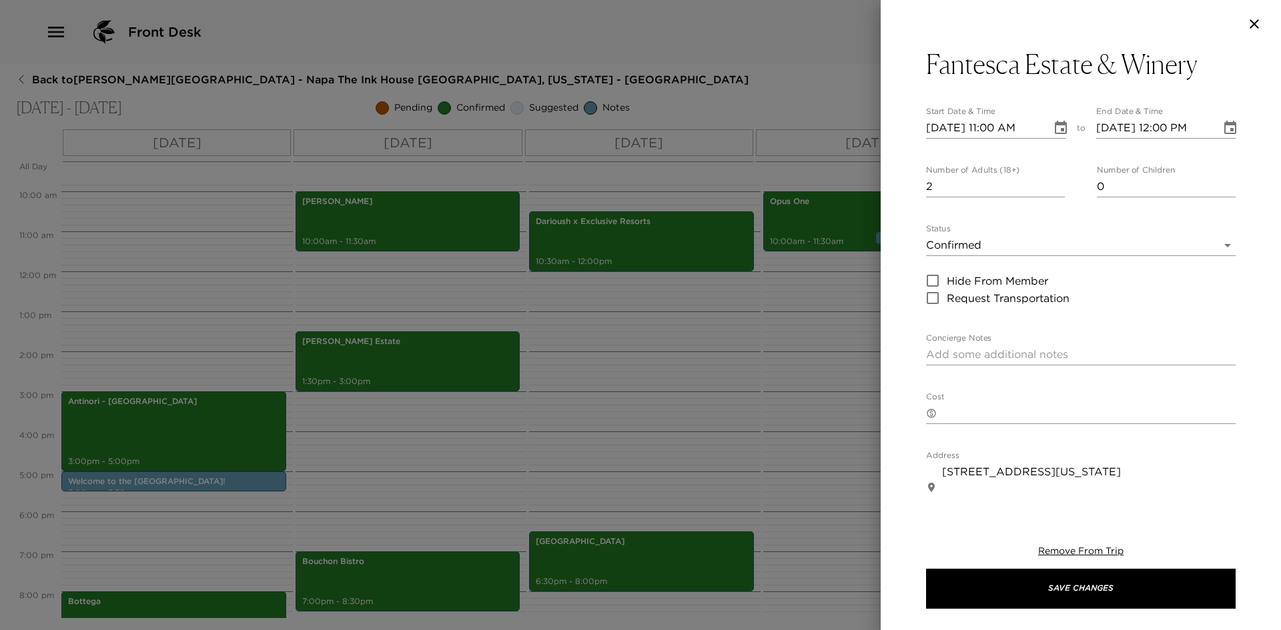
click at [1053, 182] on input "2" at bounding box center [995, 186] width 139 height 21
click at [1053, 182] on input "3" at bounding box center [995, 186] width 139 height 21
click at [1053, 182] on input "4" at bounding box center [995, 186] width 139 height 21
click at [1053, 182] on input "5" at bounding box center [995, 186] width 139 height 21
type input "6"
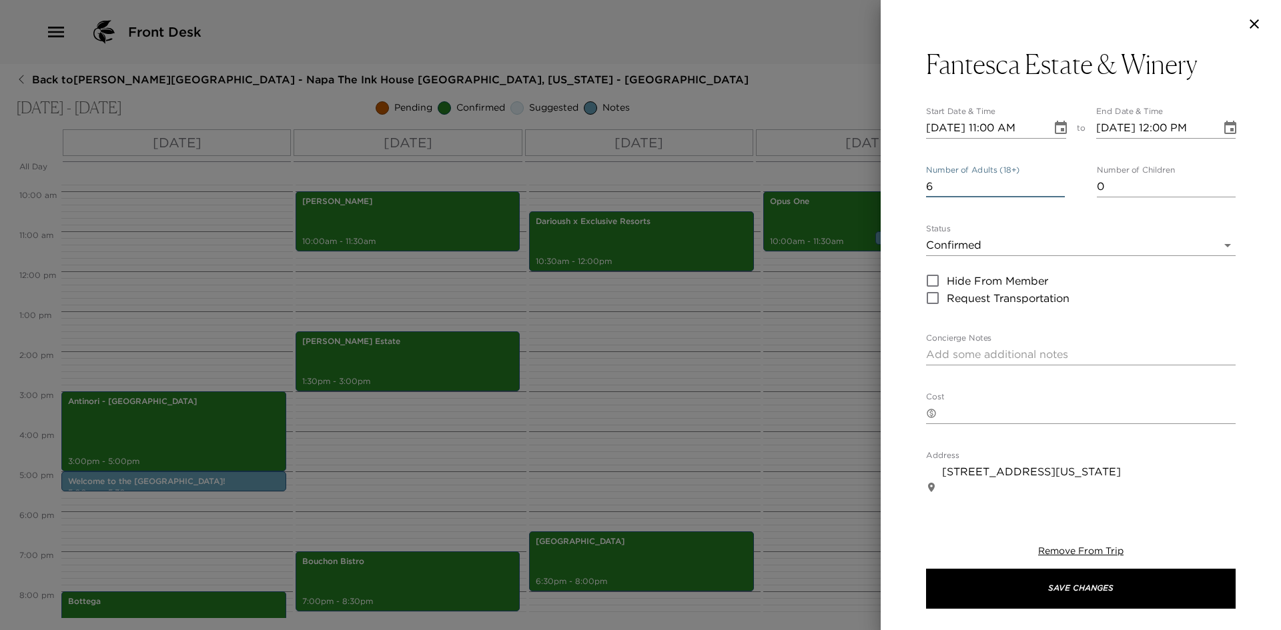
click at [1053, 182] on input "6" at bounding box center [995, 186] width 139 height 21
click at [1053, 123] on icon "Choose date, selected date is Oct 16, 2025" at bounding box center [1061, 128] width 16 height 16
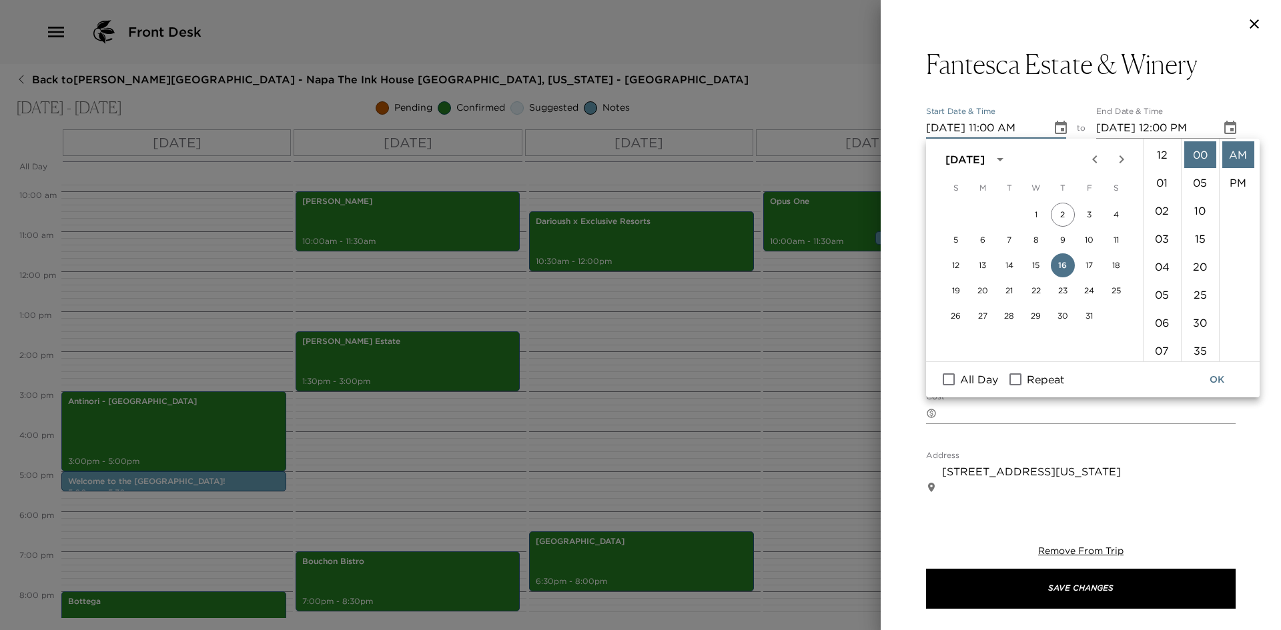
scroll to position [308, 0]
click at [1120, 264] on button "18" at bounding box center [1116, 265] width 24 height 24
type input "10/18/2025 11:00 AM"
type input "10/18/2025 12:00 PM"
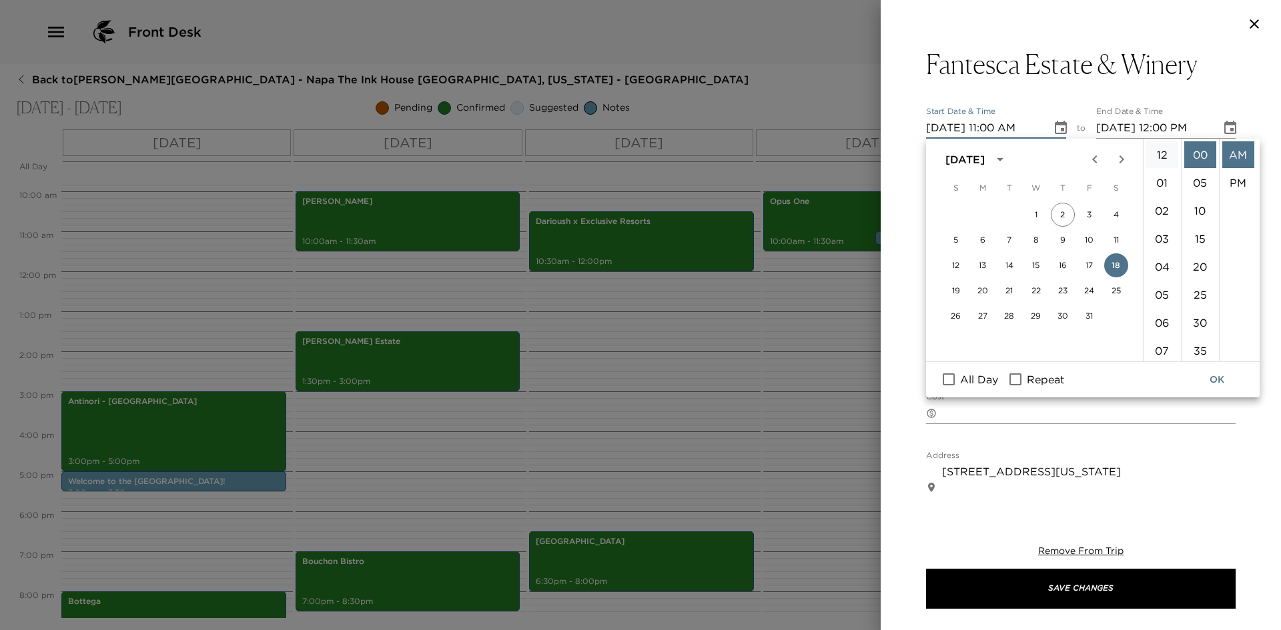
click at [1162, 155] on li "12" at bounding box center [1162, 154] width 32 height 27
click at [1194, 320] on li "30" at bounding box center [1200, 323] width 32 height 27
click at [1237, 180] on li "PM" at bounding box center [1238, 182] width 32 height 27
type input "10/18/2025 12:30 PM"
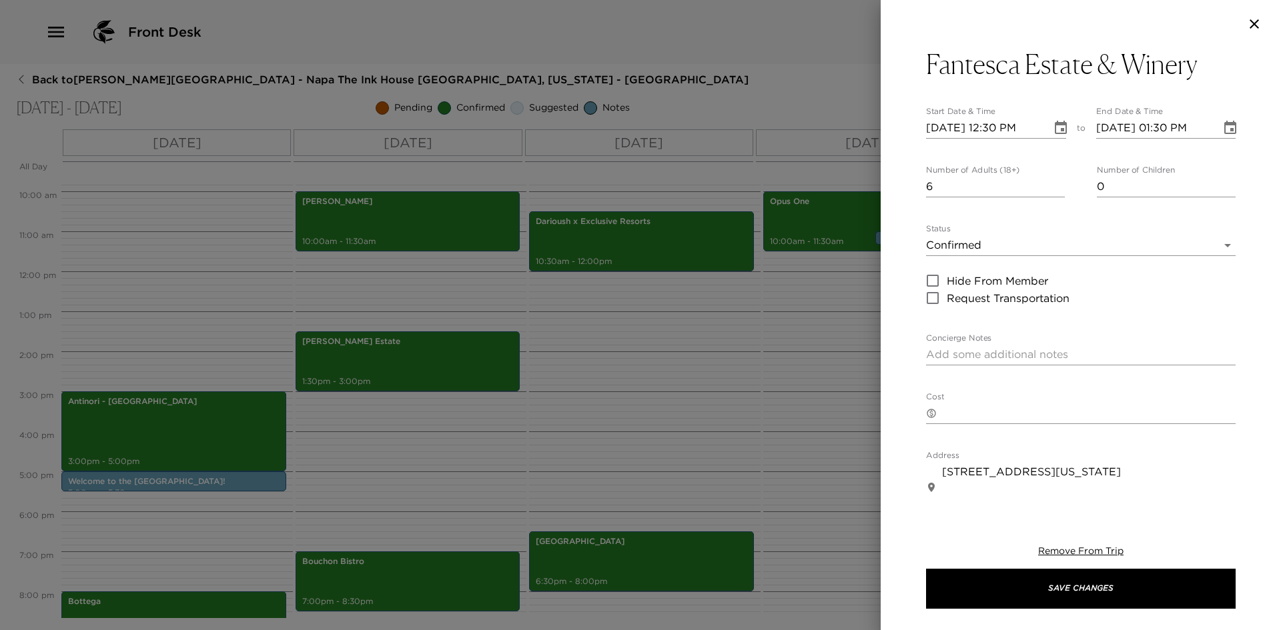
scroll to position [28, 0]
click at [1224, 125] on icon "Choose date, selected date is Oct 18, 2025" at bounding box center [1230, 127] width 12 height 13
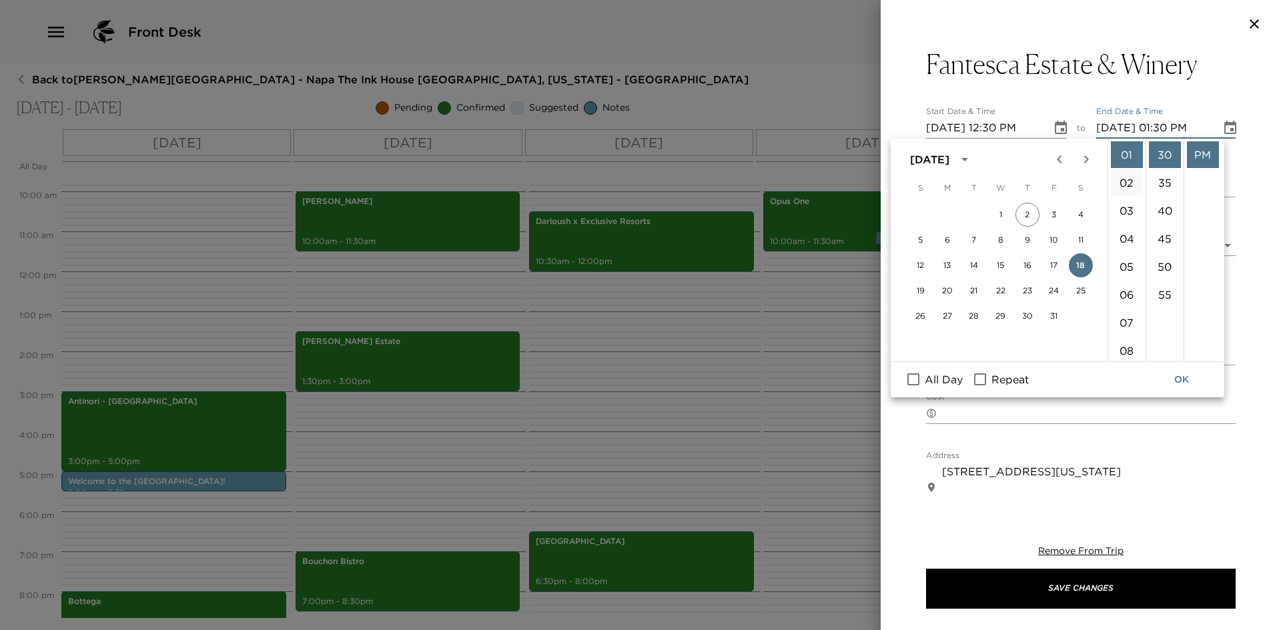
click at [1127, 180] on li "02" at bounding box center [1127, 182] width 32 height 27
click at [1161, 153] on li "00" at bounding box center [1165, 154] width 32 height 27
type input "10/18/2025 02:00 PM"
click at [1179, 378] on button "OK" at bounding box center [1181, 380] width 43 height 25
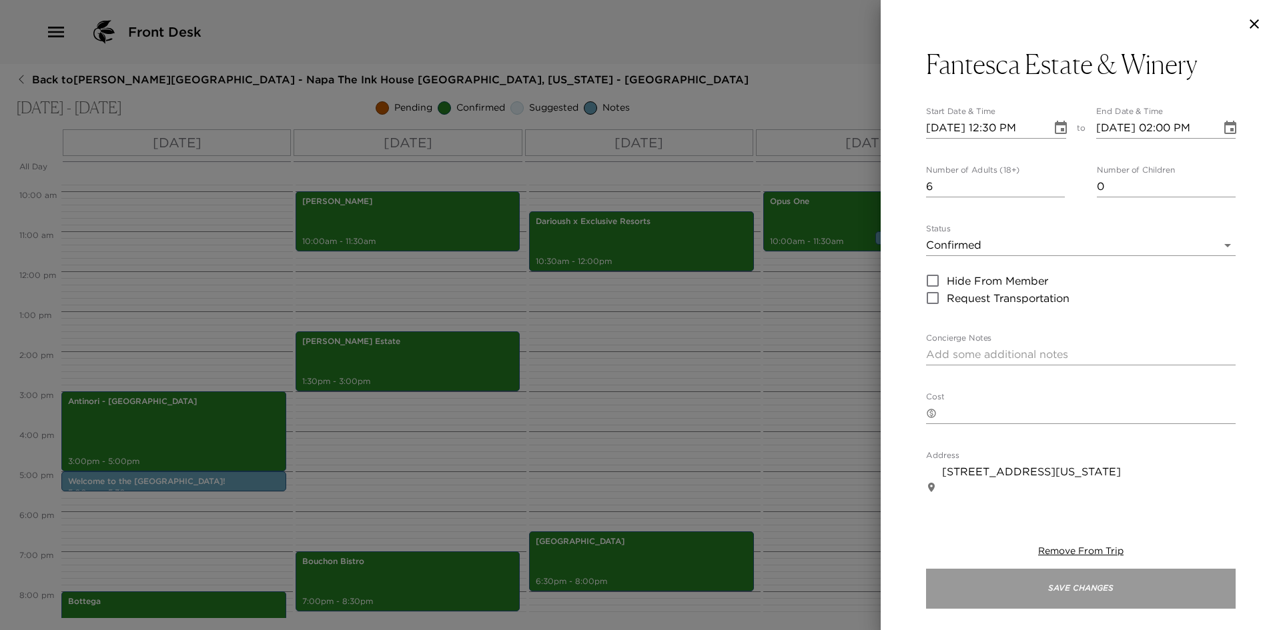
click at [1081, 588] on button "Save Changes" at bounding box center [1081, 589] width 310 height 40
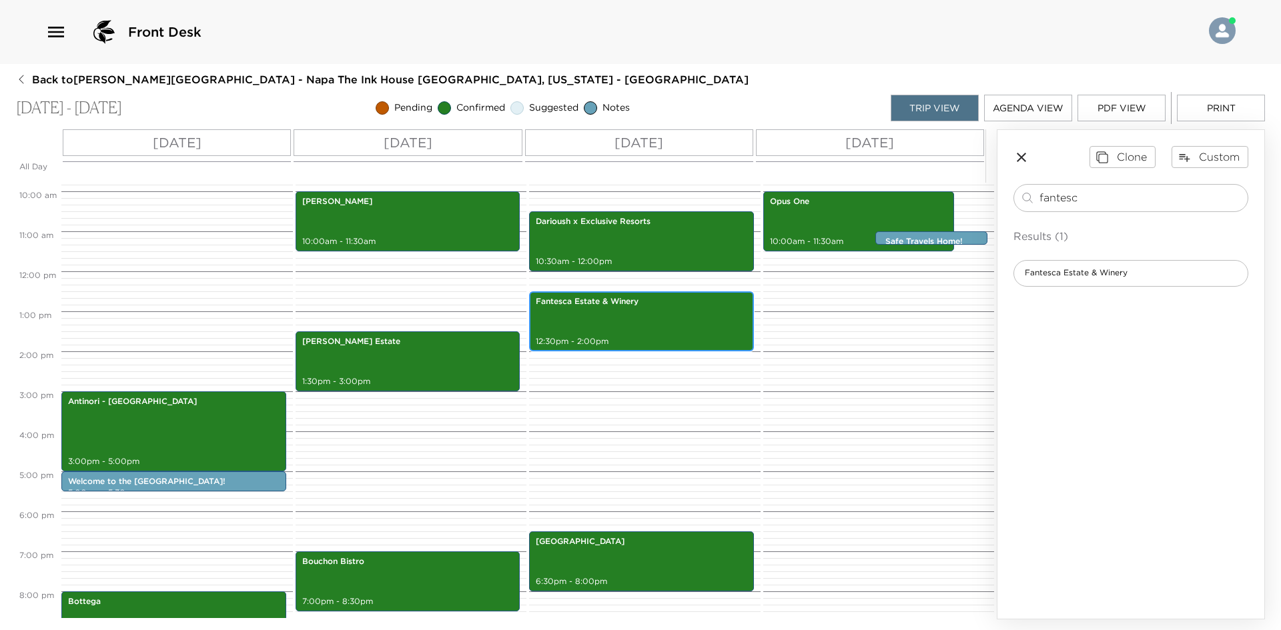
click at [648, 321] on div "Fantesca Estate & Winery 12:30pm - 2:00pm" at bounding box center [641, 322] width 217 height 56
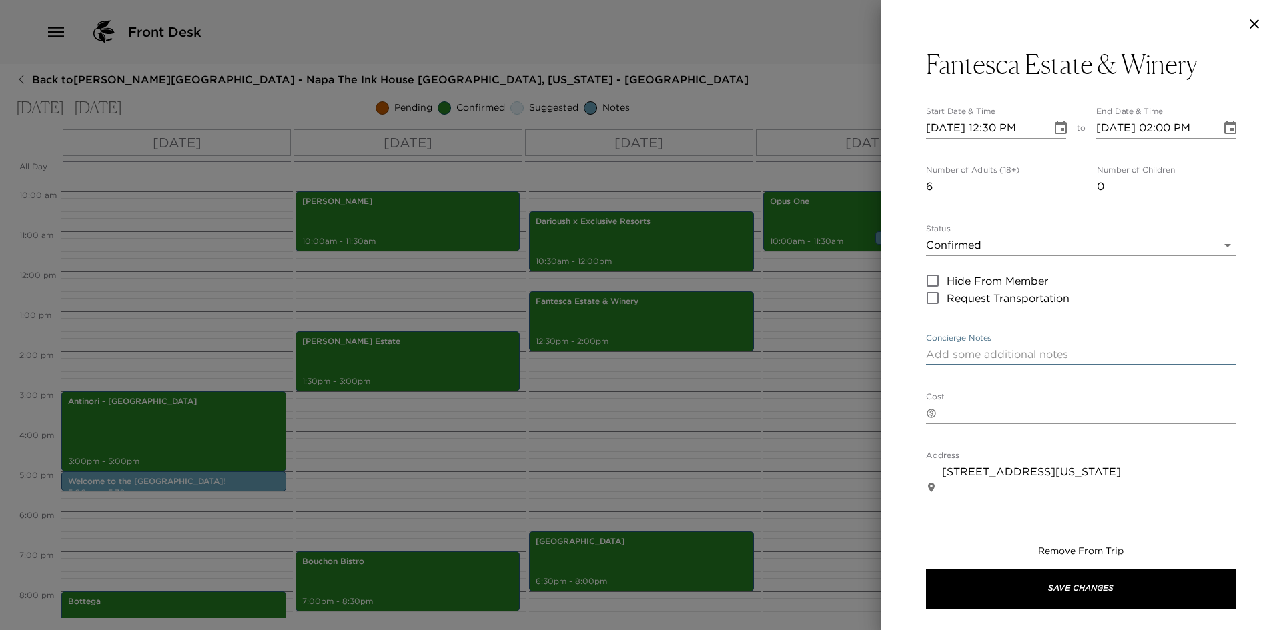
click at [947, 352] on textarea "Concierge Notes" at bounding box center [1081, 354] width 310 height 15
paste textarea "Seasonal Bites & Wine Experience $250 pp"
drag, startPoint x: 1153, startPoint y: 352, endPoint x: 1108, endPoint y: 356, distance: 44.9
click at [1108, 356] on textarea "Seasonal Bites & Wine Experience $250 pp" at bounding box center [1081, 354] width 310 height 15
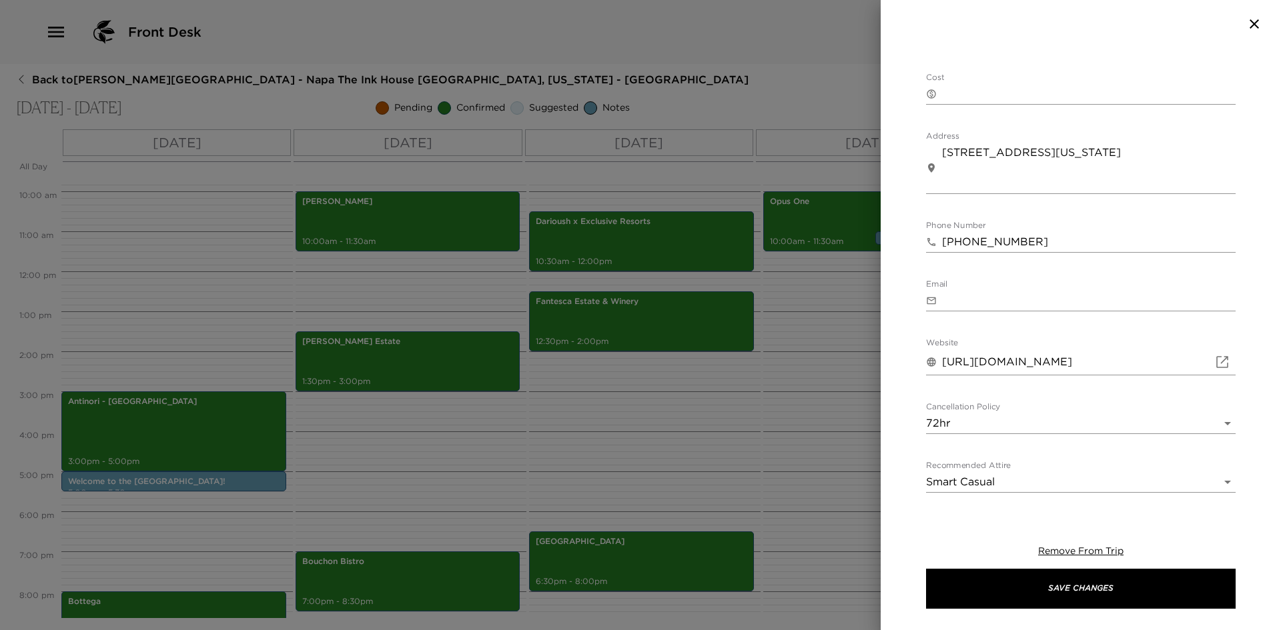
scroll to position [334, 0]
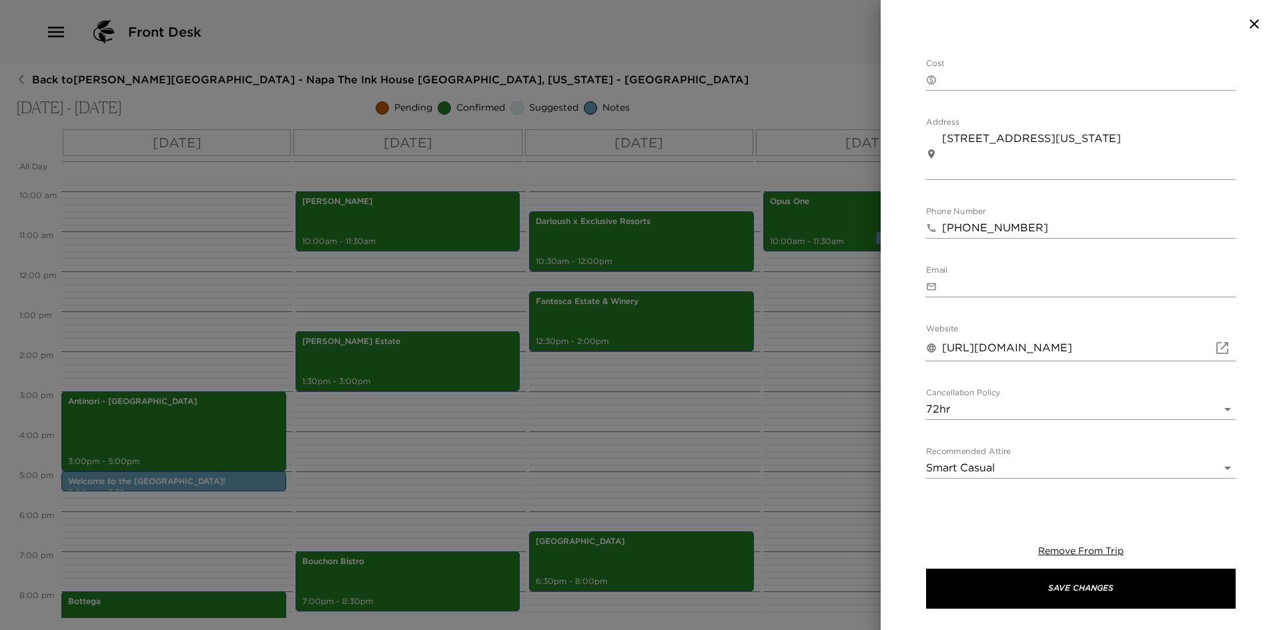
type textarea "Seasonal Bites & Wine Experience"
click at [961, 80] on textarea "Cost" at bounding box center [1089, 79] width 294 height 15
paste textarea "$250 pp"
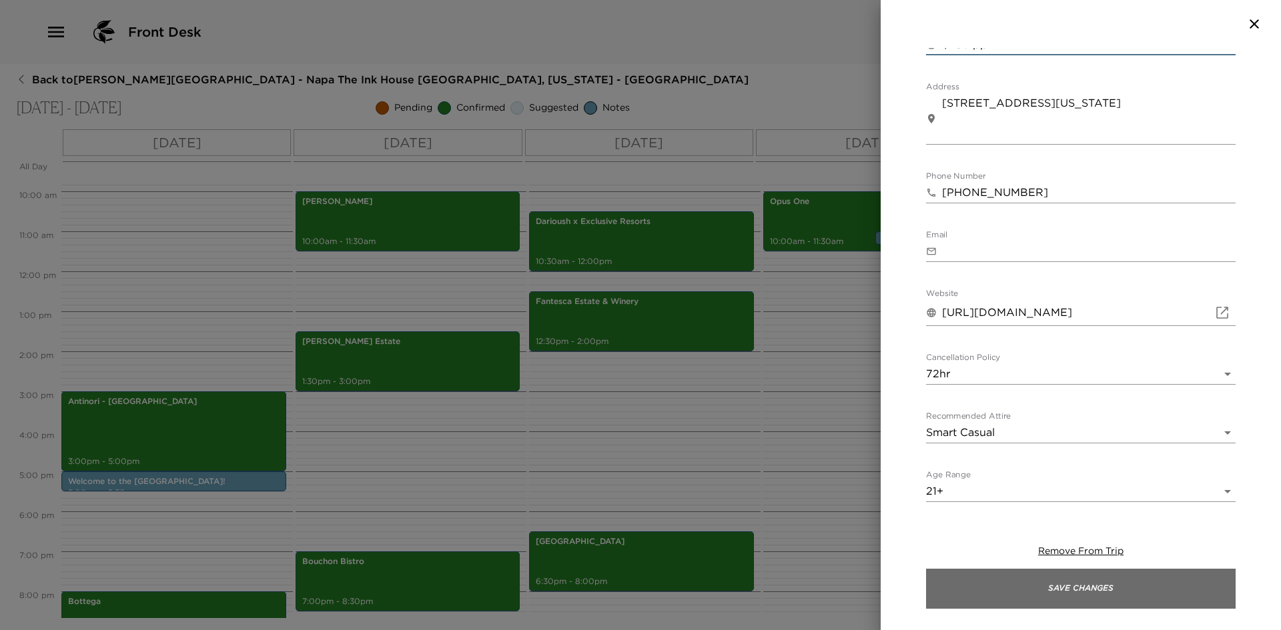
type textarea "$250 pp"
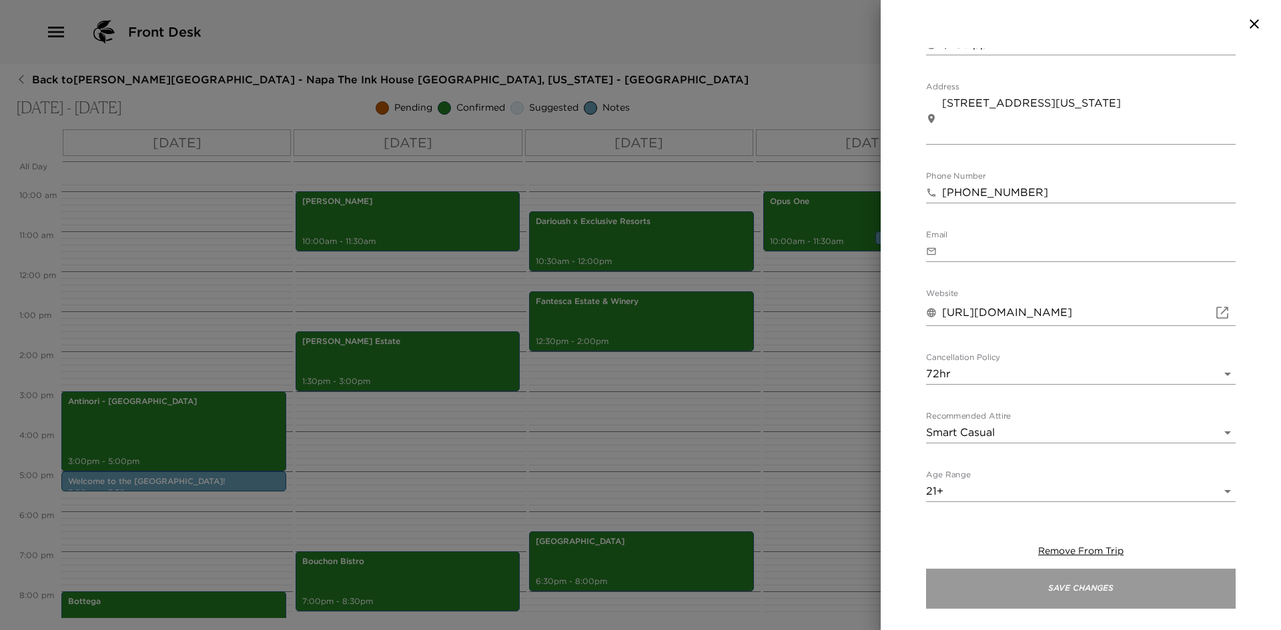
click at [1087, 587] on button "Save Changes" at bounding box center [1081, 589] width 310 height 40
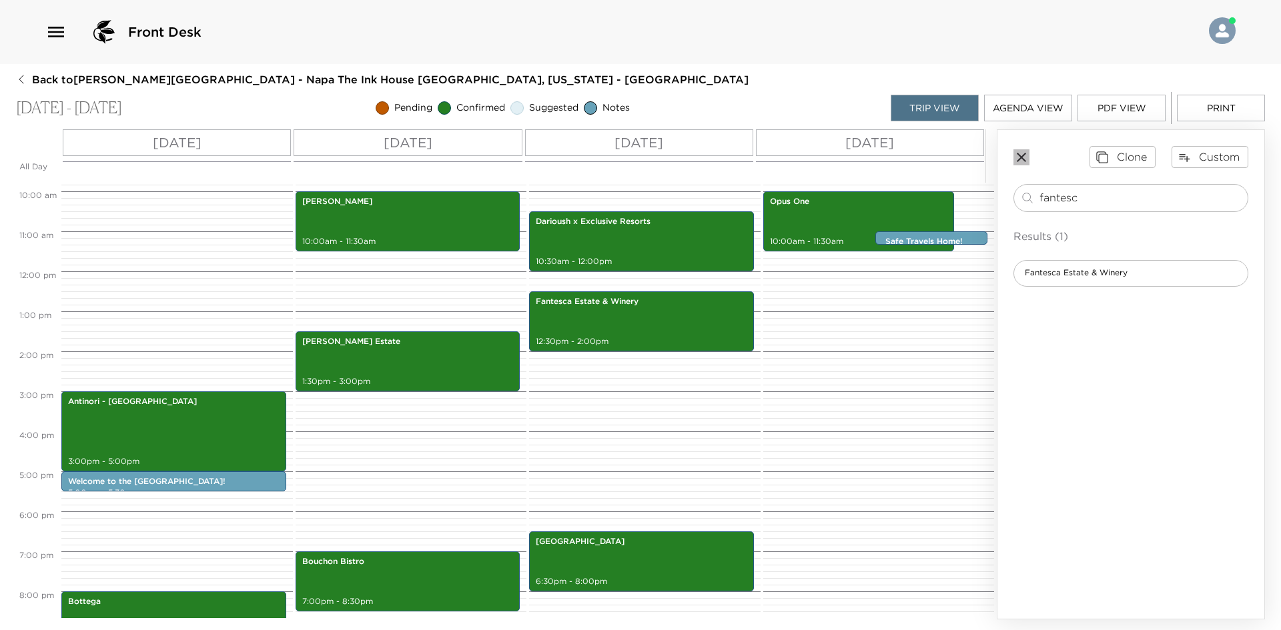
click at [1021, 155] on icon "button" at bounding box center [1021, 157] width 16 height 16
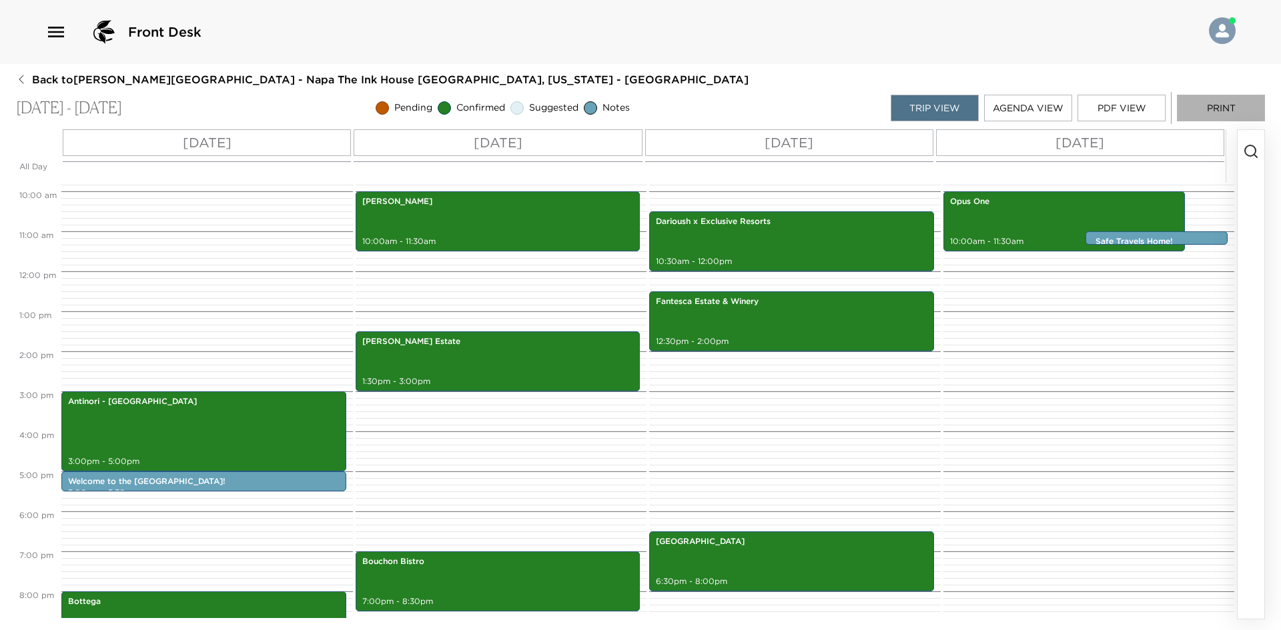
click at [1212, 110] on button "Print" at bounding box center [1221, 108] width 88 height 27
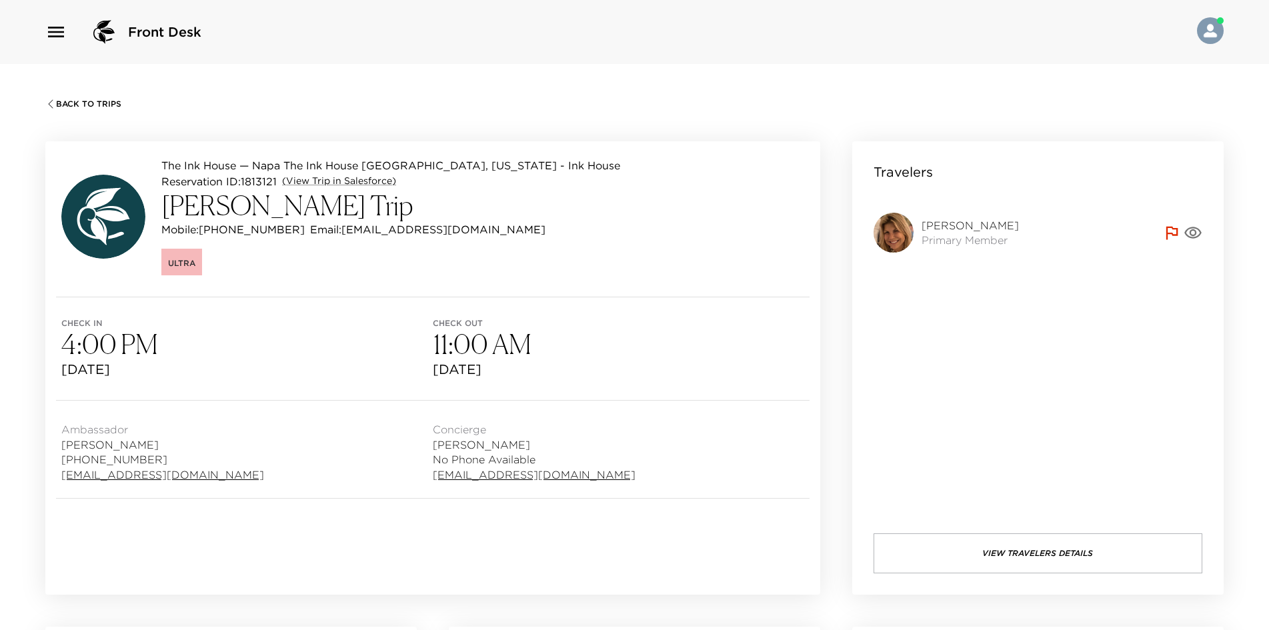
drag, startPoint x: 536, startPoint y: 163, endPoint x: 485, endPoint y: 170, distance: 51.1
click at [535, 167] on div "The Ink House — Napa The Ink House Napa, California - Ink House Reservation ID:…" at bounding box center [432, 218] width 775 height 155
click at [492, 187] on div "Reservation ID: 1813121 (View Trip in Salesforce)" at bounding box center [390, 181] width 459 height 16
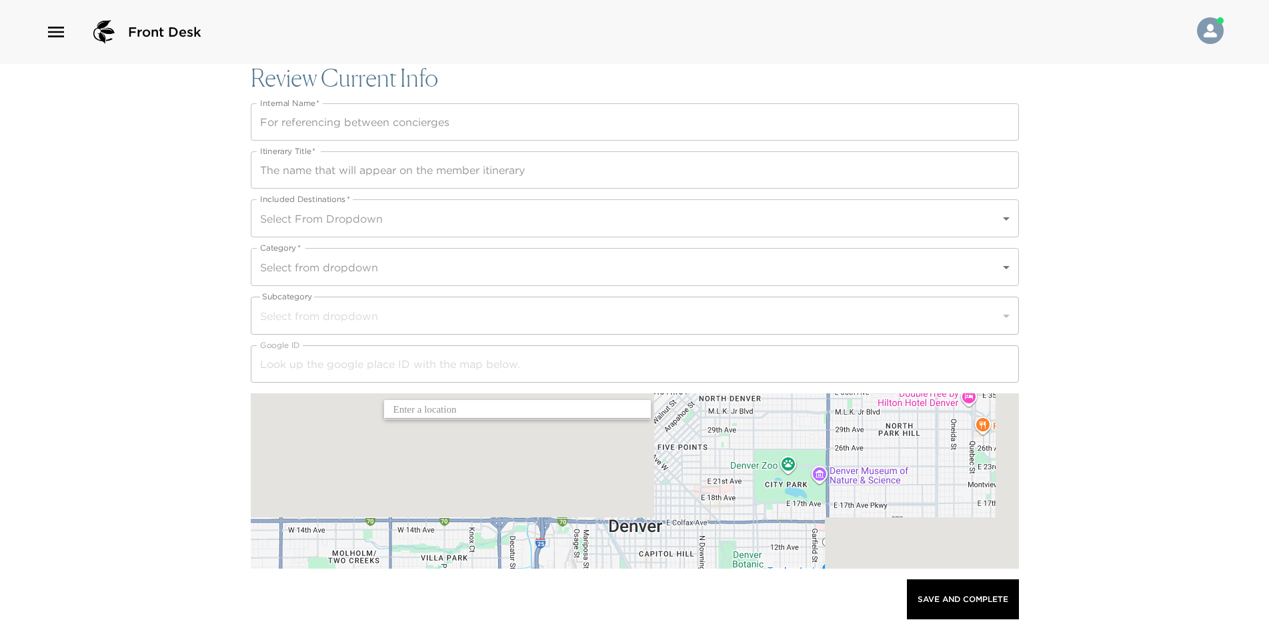
click at [286, 125] on input "Internal Name   *" at bounding box center [635, 121] width 769 height 37
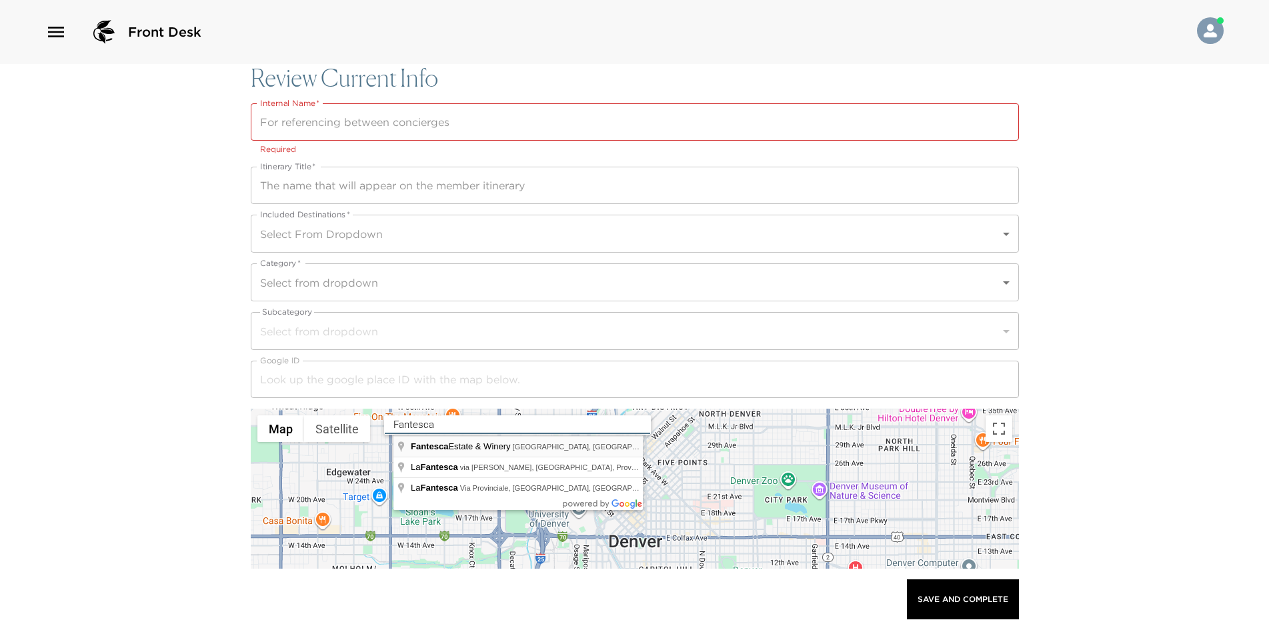
type input "Fantesca Estate & Winery, Spring Mountain Road, St. Helena, CA, USA"
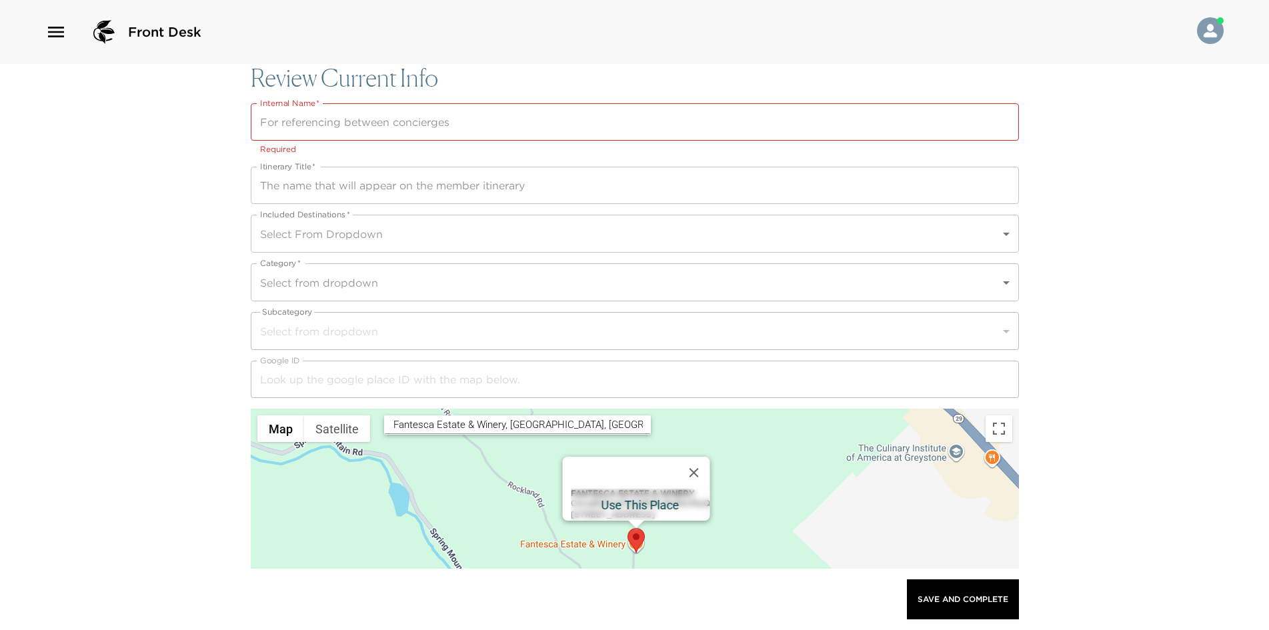
click at [570, 504] on div "Fantesca Estate & Winery ChIJqR2XqoFahIAR0E-Ba5hCMwQ 2920 Spring Mountain Rd, S…" at bounding box center [639, 505] width 139 height 32
type input "ChIJqR2XqoFahIAR0E-Ba5hCMwQ"
type input "Fantesca Estate & Winery"
type input "https://www.fantesca.com/"
type input "(707) 968-9229"
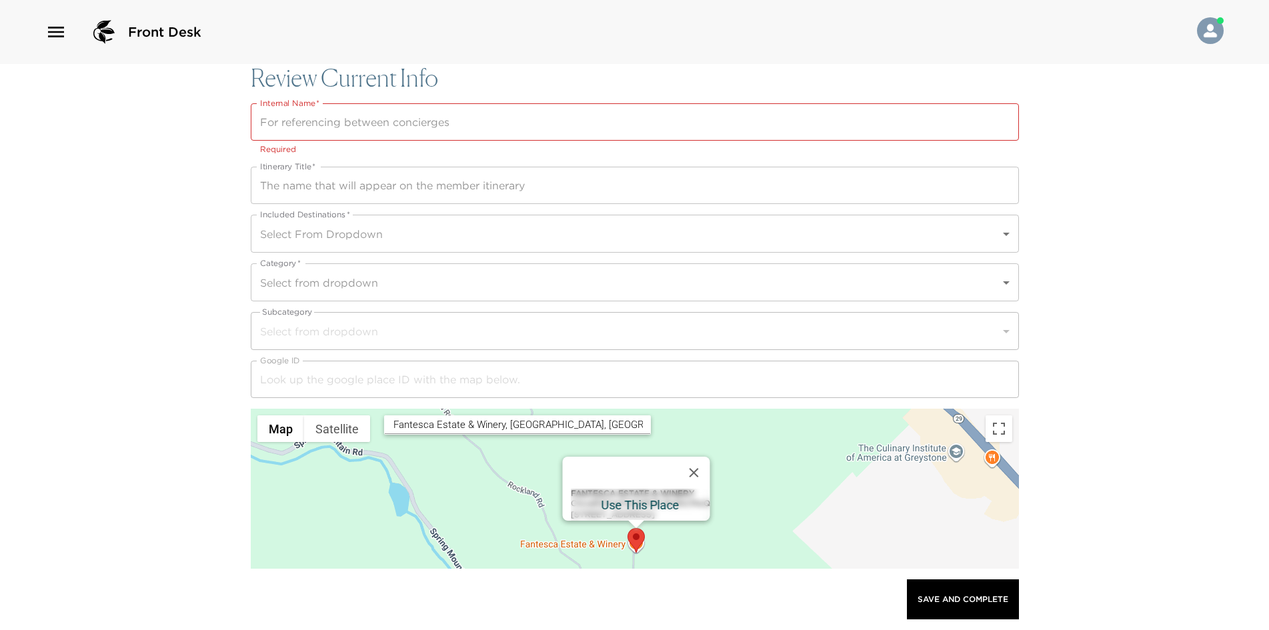
type input "2920 Spring Mountain Road"
type input "St. Helena"
type input "California"
type input "United States"
type input "38.5122567"
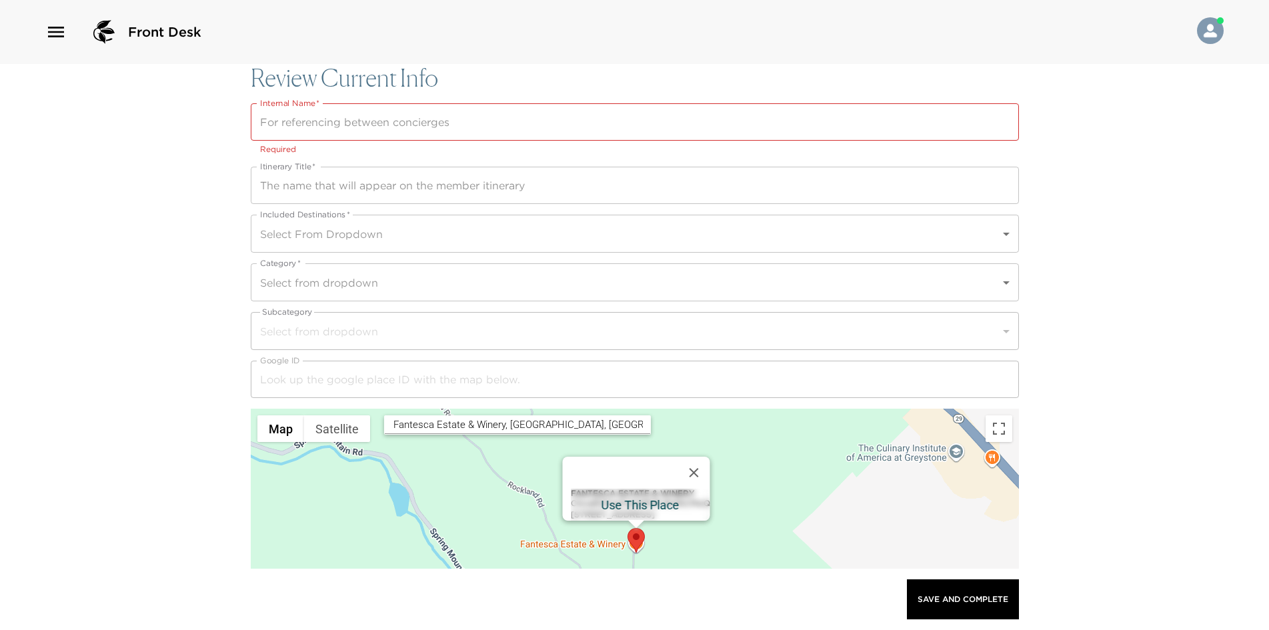
type input "-122.4951394"
type textarea "Monday: 10:00 AM – 5:00 PM Tuesday: 10:00 AM – 5:00 PM Wednesday: 10:00 AM – 5:…"
click at [301, 119] on input "Internal Name   *" at bounding box center [635, 121] width 769 height 37
drag, startPoint x: 413, startPoint y: 120, endPoint x: 250, endPoint y: 119, distance: 162.8
click at [251, 119] on input "Fantesca Estate & Winery" at bounding box center [635, 121] width 769 height 37
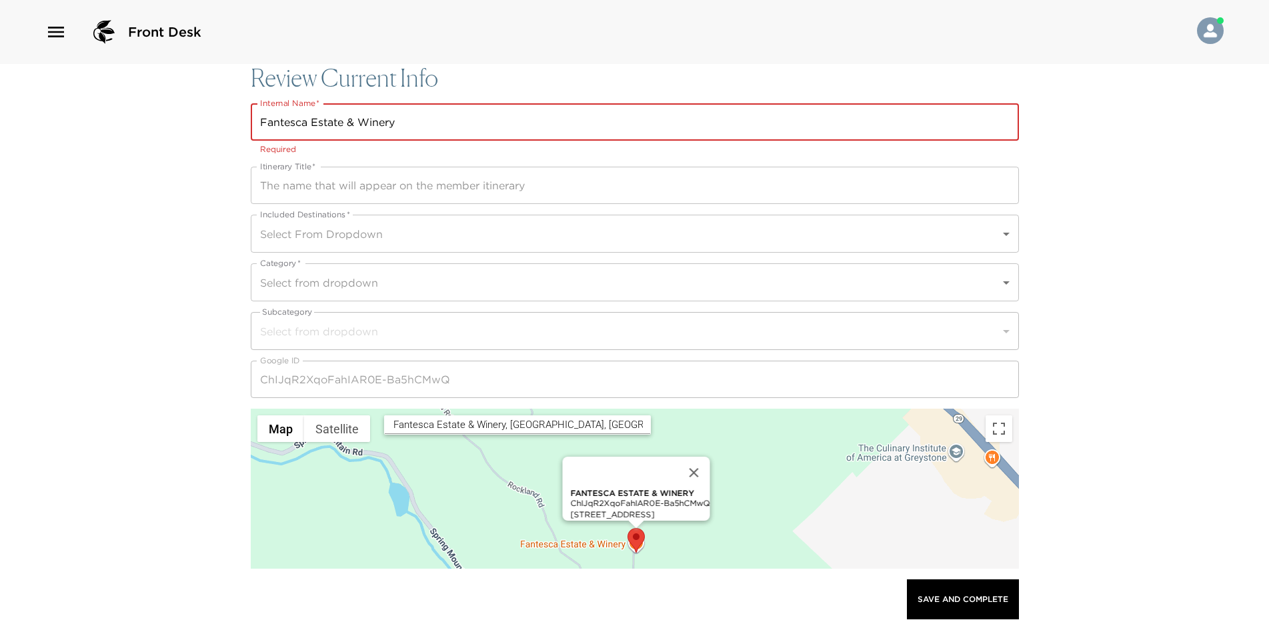
type input "Fantesca Estate & Winery"
click at [284, 180] on input "Itinerary Title   *" at bounding box center [635, 185] width 769 height 37
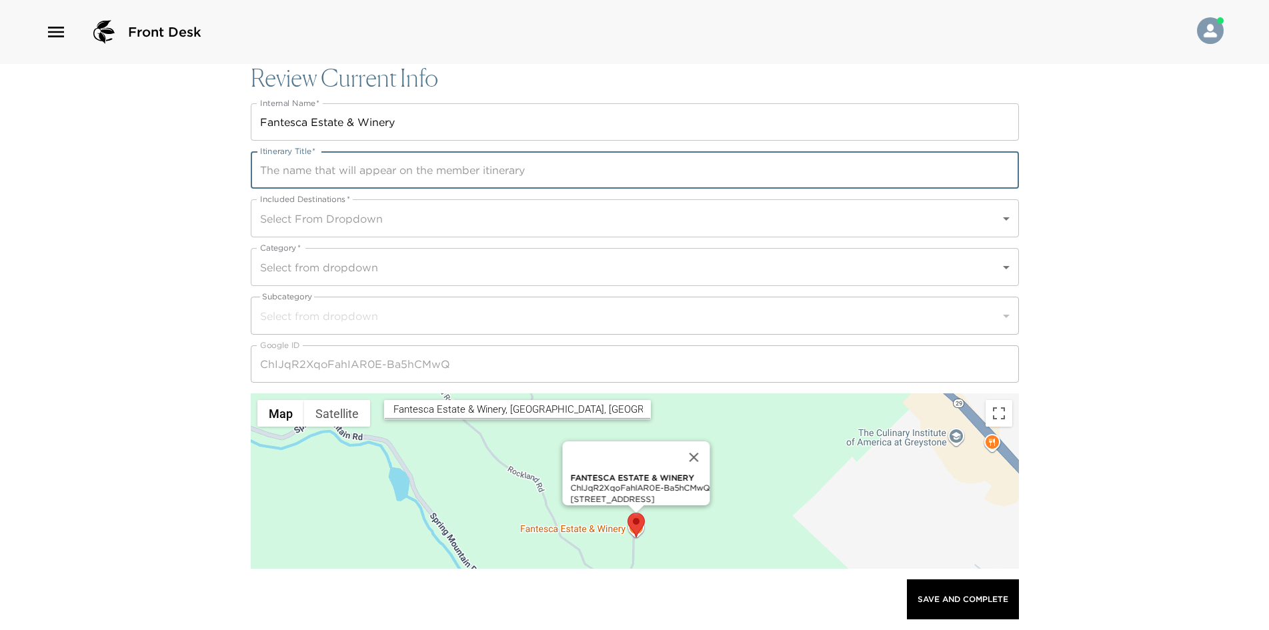
paste input "Fantesca Estate & Winery"
type input "Fantesca Estate & Winery"
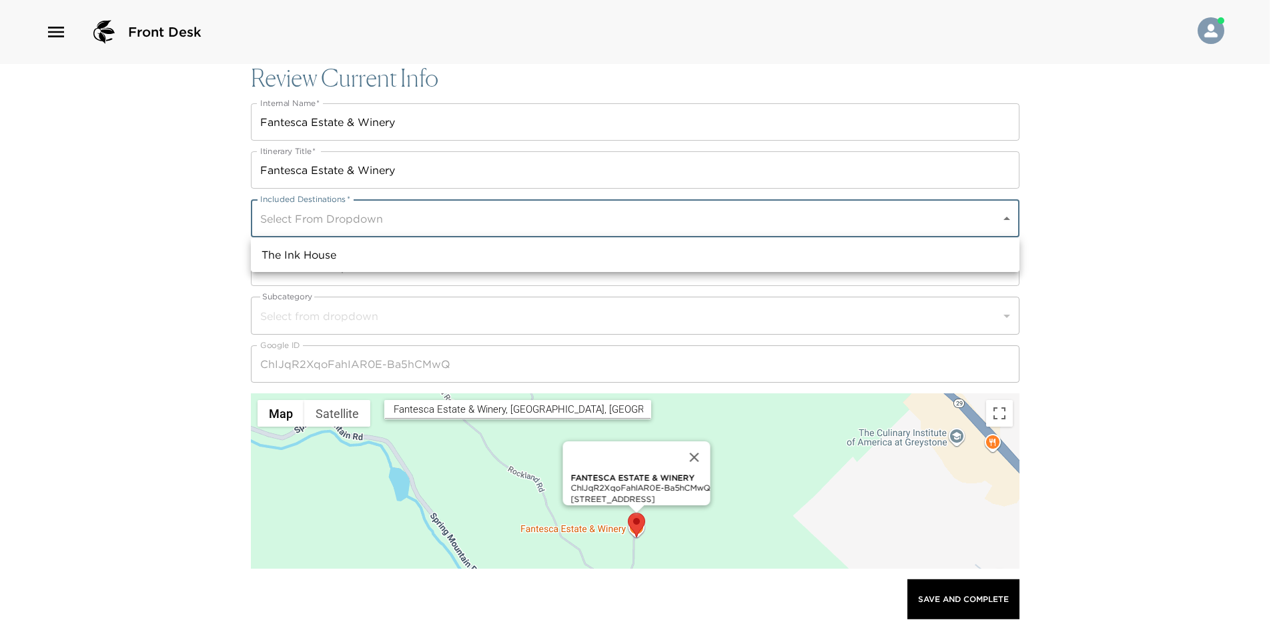
click at [310, 216] on body "Front Desk Review Current Info Internal Name   * Fantesca Estate & Winery Inter…" at bounding box center [640, 315] width 1281 height 630
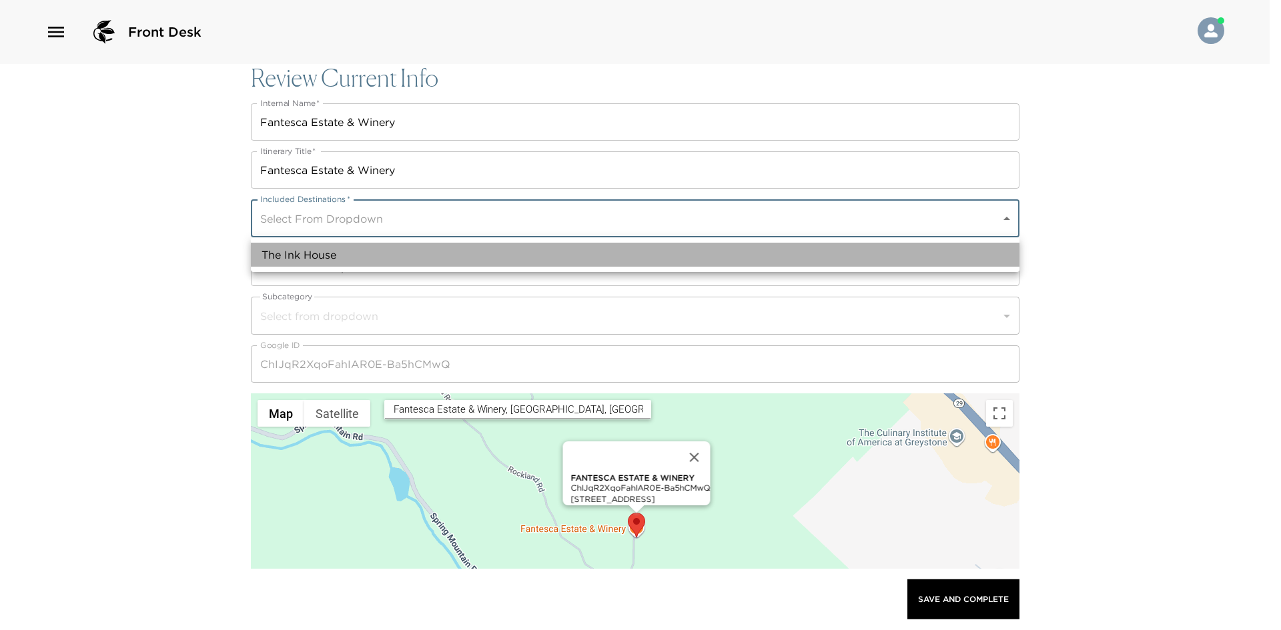
click at [315, 256] on li "The Ink House" at bounding box center [635, 255] width 769 height 24
type input "a0n7V00000dSEw8QAG"
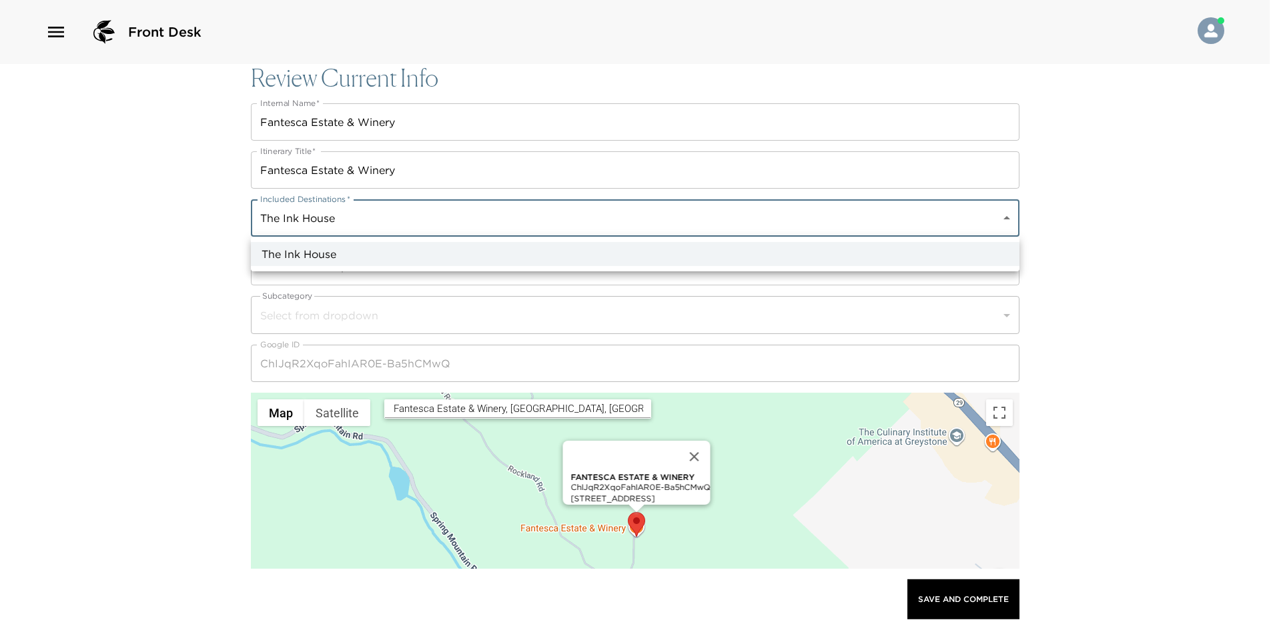
click at [289, 273] on div at bounding box center [640, 315] width 1281 height 630
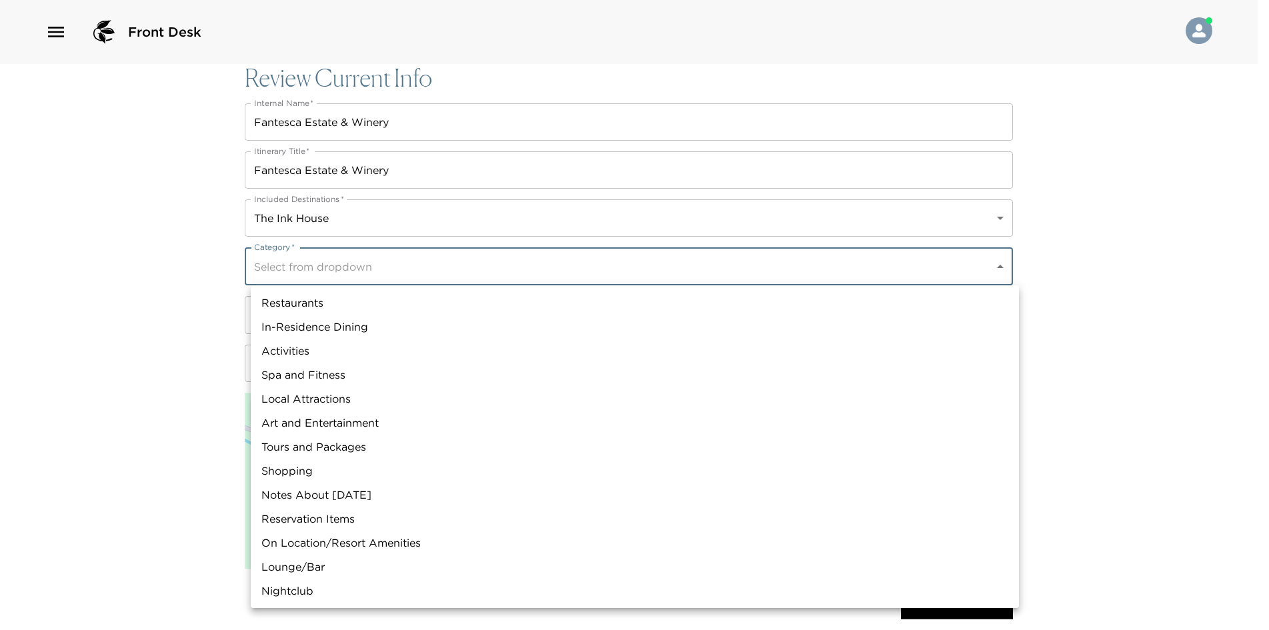
click at [291, 263] on body "Front Desk Review Current Info Internal Name   * Fantesca Estate & Winery Inter…" at bounding box center [634, 315] width 1269 height 630
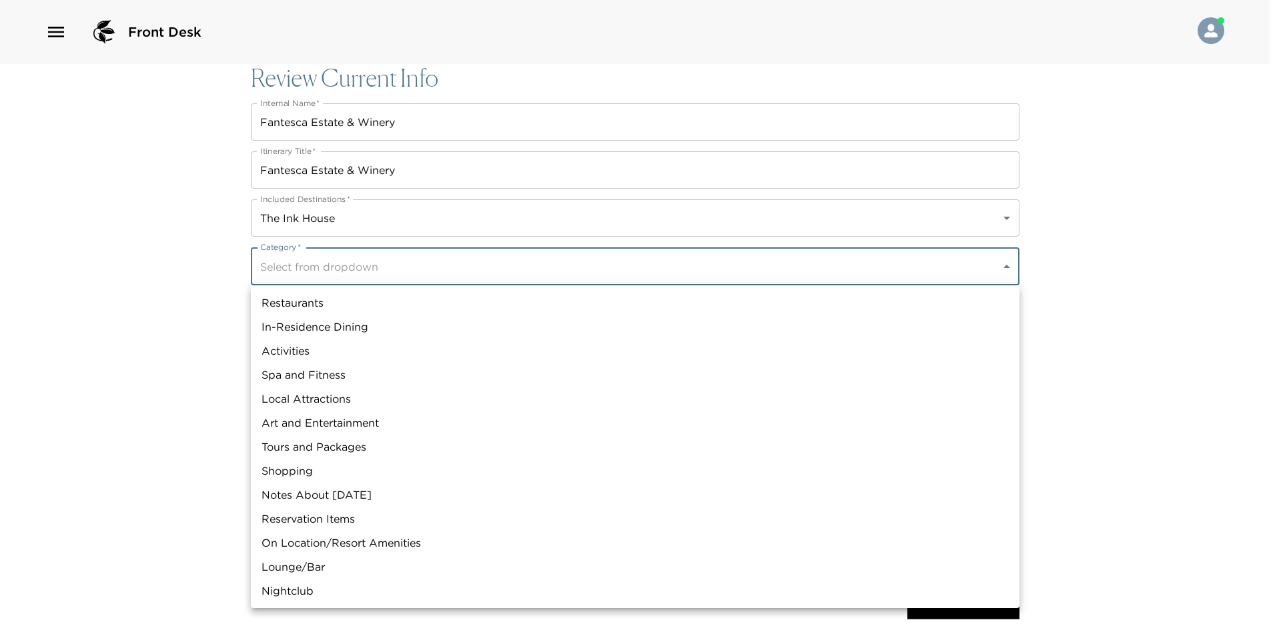
click at [291, 354] on li "Activities" at bounding box center [635, 351] width 769 height 24
type input "Activities"
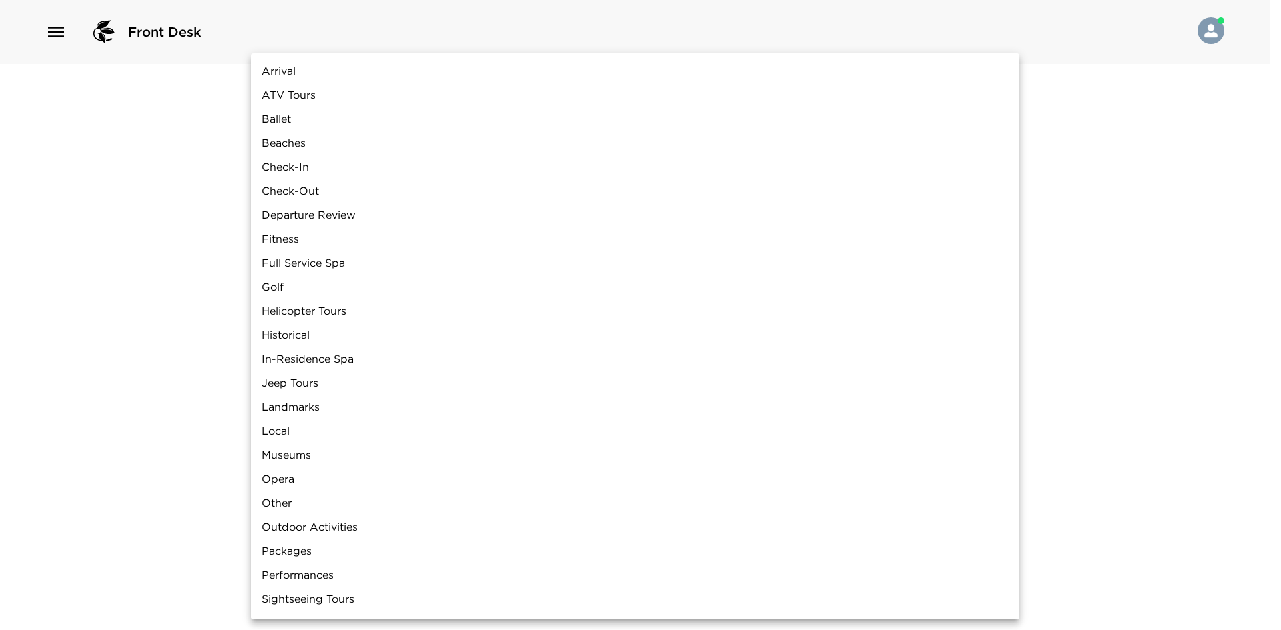
click at [294, 322] on body "Front Desk Review Current Info Internal Name   * Fantesca Estate & Winery Inter…" at bounding box center [640, 315] width 1281 height 630
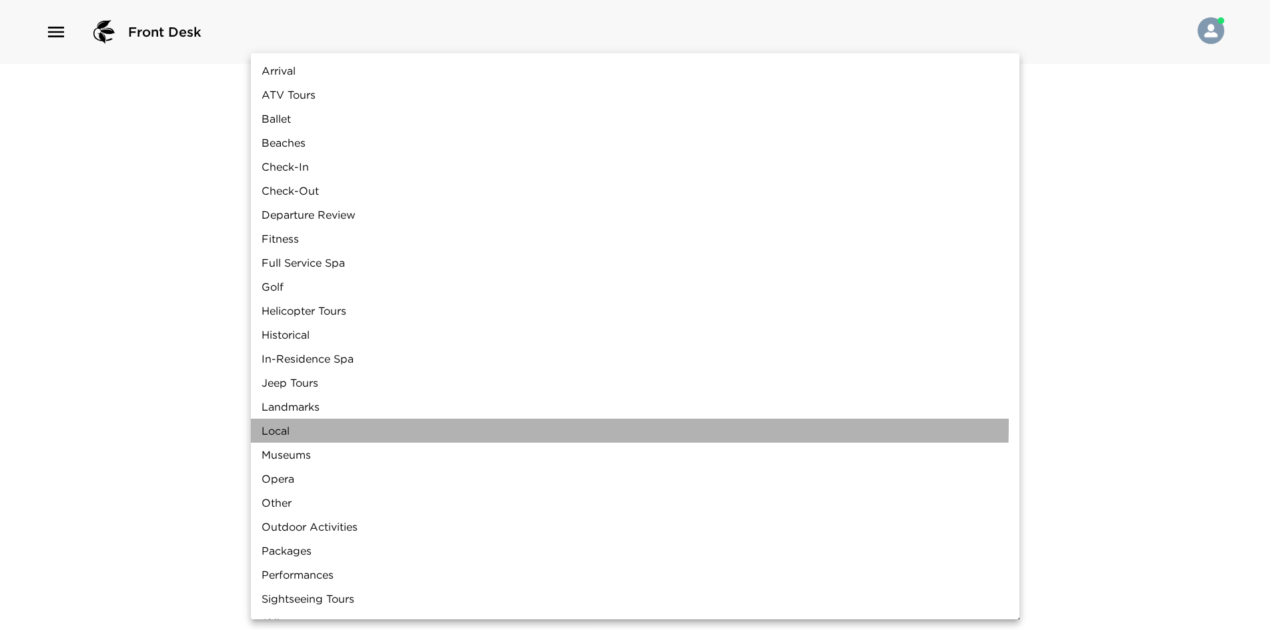
click at [298, 422] on li "Local" at bounding box center [635, 431] width 769 height 24
type input "Local"
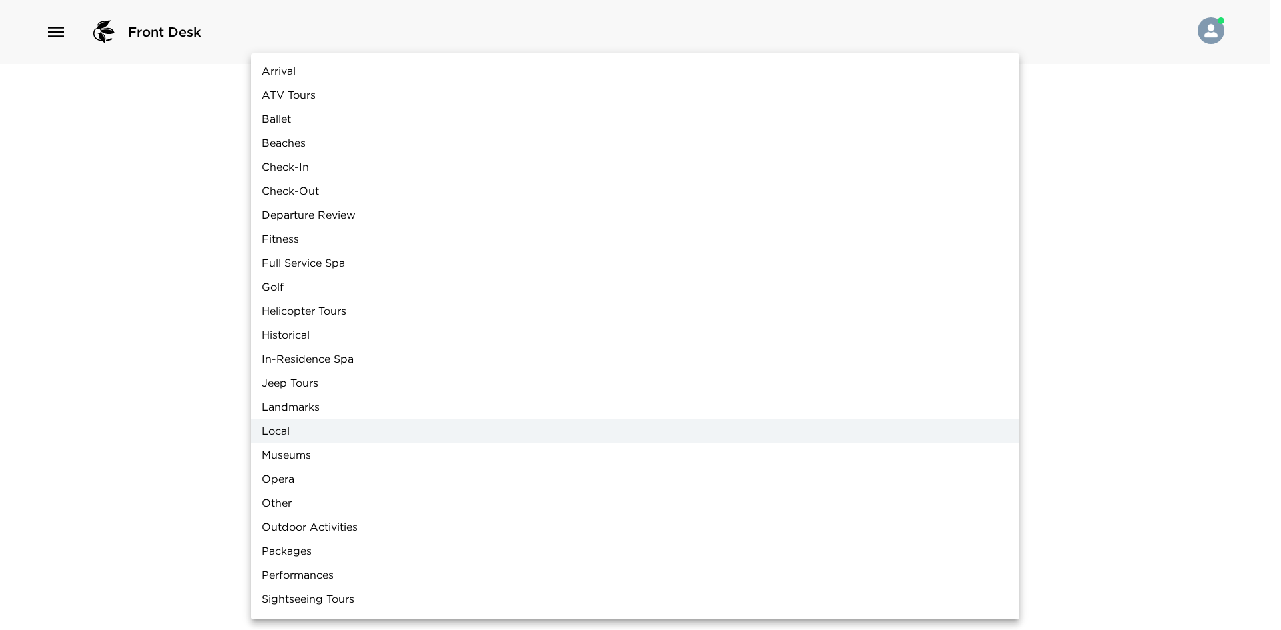
click at [187, 440] on div at bounding box center [640, 315] width 1281 height 630
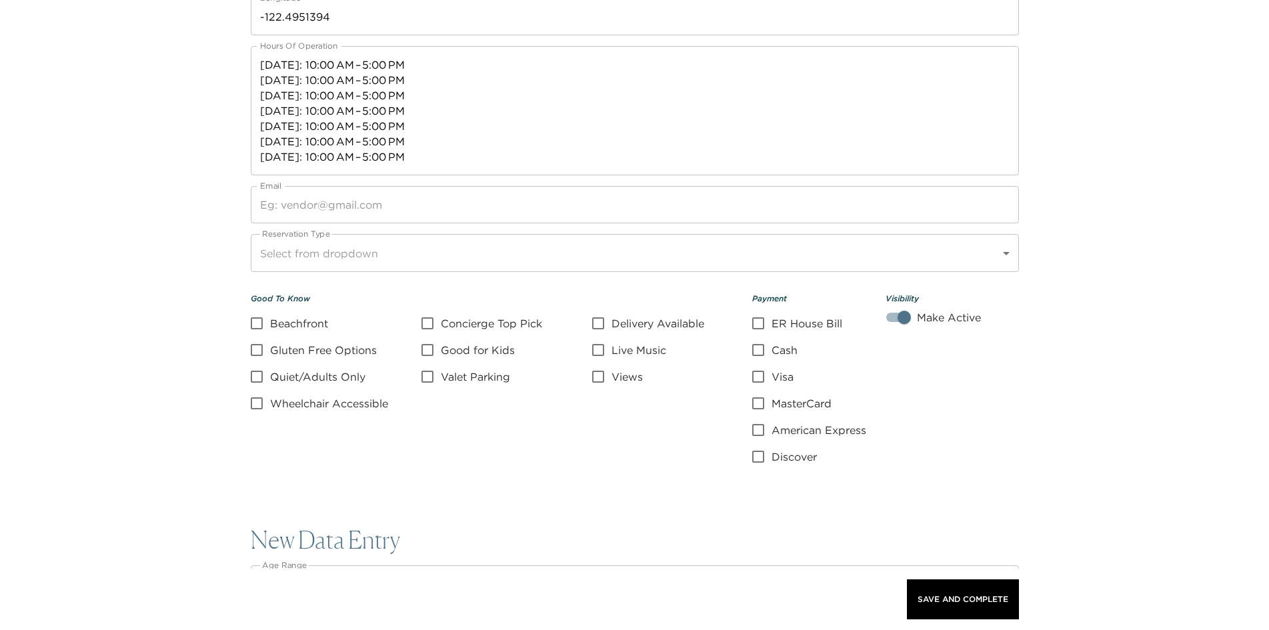
scroll to position [1134, 0]
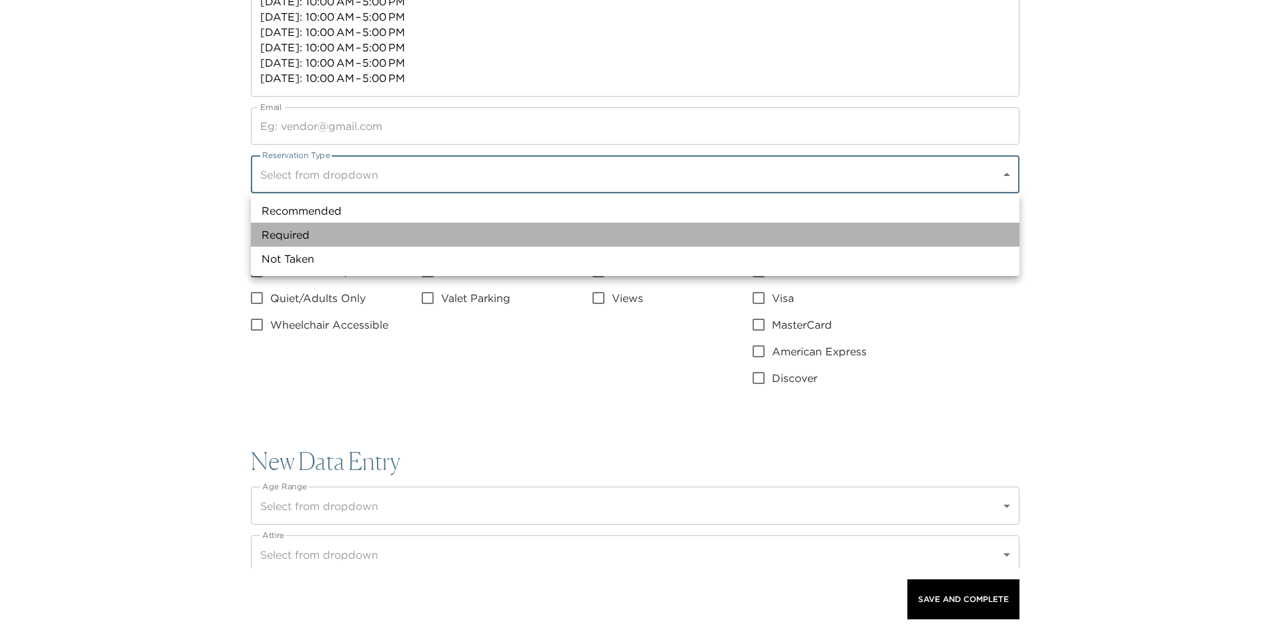
click at [306, 236] on li "Required" at bounding box center [635, 235] width 769 height 24
type input "Required"
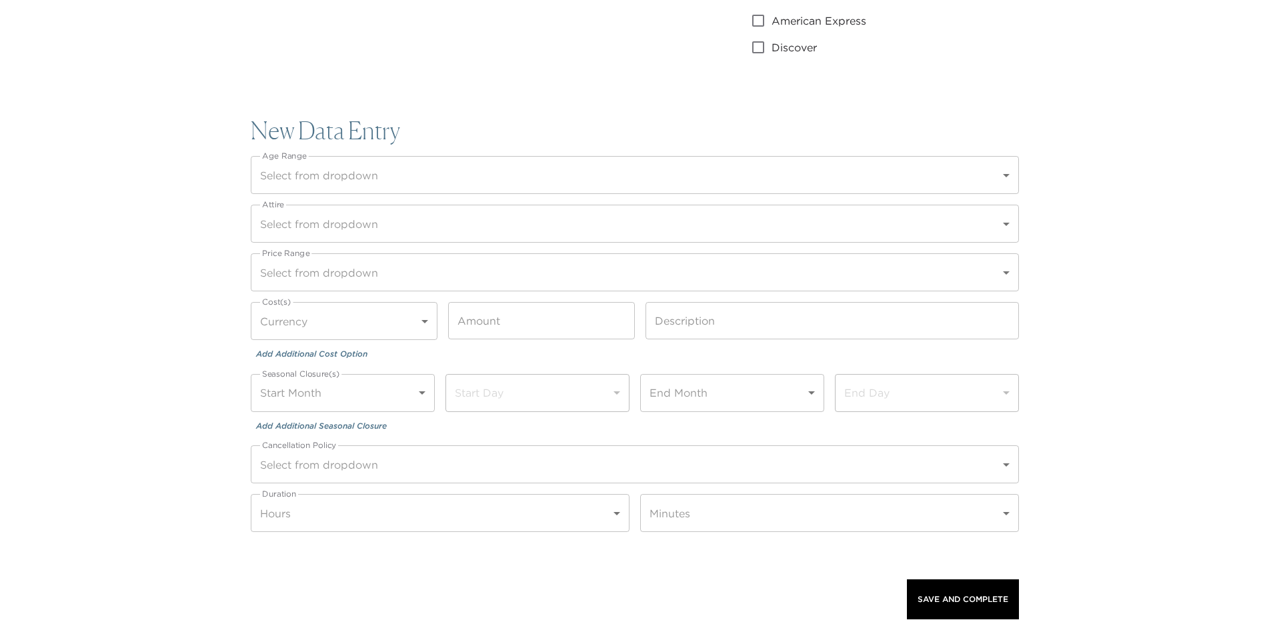
scroll to position [1468, 0]
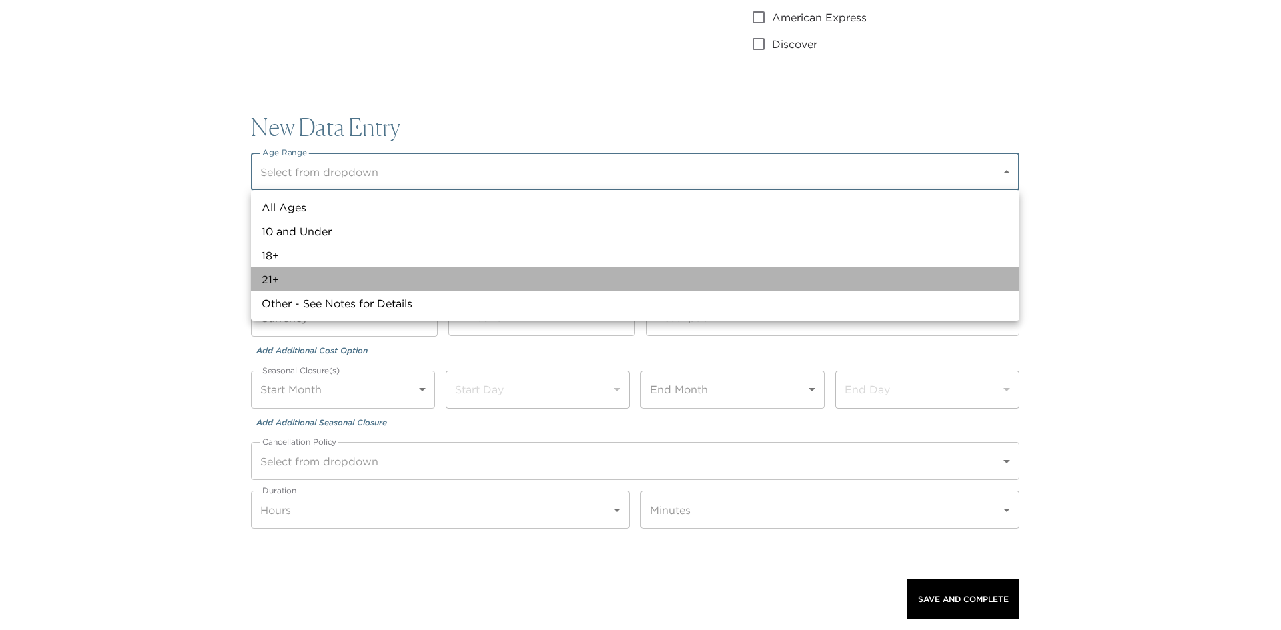
click at [294, 278] on li "21+" at bounding box center [635, 280] width 769 height 24
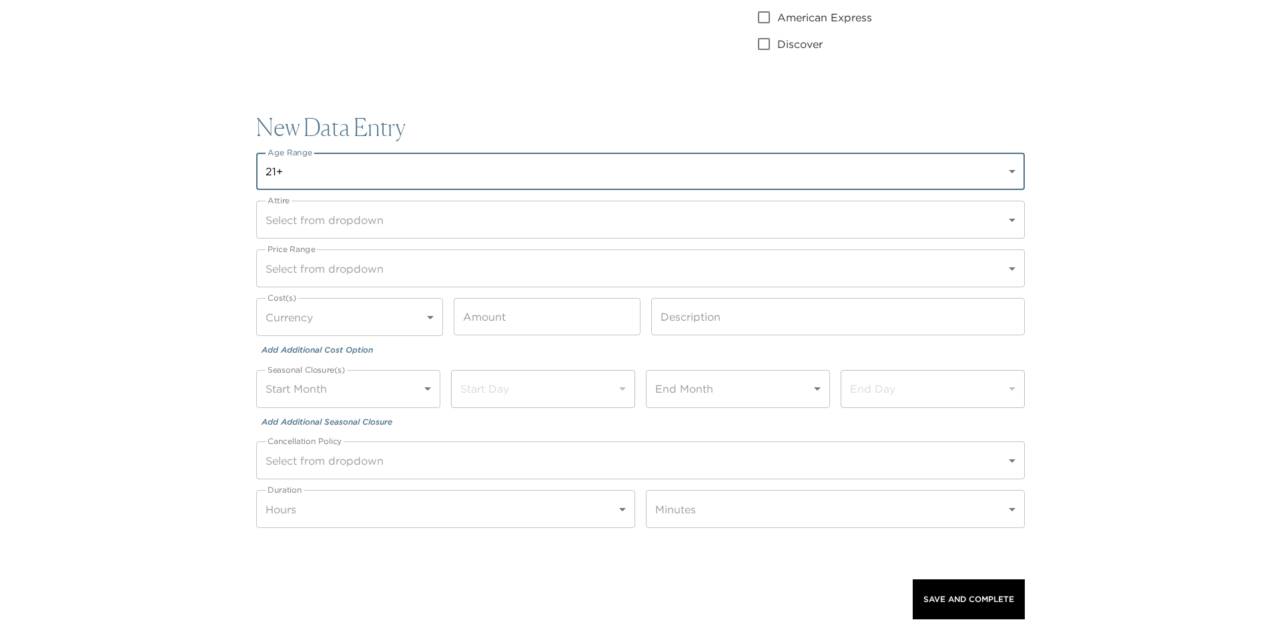
type input "21+"
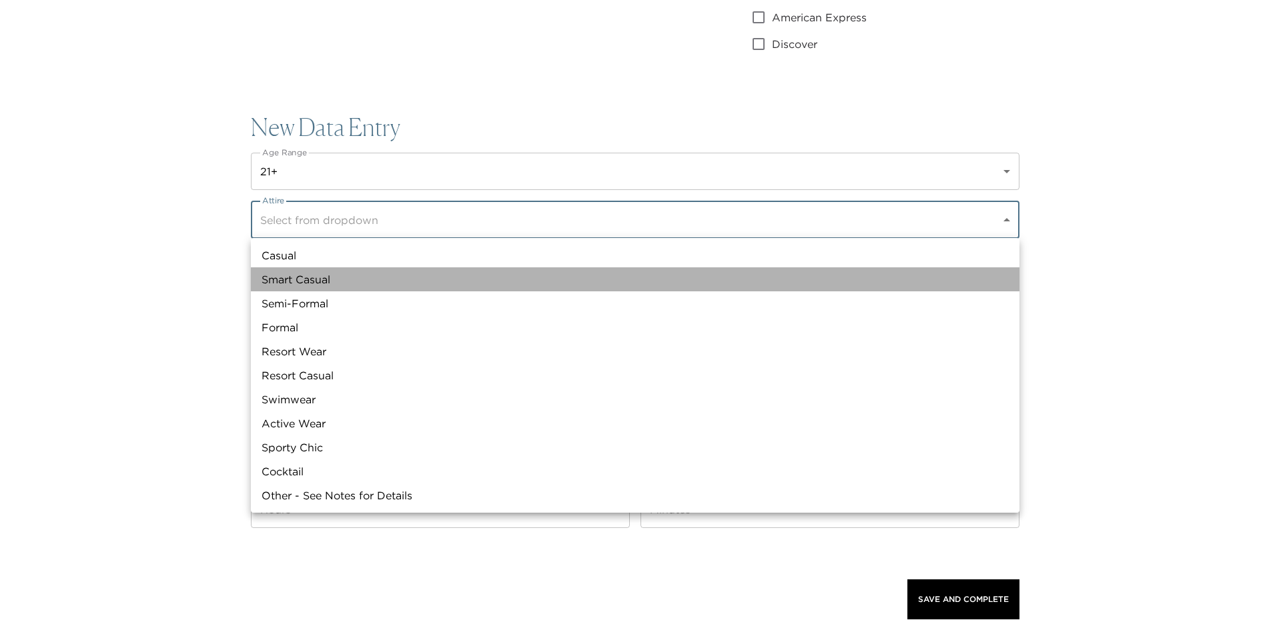
click at [300, 276] on li "Smart Casual" at bounding box center [635, 280] width 769 height 24
type input "Smart Casual"
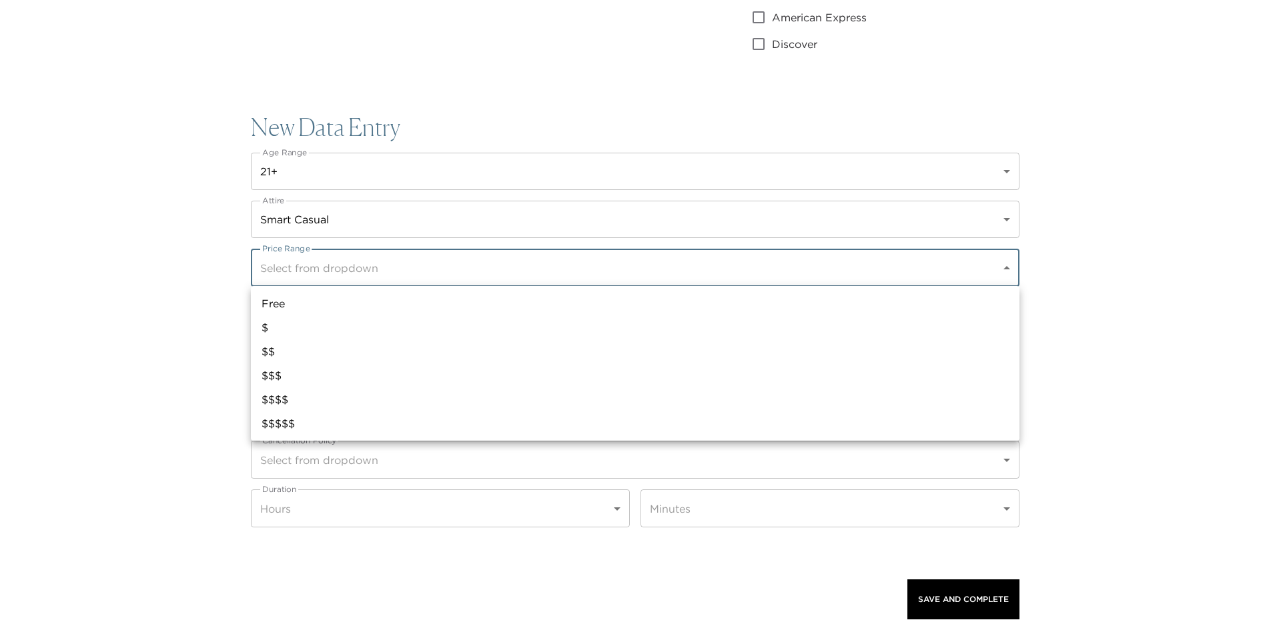
click at [169, 301] on div at bounding box center [640, 315] width 1281 height 630
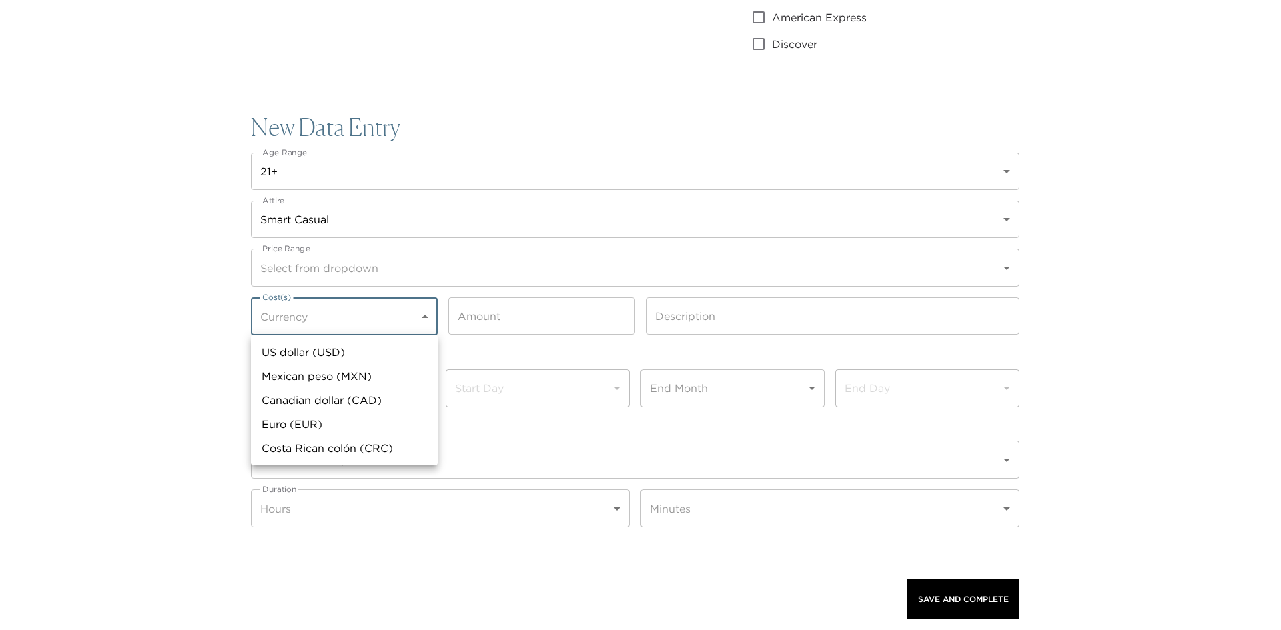
click at [356, 358] on li "US dollar (USD)" at bounding box center [344, 352] width 187 height 24
type input "US dollar (USD)"
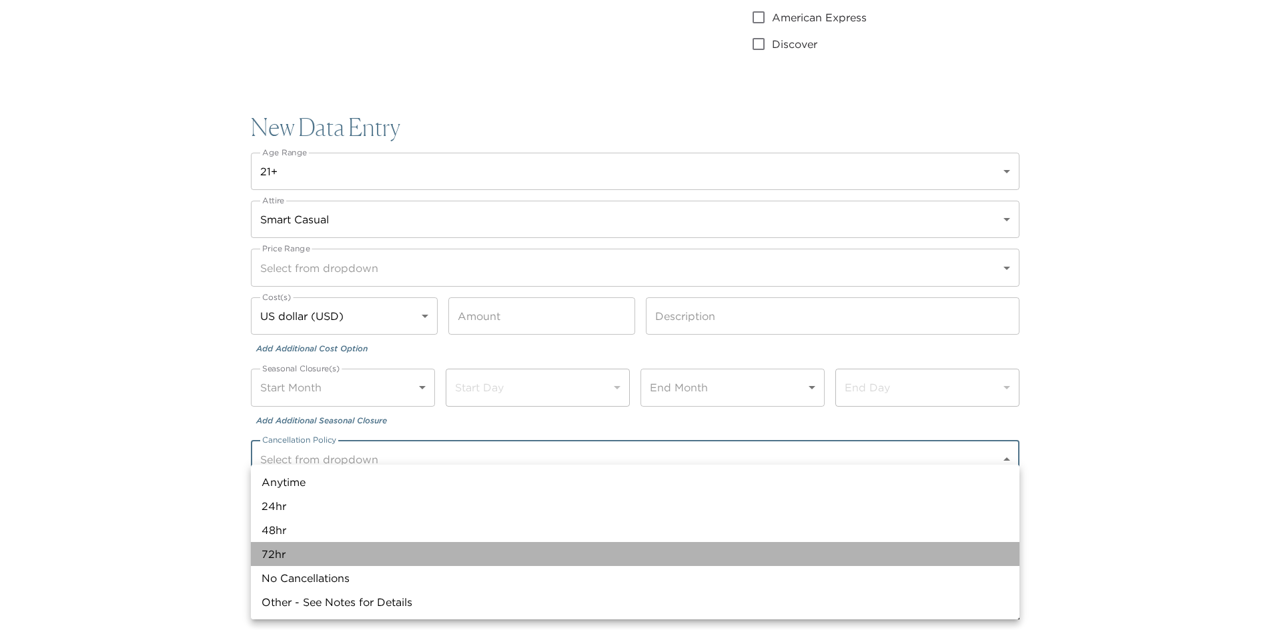
click at [294, 554] on li "72hr" at bounding box center [635, 554] width 769 height 24
type input "72hr"
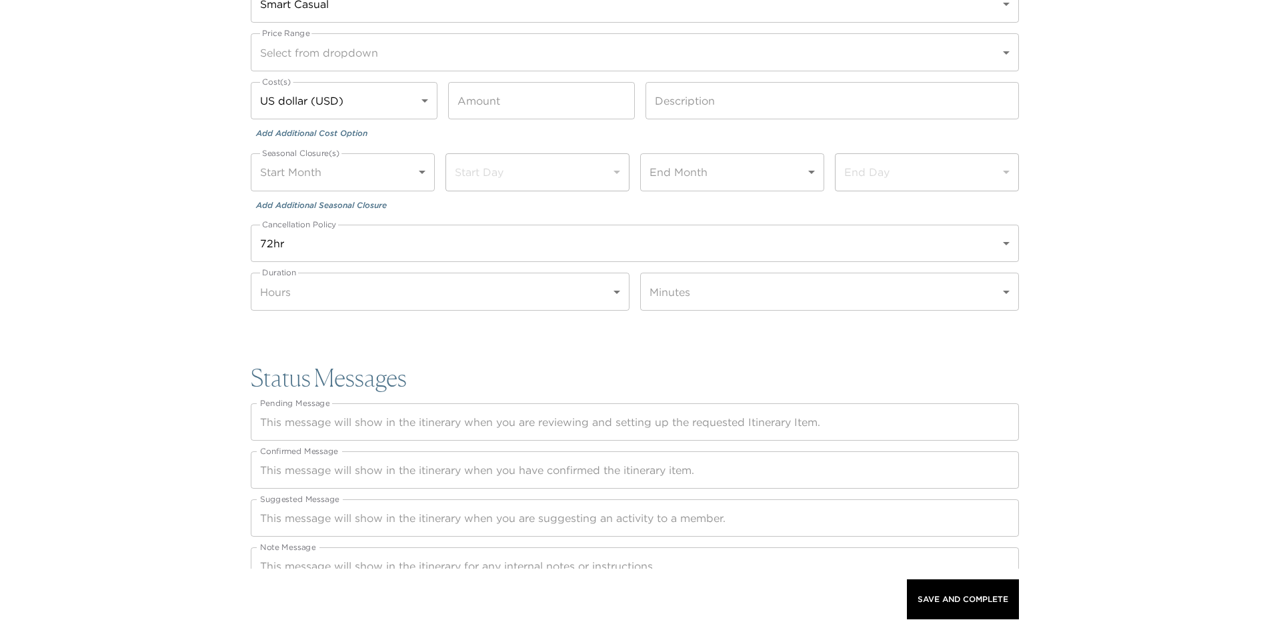
scroll to position [1698, 0]
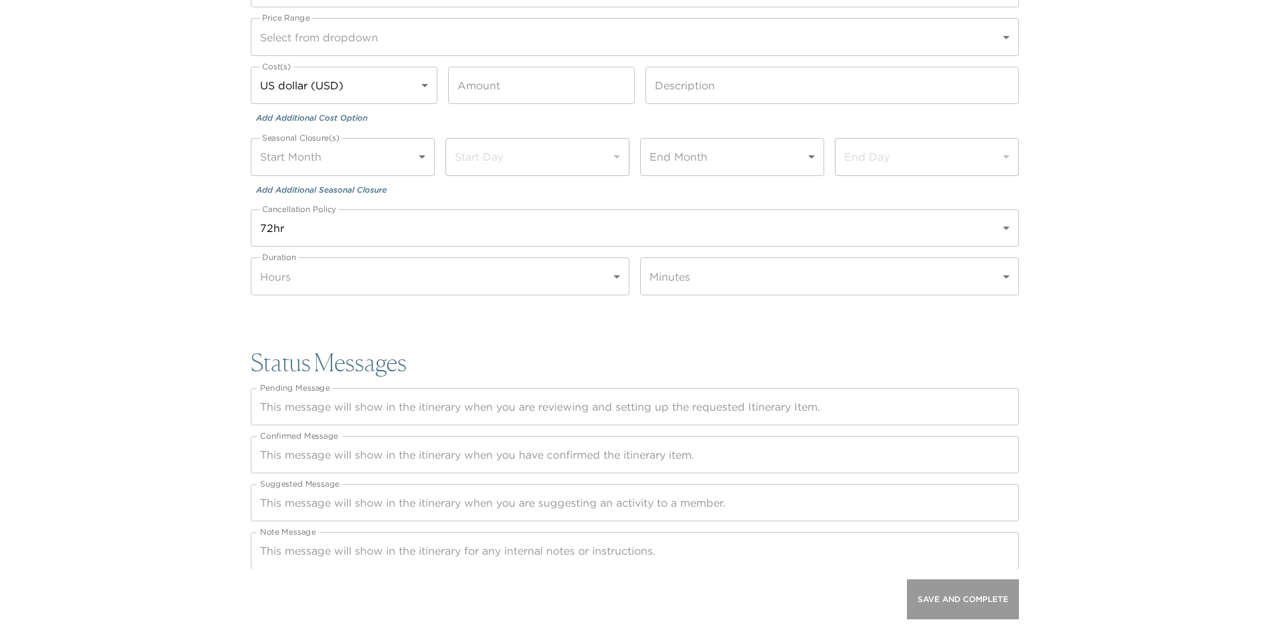
click at [958, 596] on p "Save And Complete" at bounding box center [963, 599] width 91 height 9
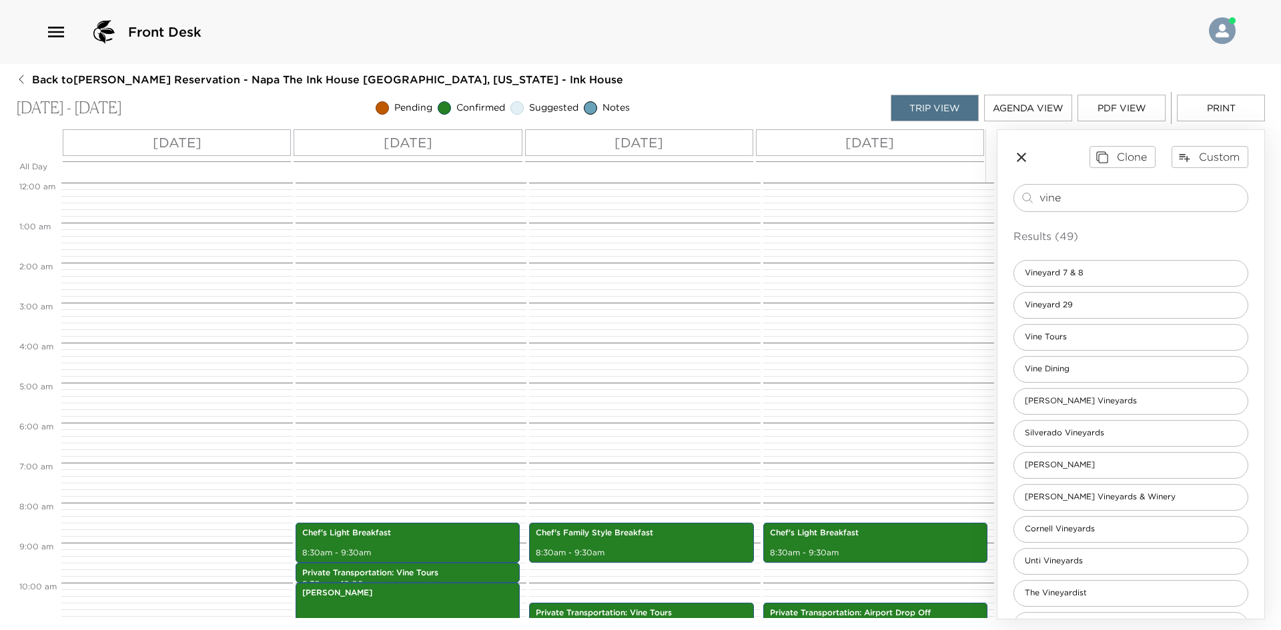
scroll to position [448, 0]
